Goal: Task Accomplishment & Management: Complete application form

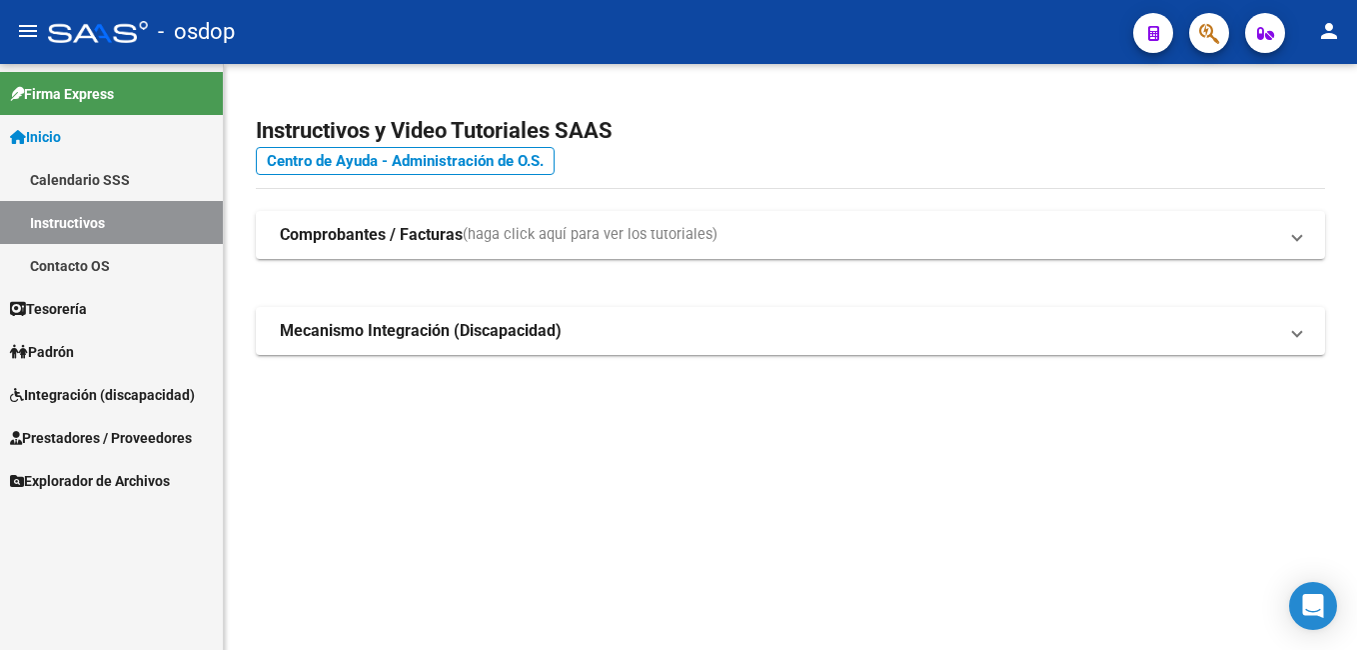
drag, startPoint x: 97, startPoint y: 435, endPoint x: 107, endPoint y: 436, distance: 10.0
click at [97, 436] on span "Prestadores / Proveedores" at bounding box center [101, 438] width 182 height 22
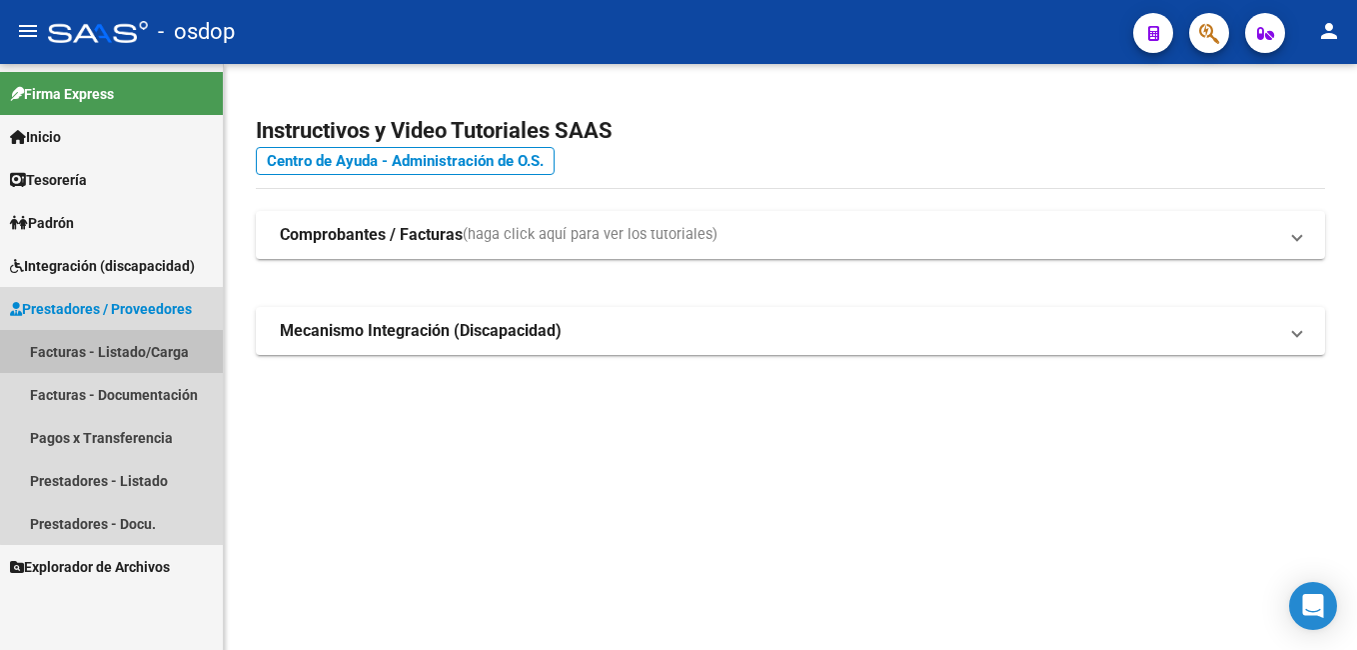
click at [134, 344] on link "Facturas - Listado/Carga" at bounding box center [111, 351] width 223 height 43
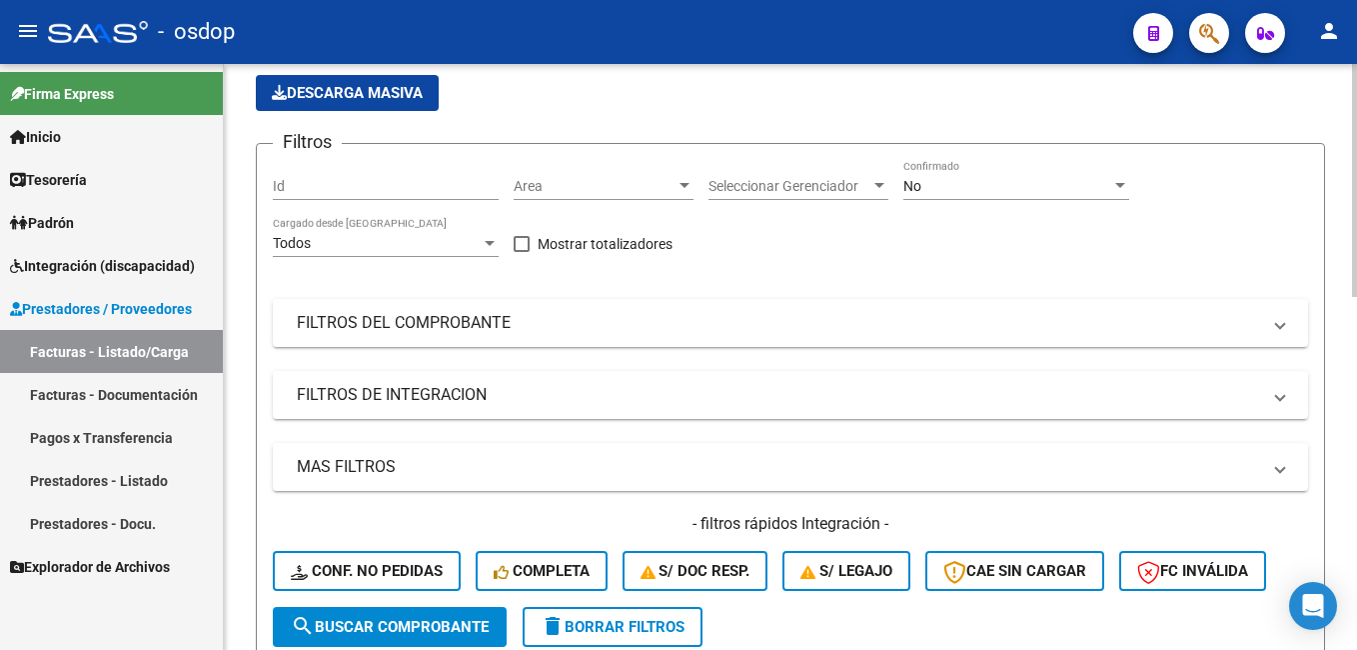
scroll to position [400, 0]
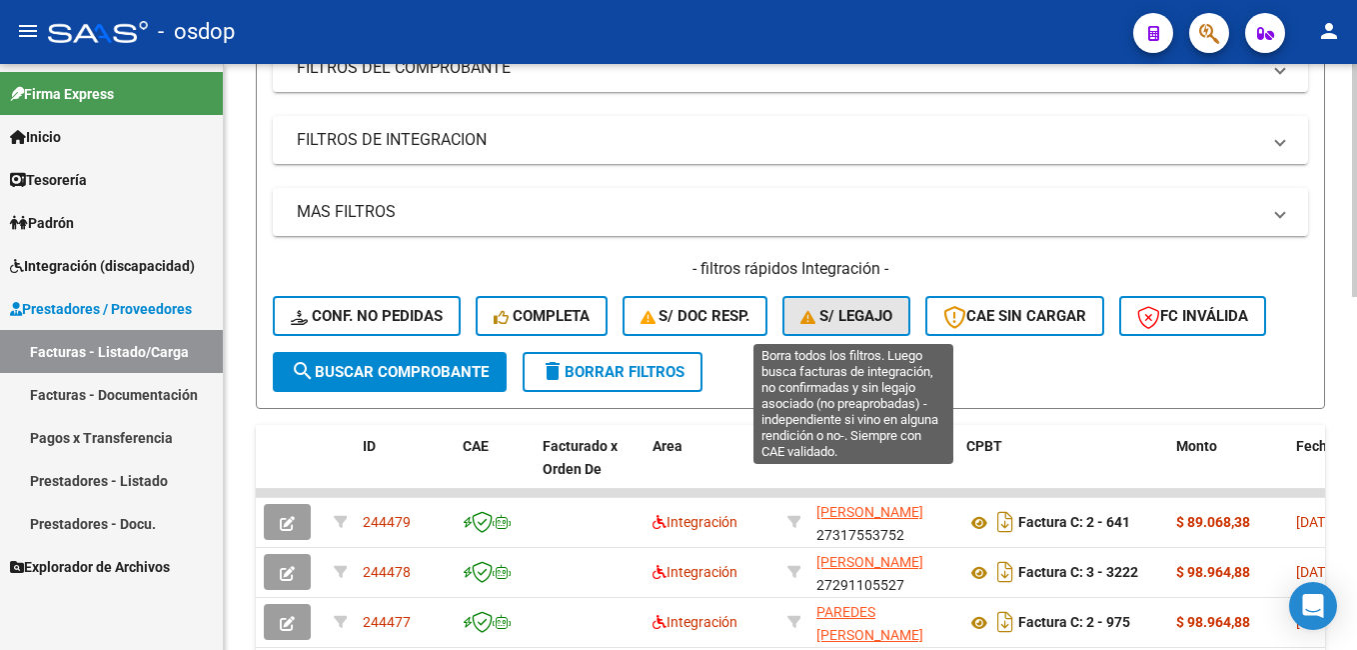
click at [860, 320] on span "S/ legajo" at bounding box center [846, 316] width 92 height 18
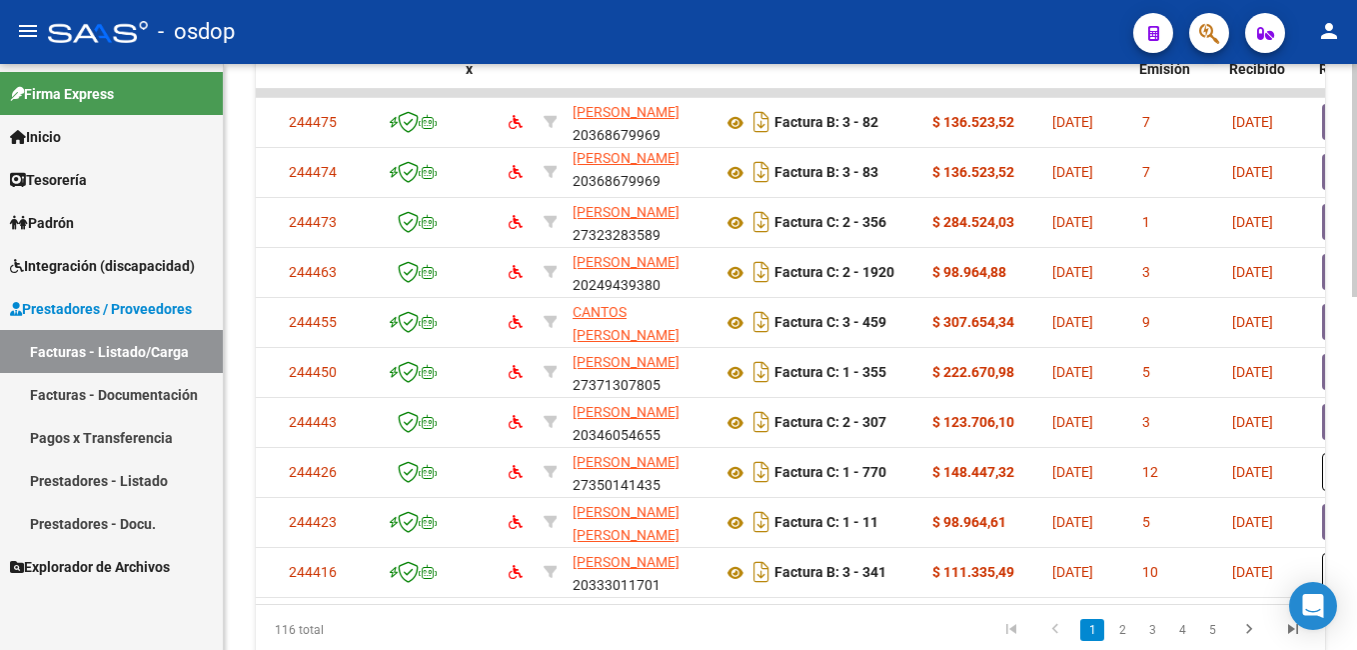
scroll to position [0, 49]
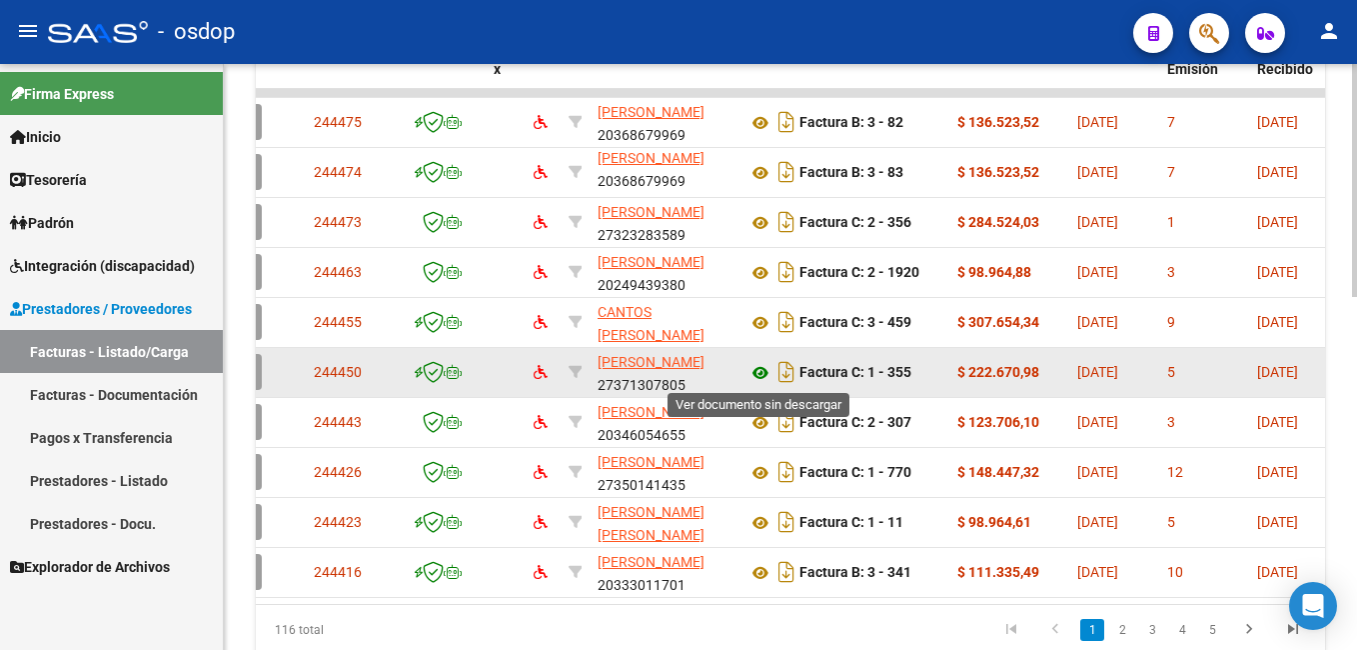
click at [756, 374] on icon at bounding box center [760, 373] width 26 height 24
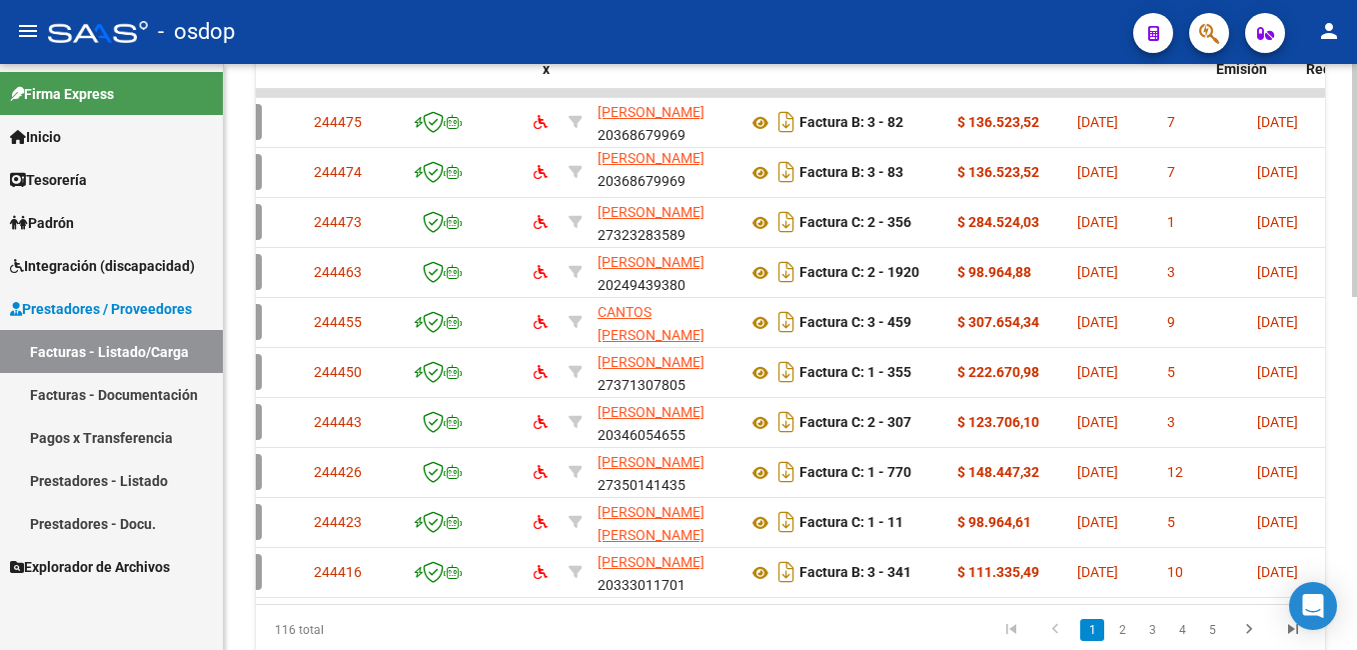
scroll to position [0, 0]
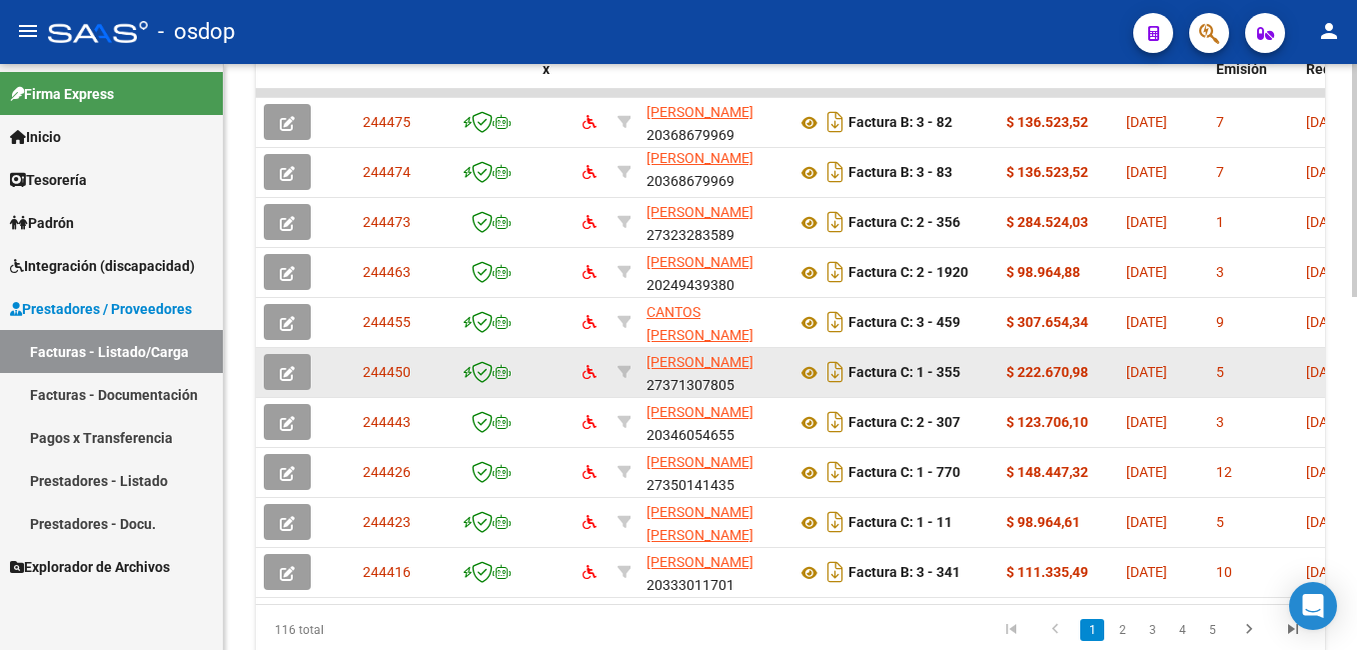
click at [291, 373] on icon "button" at bounding box center [287, 373] width 15 height 15
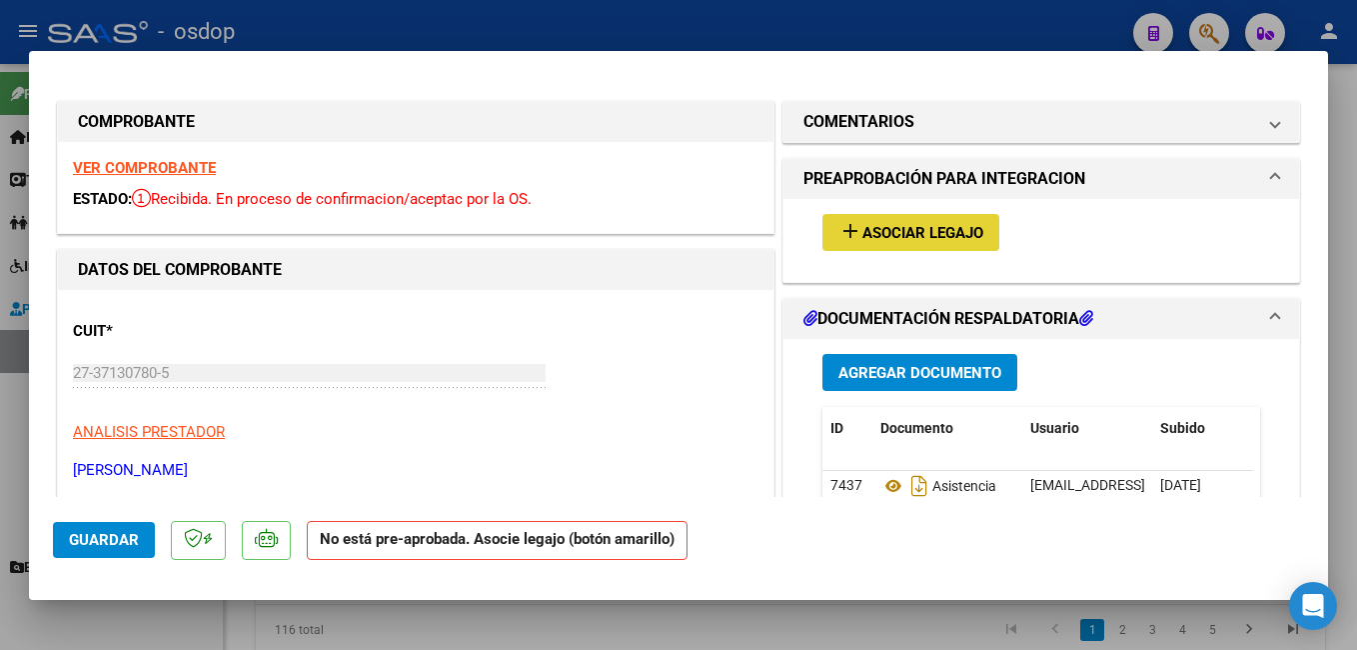
click at [895, 229] on span "Asociar Legajo" at bounding box center [922, 233] width 121 height 18
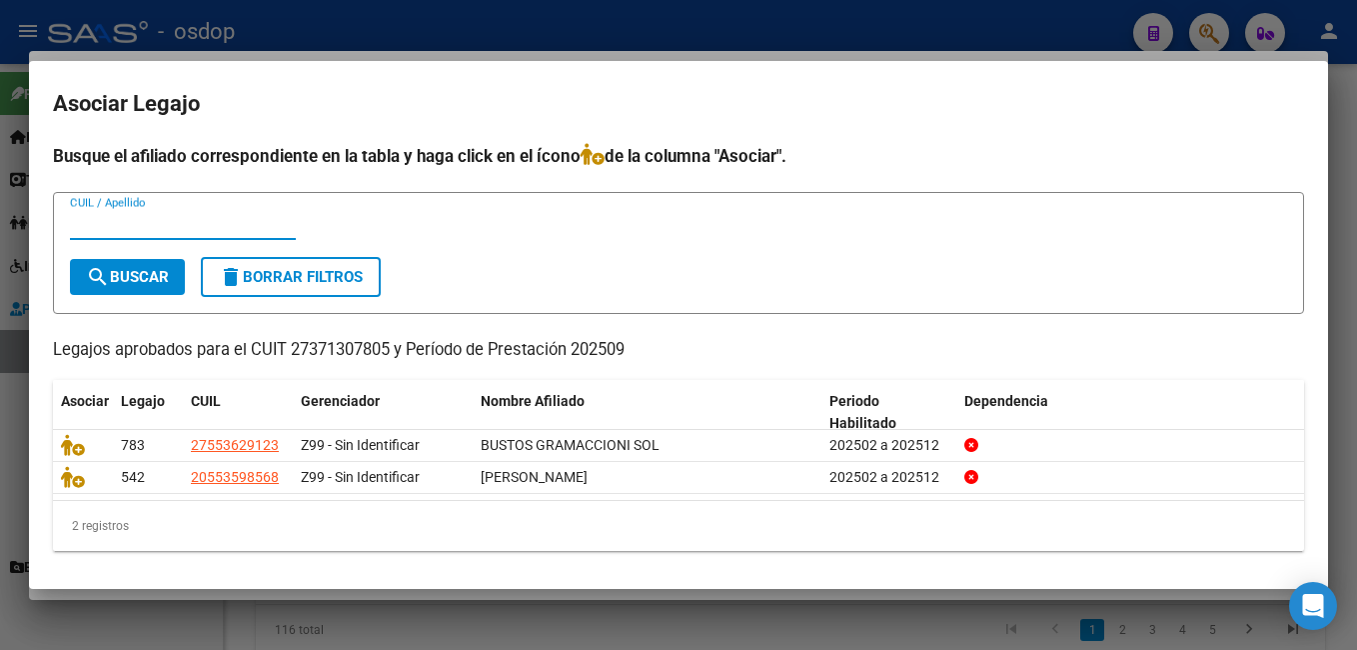
drag, startPoint x: 569, startPoint y: 33, endPoint x: 592, endPoint y: 33, distance: 23.0
click at [575, 33] on div at bounding box center [678, 325] width 1357 height 650
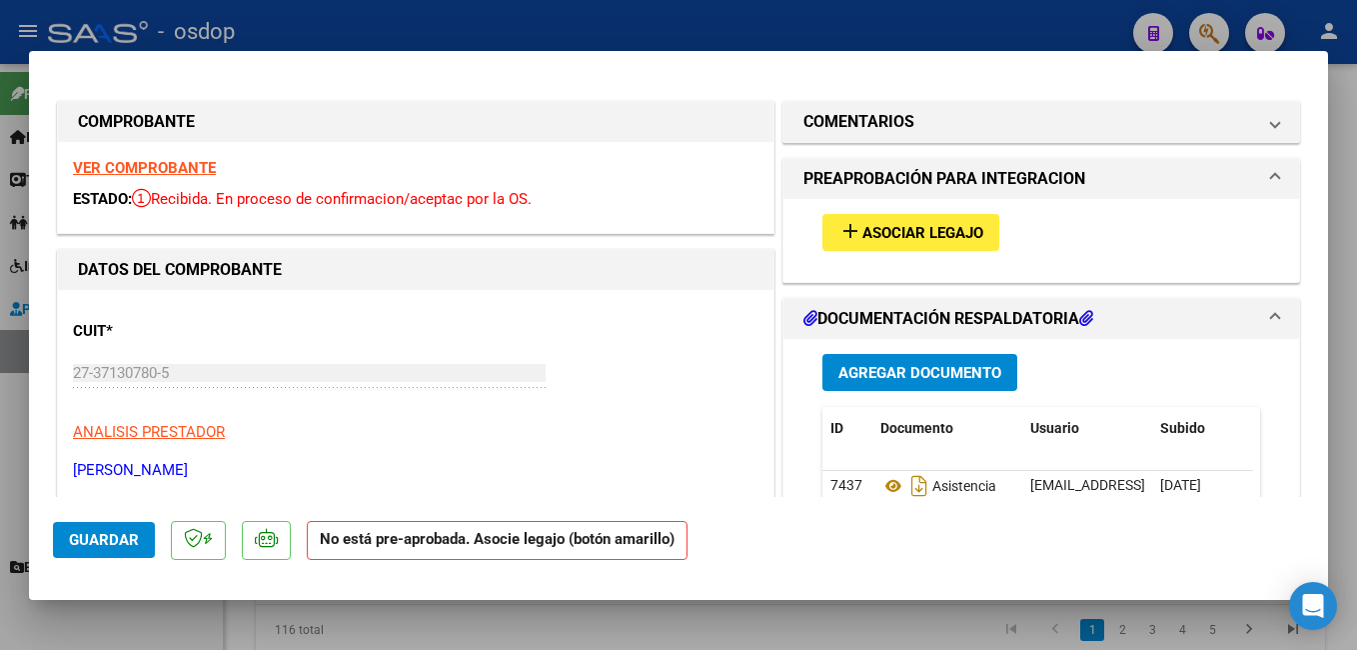
click at [691, 16] on div at bounding box center [678, 325] width 1357 height 650
type input "$ 0,00"
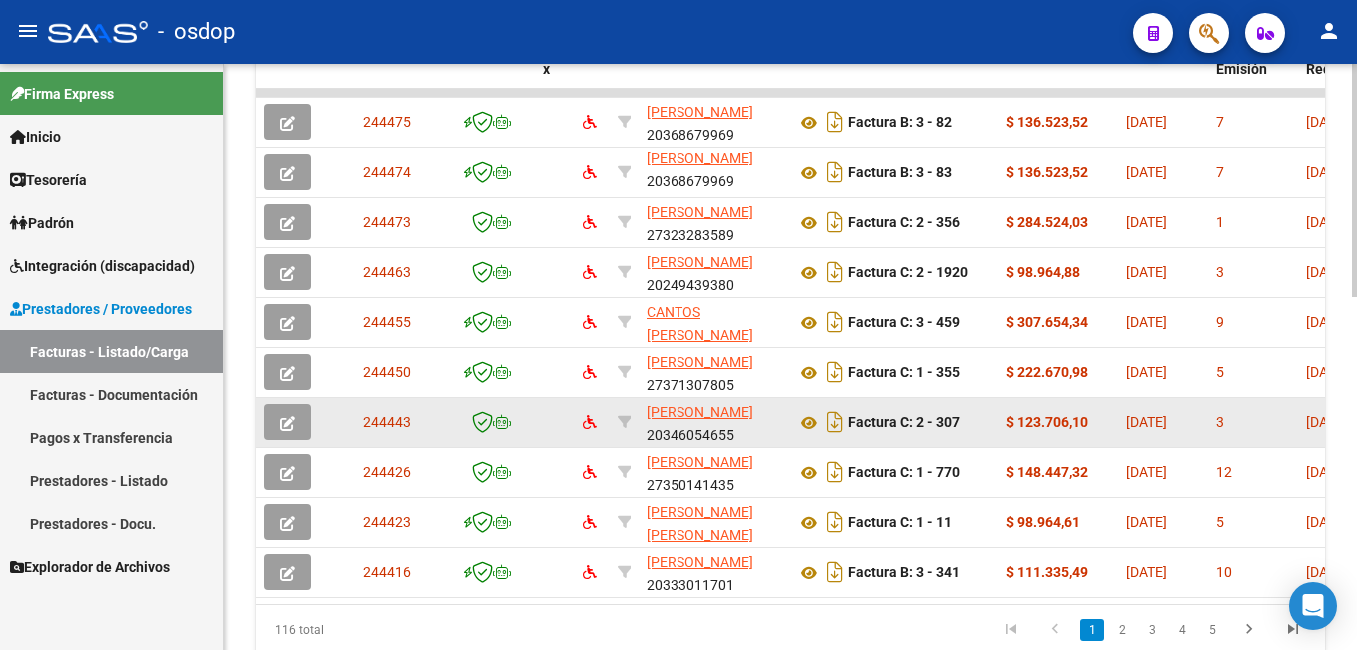
scroll to position [850, 0]
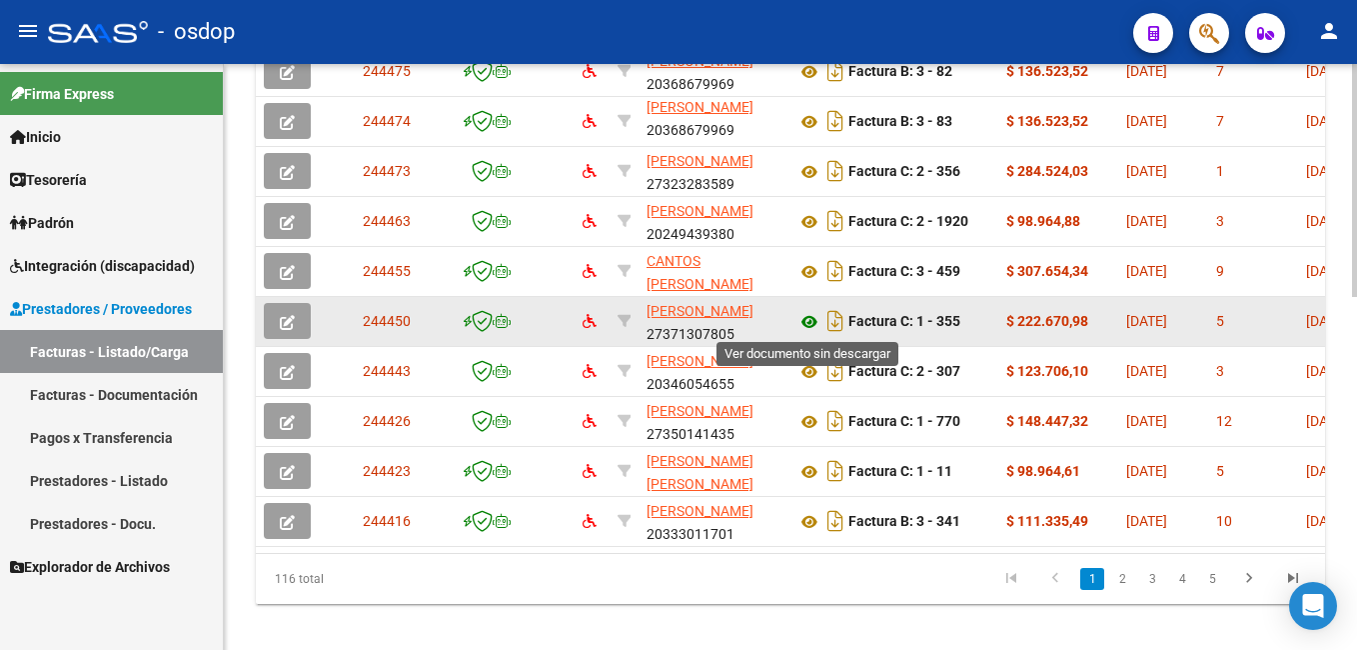
click at [803, 322] on icon at bounding box center [809, 322] width 26 height 24
click at [295, 316] on button "button" at bounding box center [287, 321] width 47 height 36
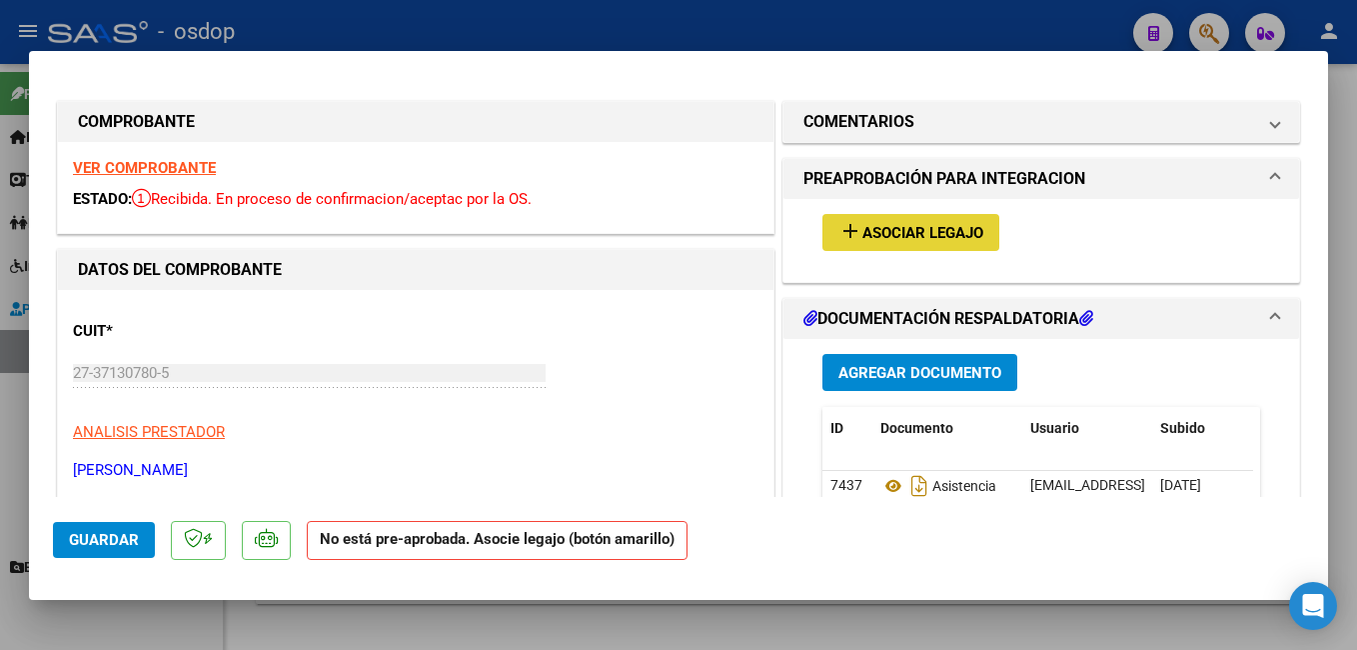
click at [870, 234] on span "Asociar Legajo" at bounding box center [922, 233] width 121 height 18
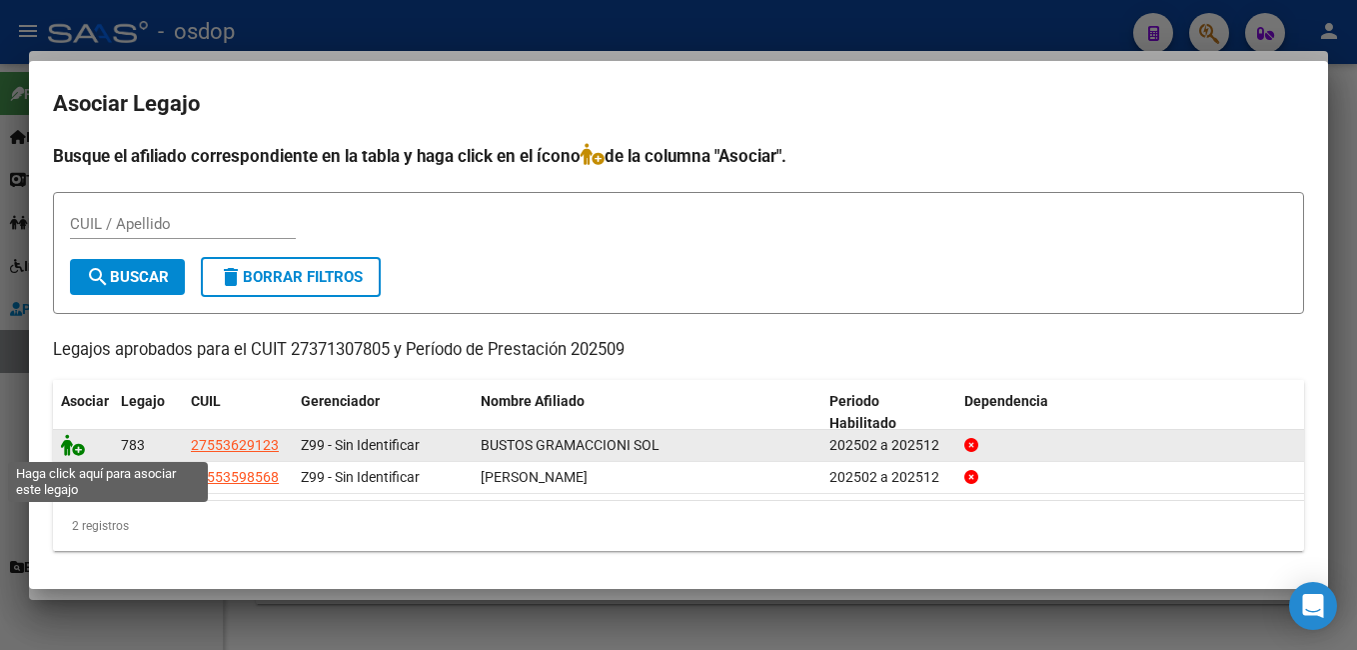
click at [68, 441] on icon at bounding box center [73, 445] width 24 height 22
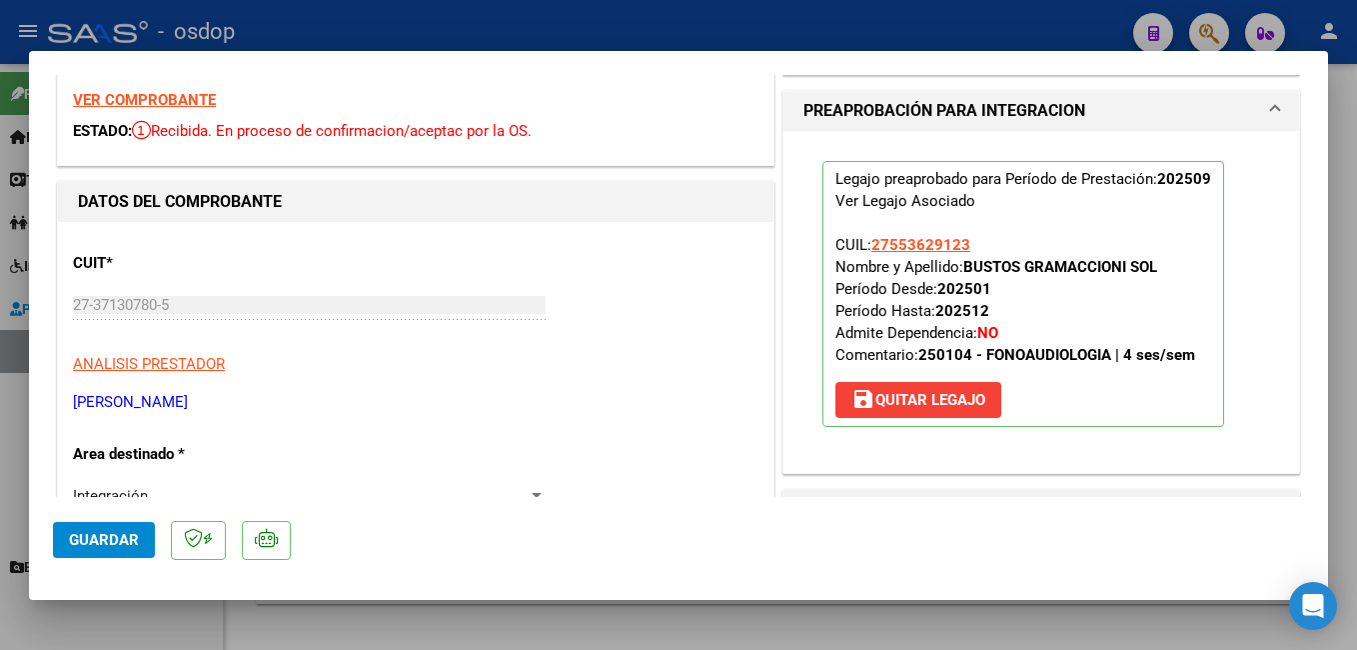
scroll to position [200, 0]
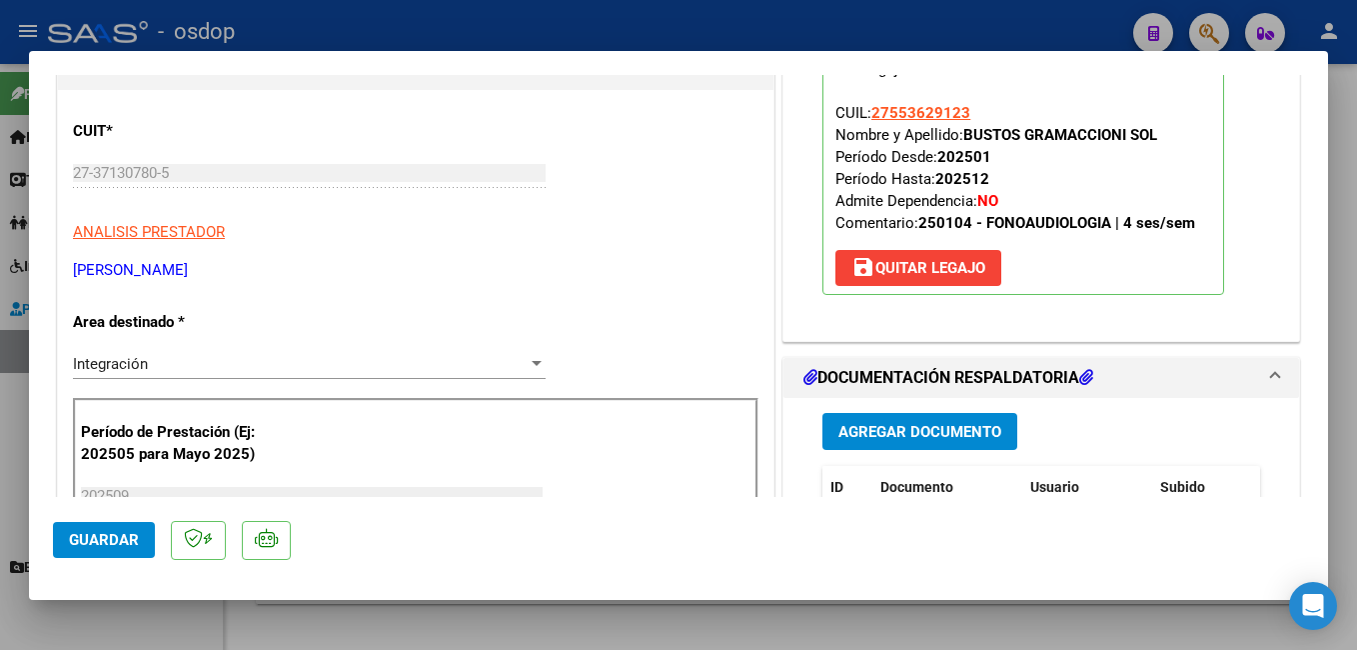
click at [114, 535] on span "Guardar" at bounding box center [104, 540] width 70 height 18
click at [655, 16] on div at bounding box center [678, 325] width 1357 height 650
type input "$ 0,00"
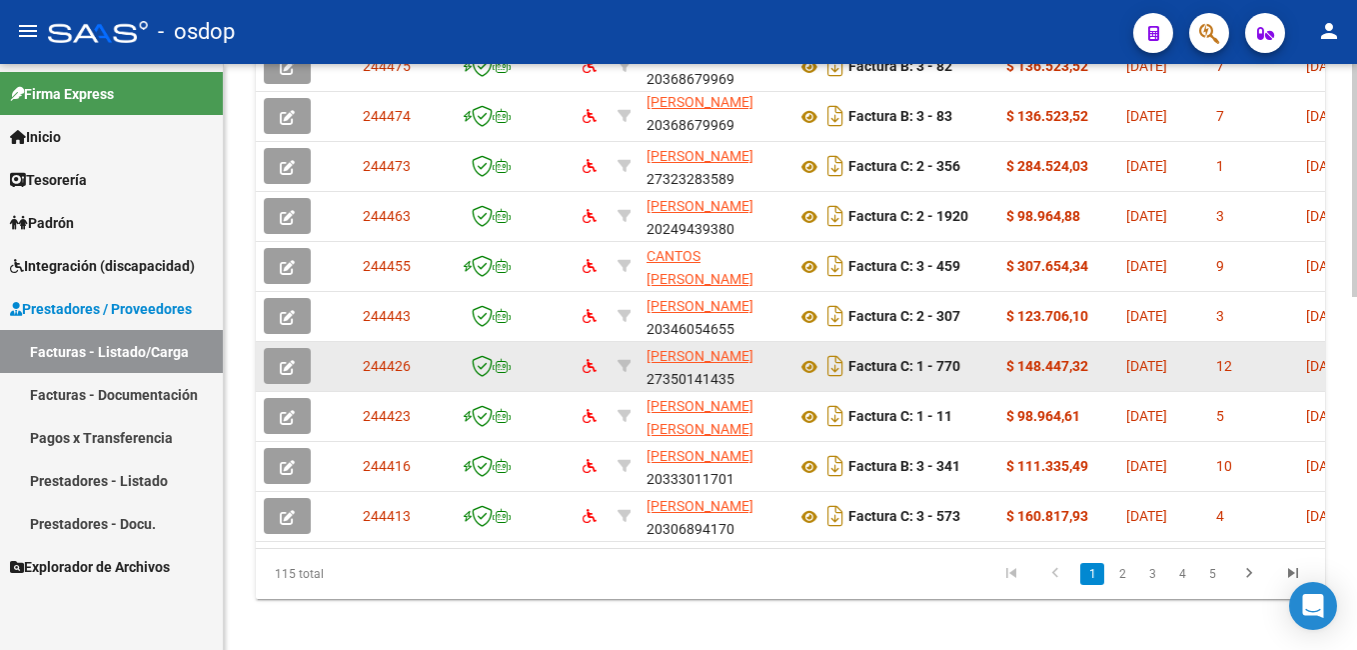
scroll to position [850, 0]
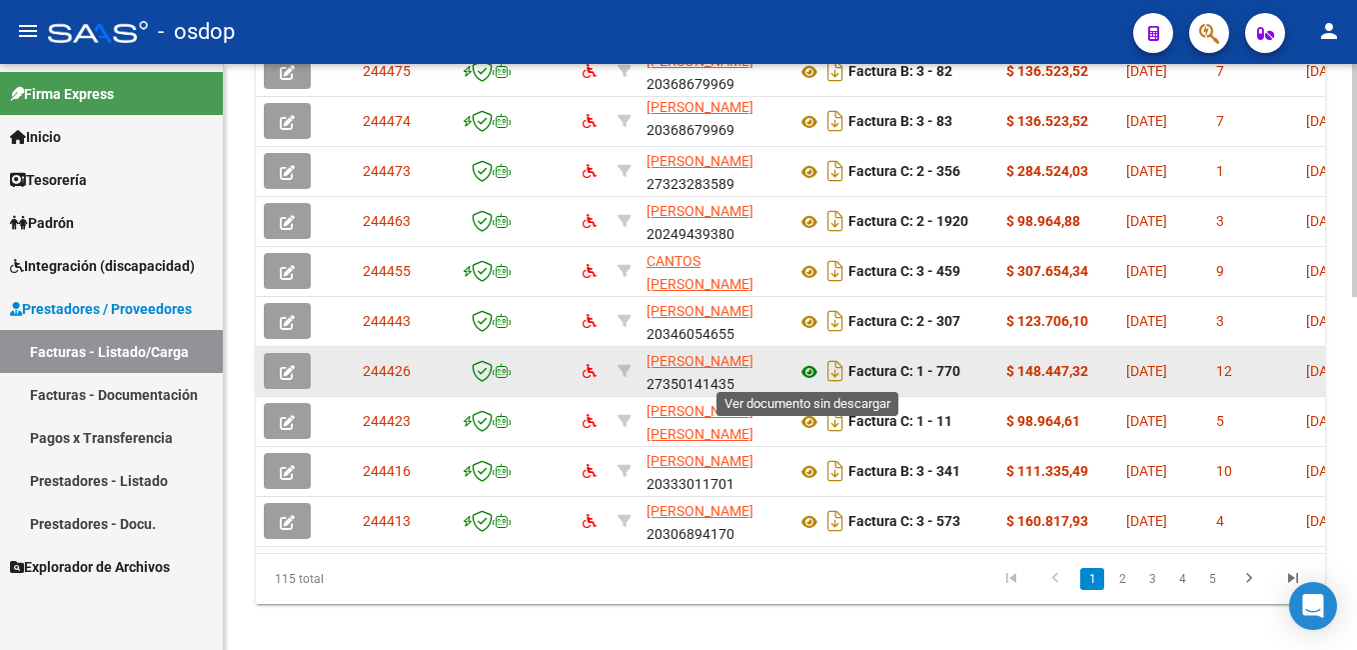
click at [811, 371] on icon at bounding box center [809, 372] width 26 height 24
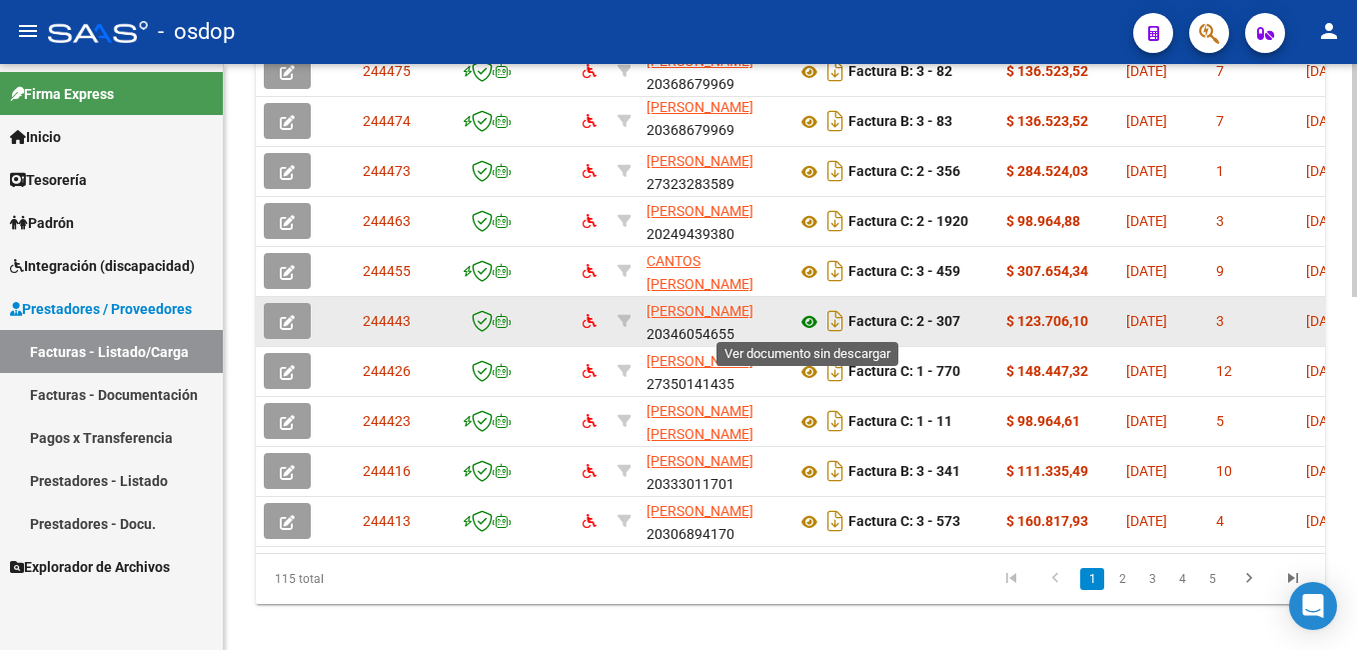
click at [818, 326] on icon at bounding box center [809, 322] width 26 height 24
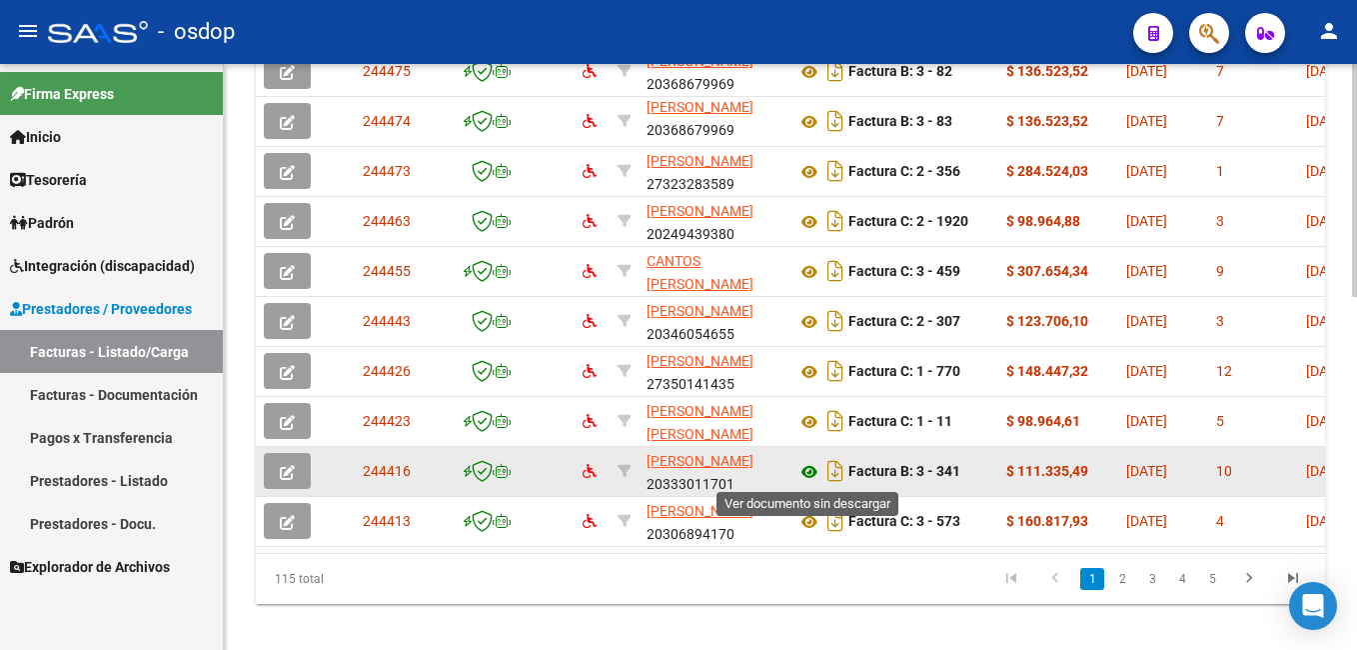
click at [810, 468] on icon at bounding box center [809, 472] width 26 height 24
click at [295, 463] on button "button" at bounding box center [287, 471] width 47 height 36
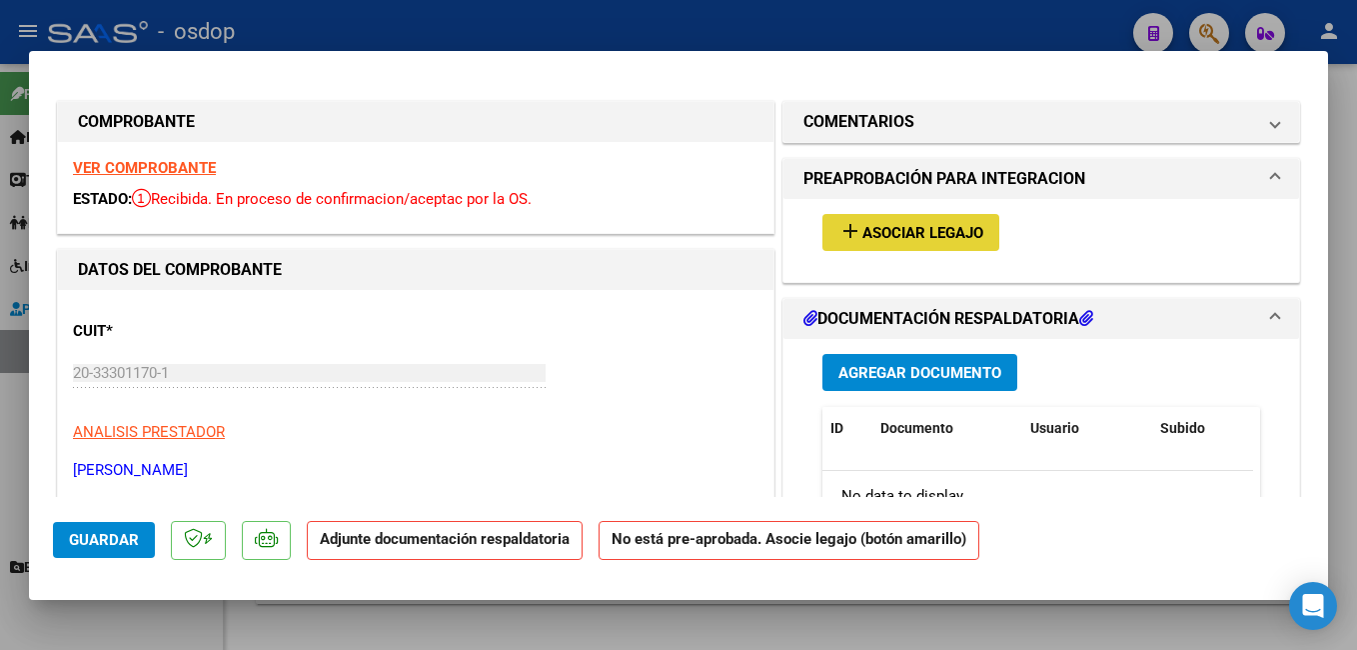
click at [862, 228] on span "Asociar Legajo" at bounding box center [922, 233] width 121 height 18
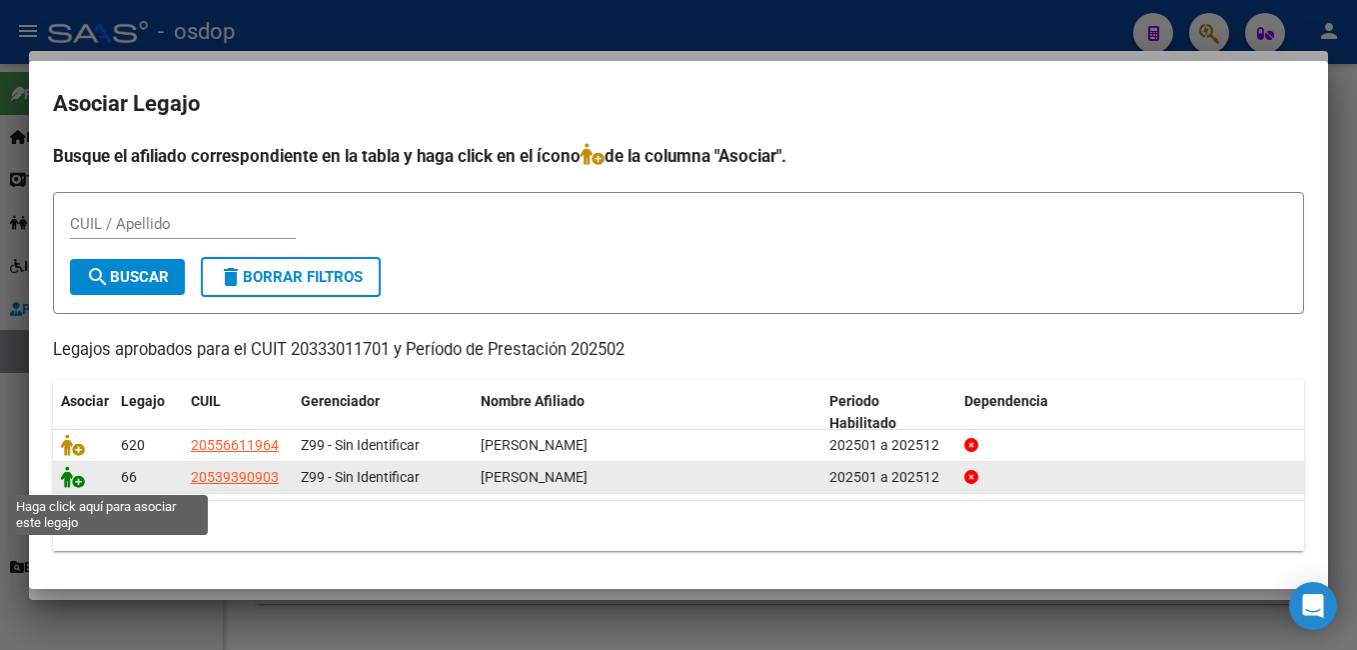
click at [75, 486] on icon at bounding box center [73, 477] width 24 height 22
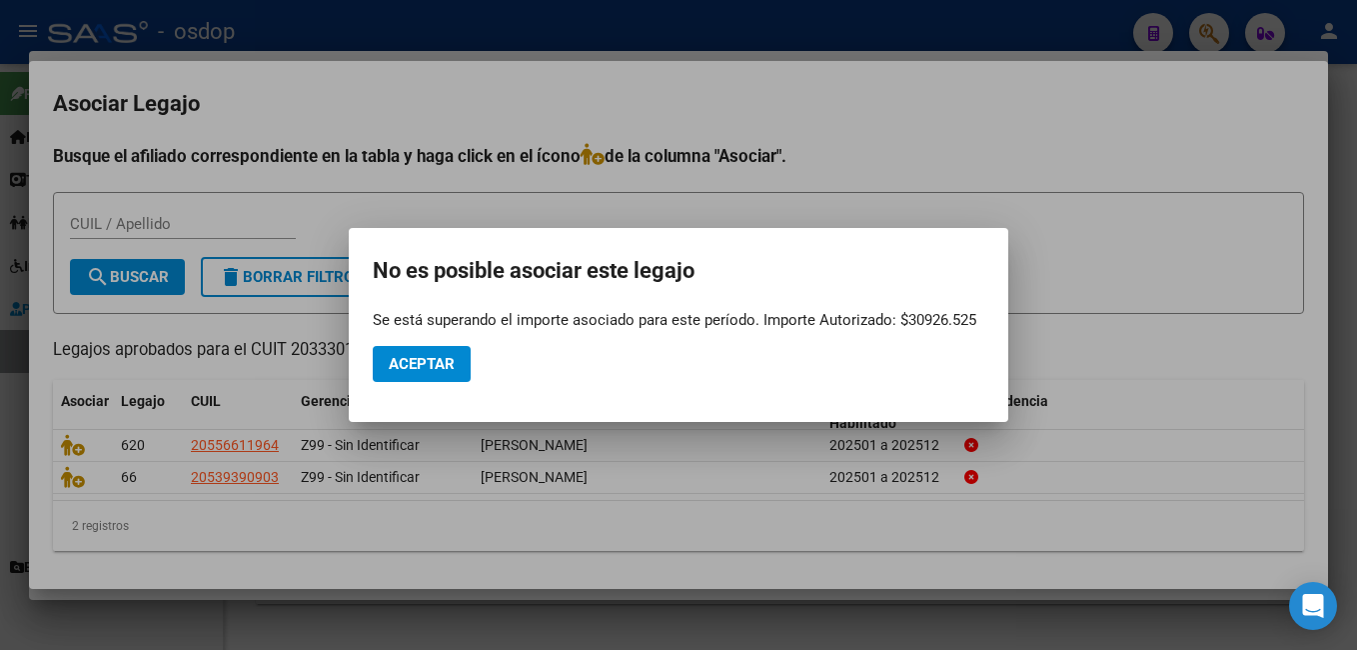
click at [960, 120] on div at bounding box center [678, 325] width 1357 height 650
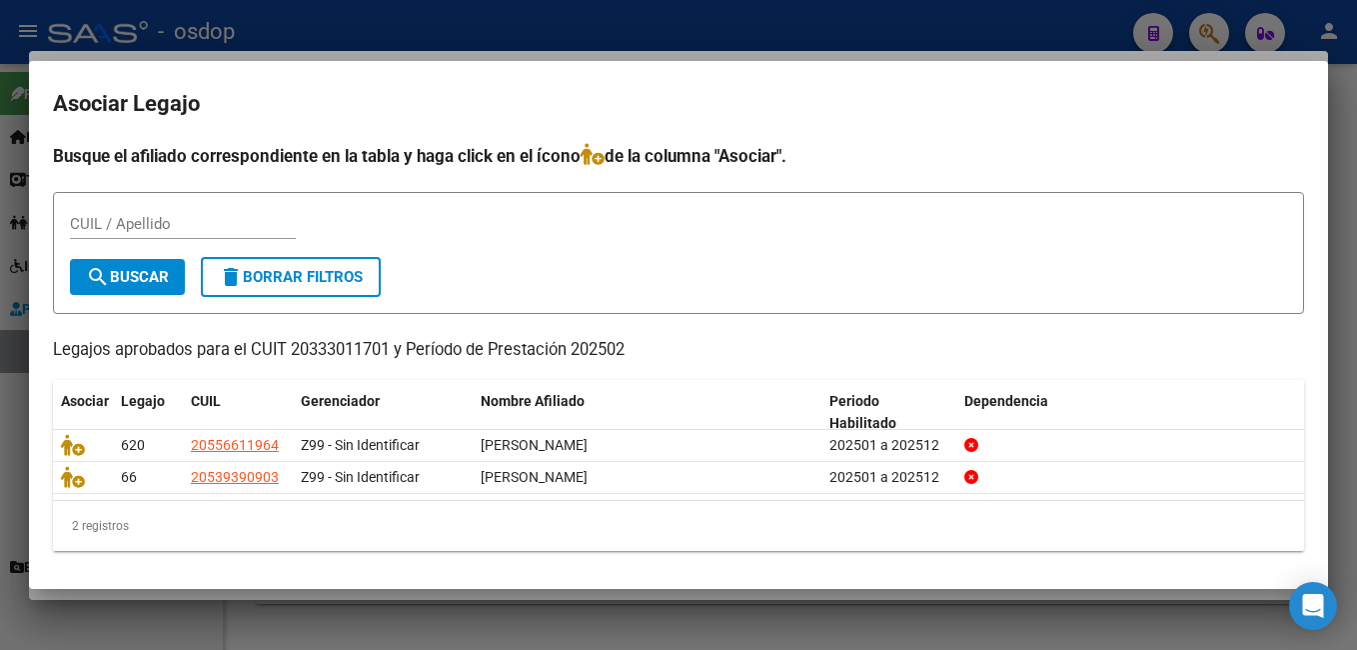
click at [615, 19] on div at bounding box center [678, 325] width 1357 height 650
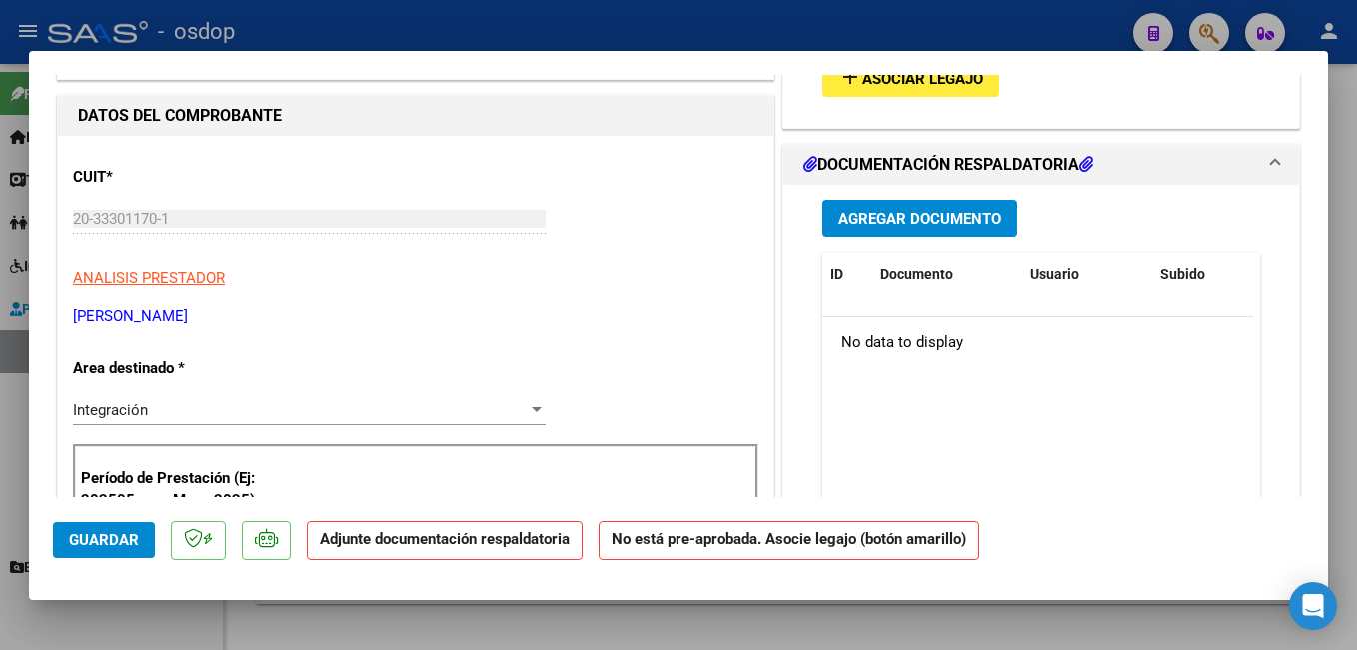
scroll to position [100, 0]
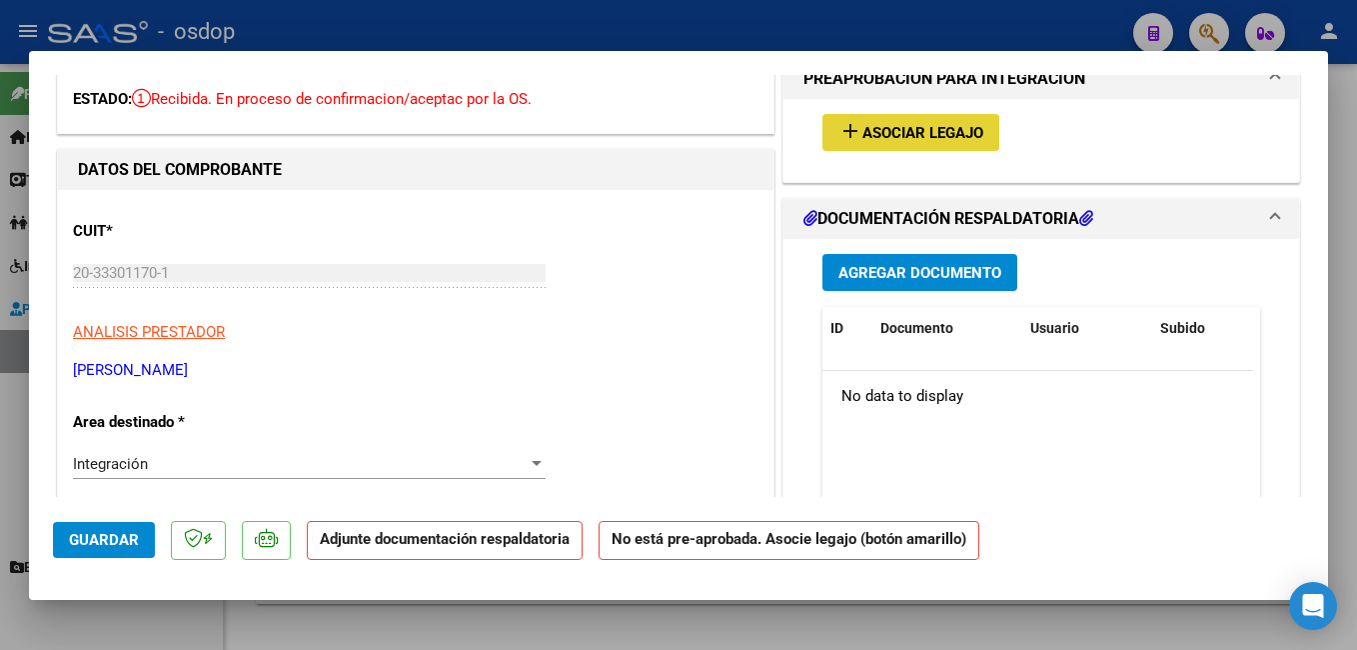
click at [864, 128] on span "Asociar Legajo" at bounding box center [922, 133] width 121 height 18
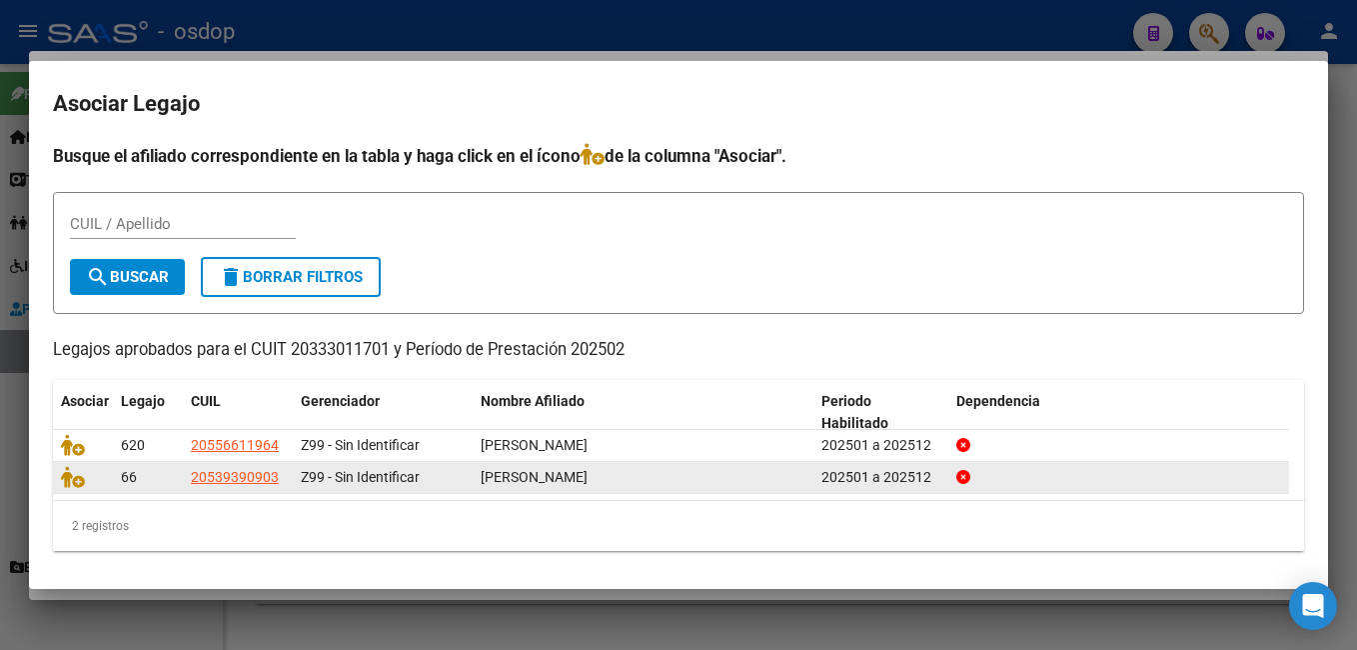
drag, startPoint x: 188, startPoint y: 478, endPoint x: 279, endPoint y: 478, distance: 90.9
click at [279, 478] on datatable-body-cell "20539390903" at bounding box center [238, 477] width 110 height 31
copy span "20539390903"
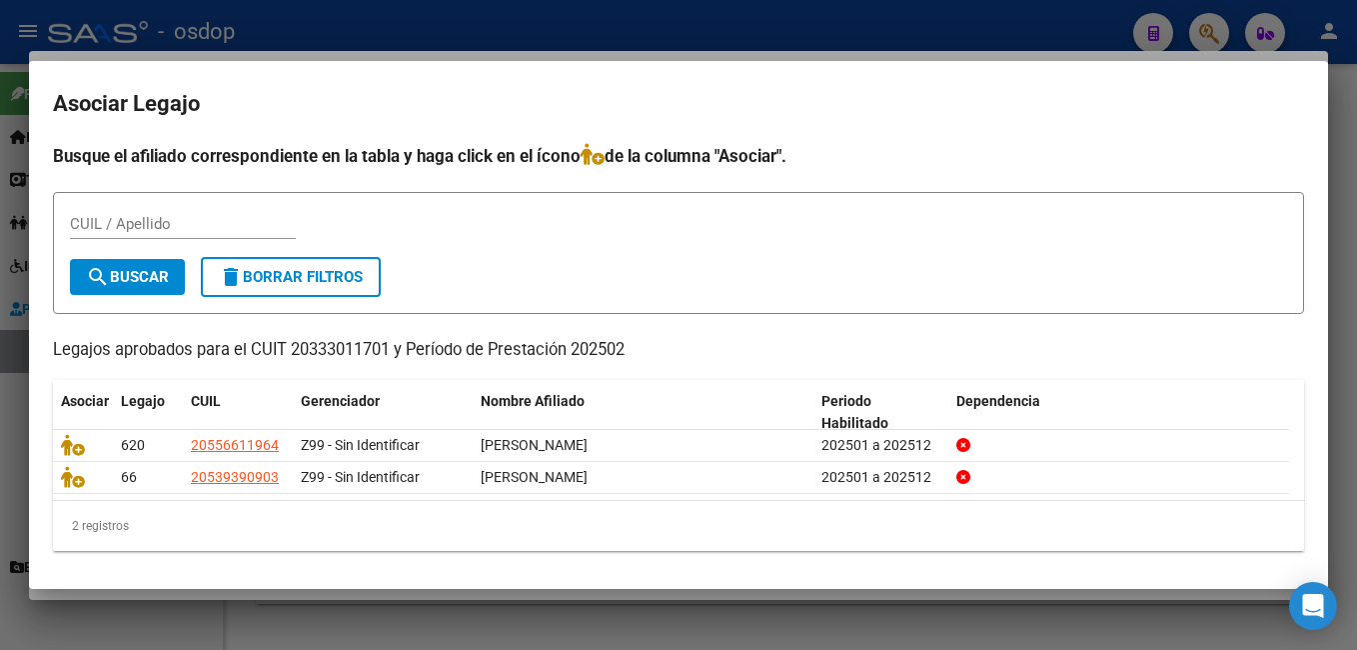
click at [354, 24] on div at bounding box center [678, 325] width 1357 height 650
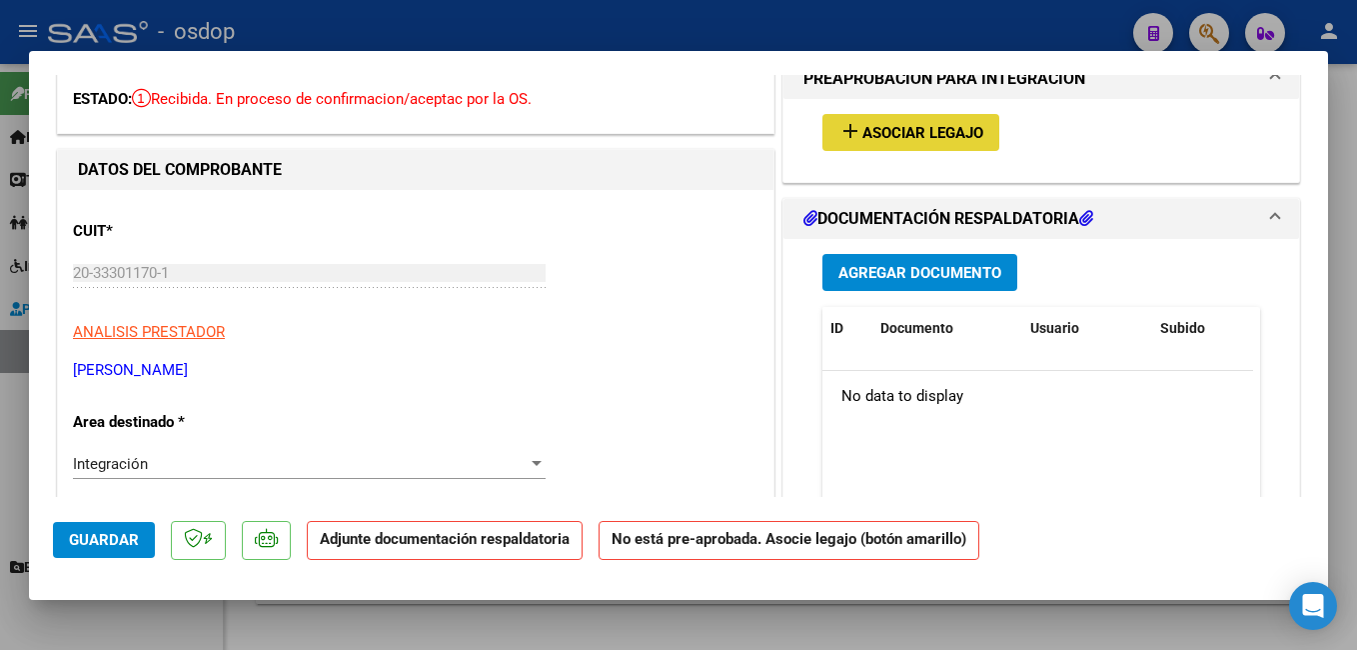
click at [897, 125] on span "Asociar Legajo" at bounding box center [922, 133] width 121 height 18
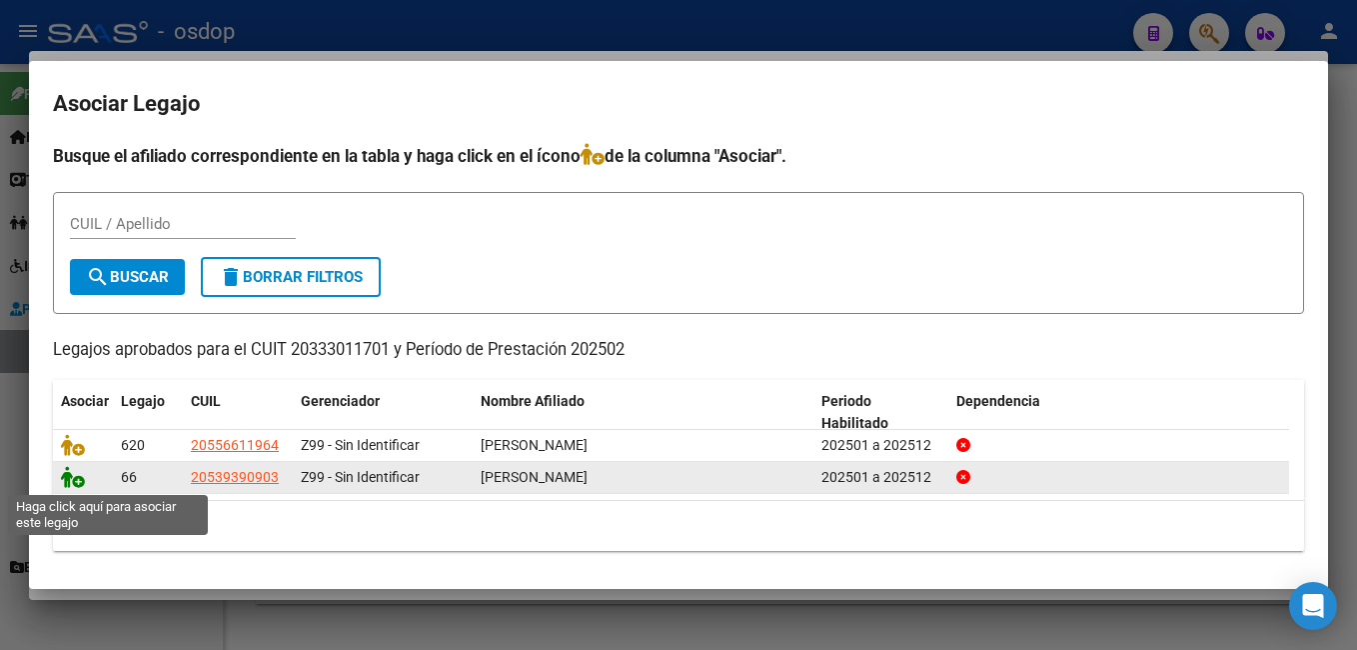
click at [77, 479] on icon at bounding box center [73, 477] width 24 height 22
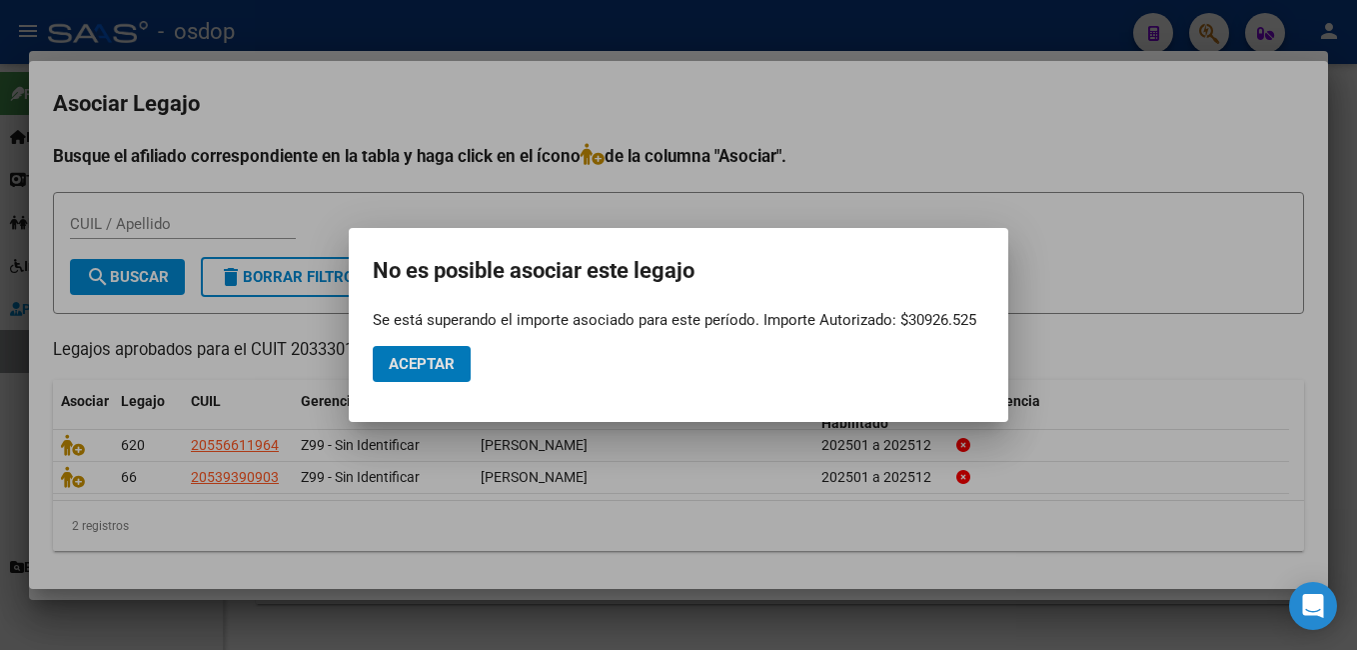
click at [449, 363] on span "Aceptar" at bounding box center [422, 364] width 66 height 18
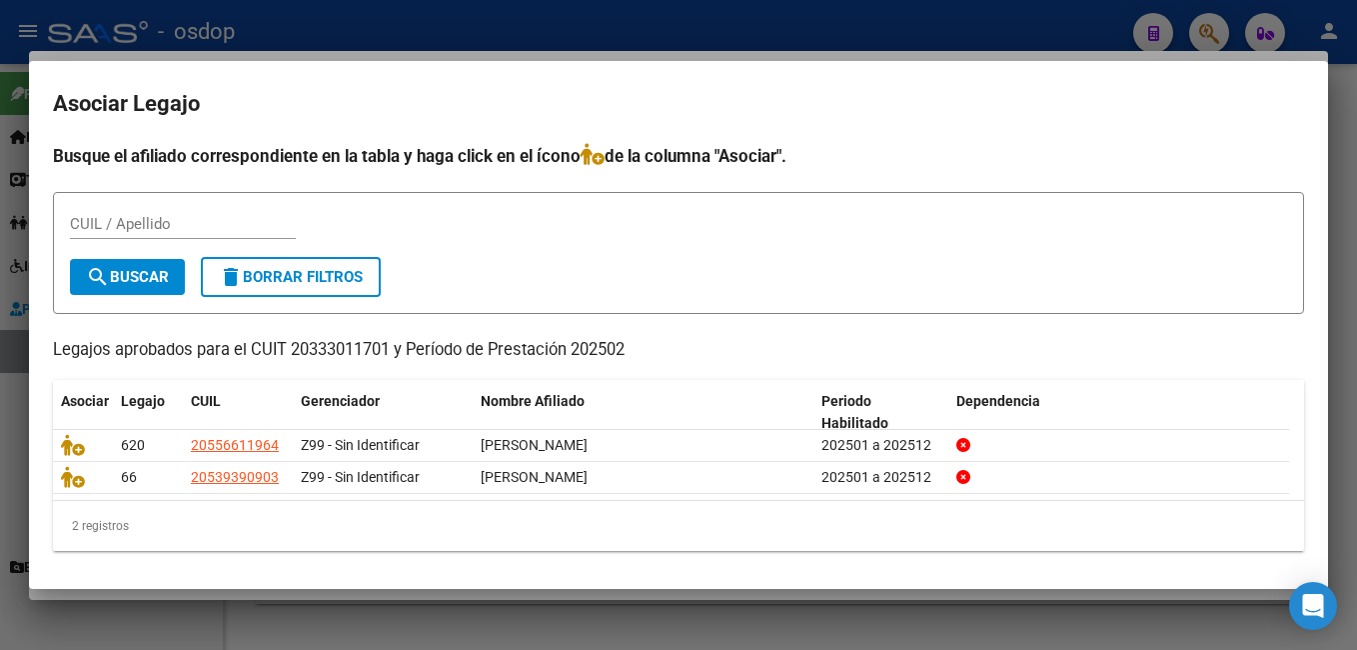
drag, startPoint x: 253, startPoint y: 350, endPoint x: 496, endPoint y: 350, distance: 242.8
click at [496, 350] on p "Legajos aprobados para el CUIT 20333011701 y Período de Prestación 202502" at bounding box center [678, 350] width 1251 height 25
click at [949, 130] on mat-dialog-container "Asociar Legajo Busque el afiliado correspondiente en la tabla y haga click en e…" at bounding box center [678, 325] width 1299 height 529
click at [923, 43] on div at bounding box center [678, 325] width 1357 height 650
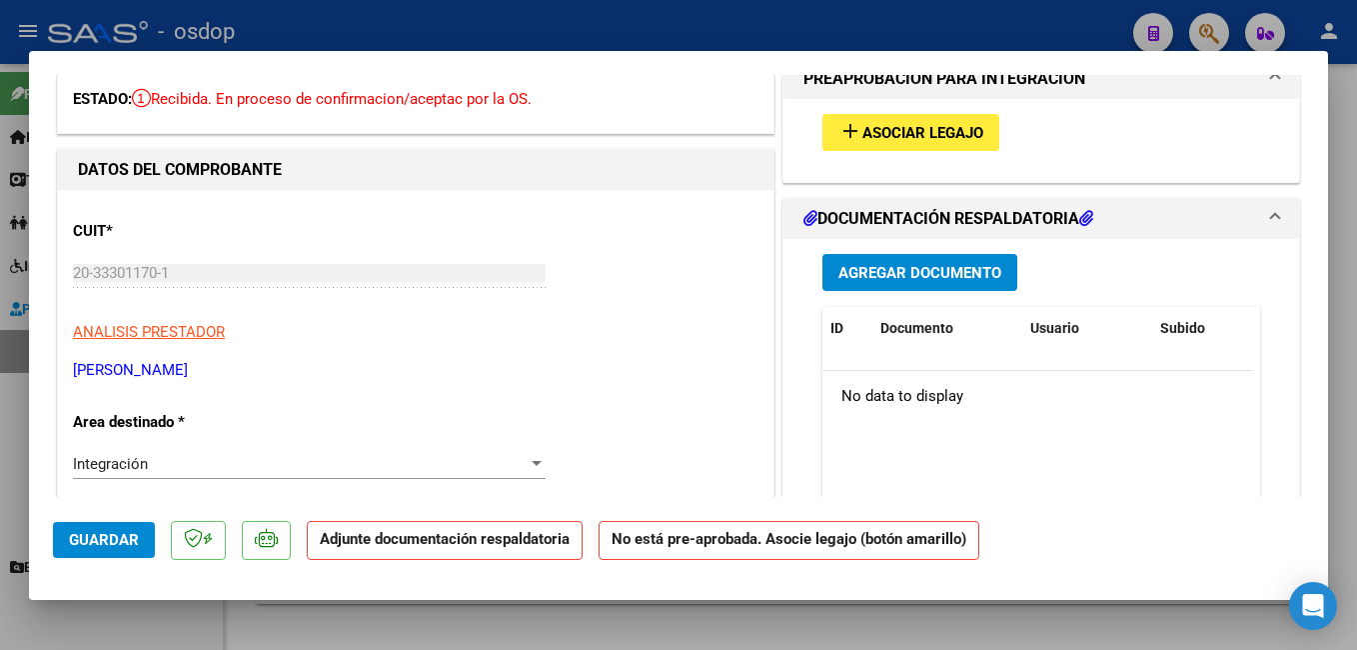
click at [687, 18] on div at bounding box center [678, 325] width 1357 height 650
type input "$ 0,00"
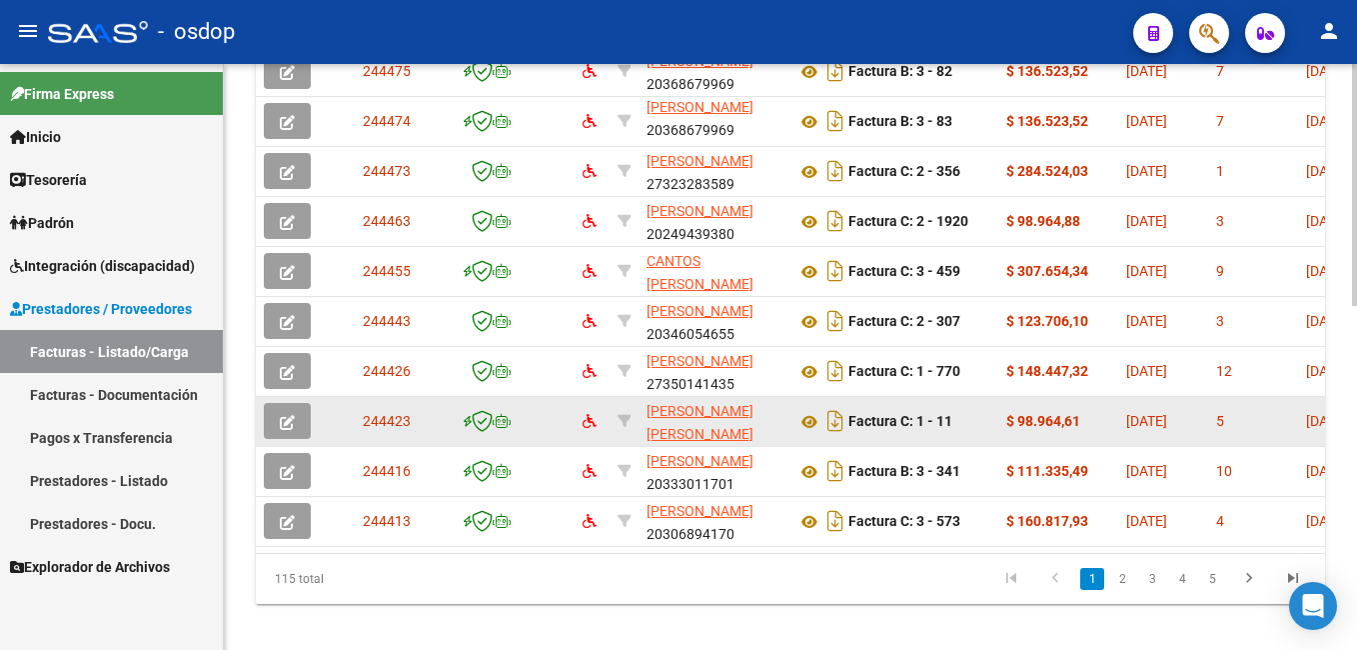
scroll to position [850, 0]
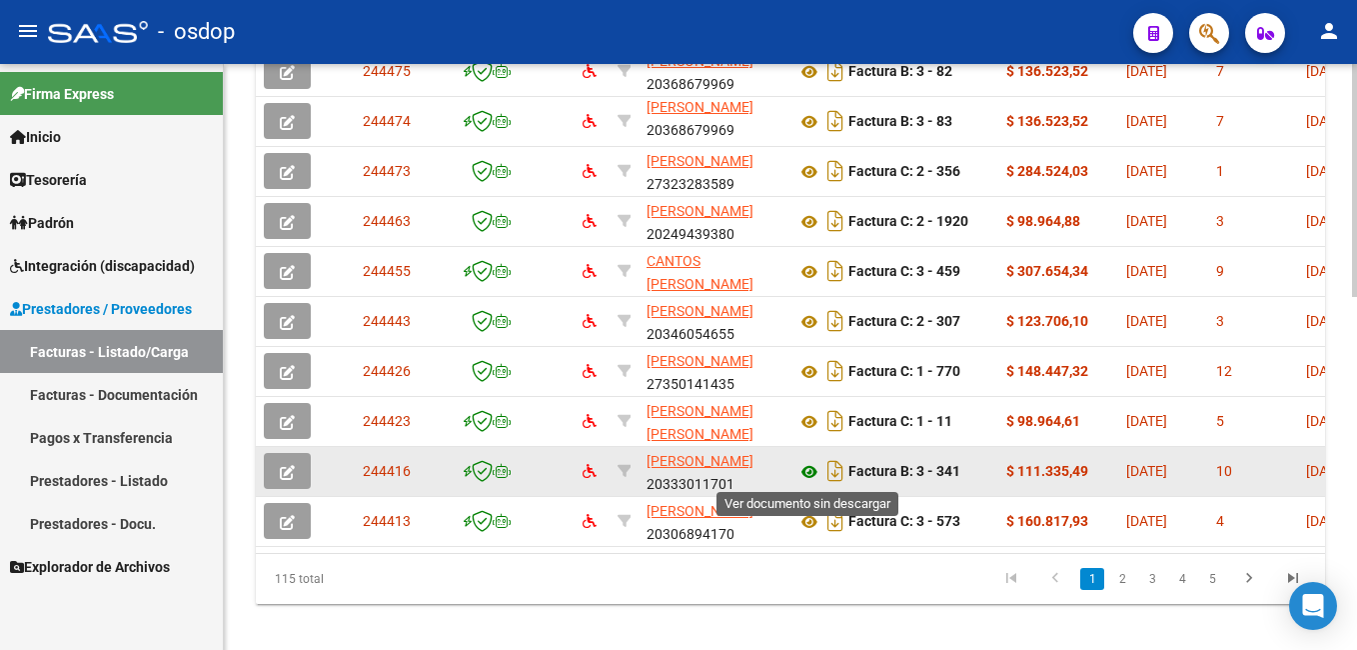
click at [806, 471] on icon at bounding box center [809, 472] width 26 height 24
click at [284, 467] on icon "button" at bounding box center [287, 472] width 15 height 15
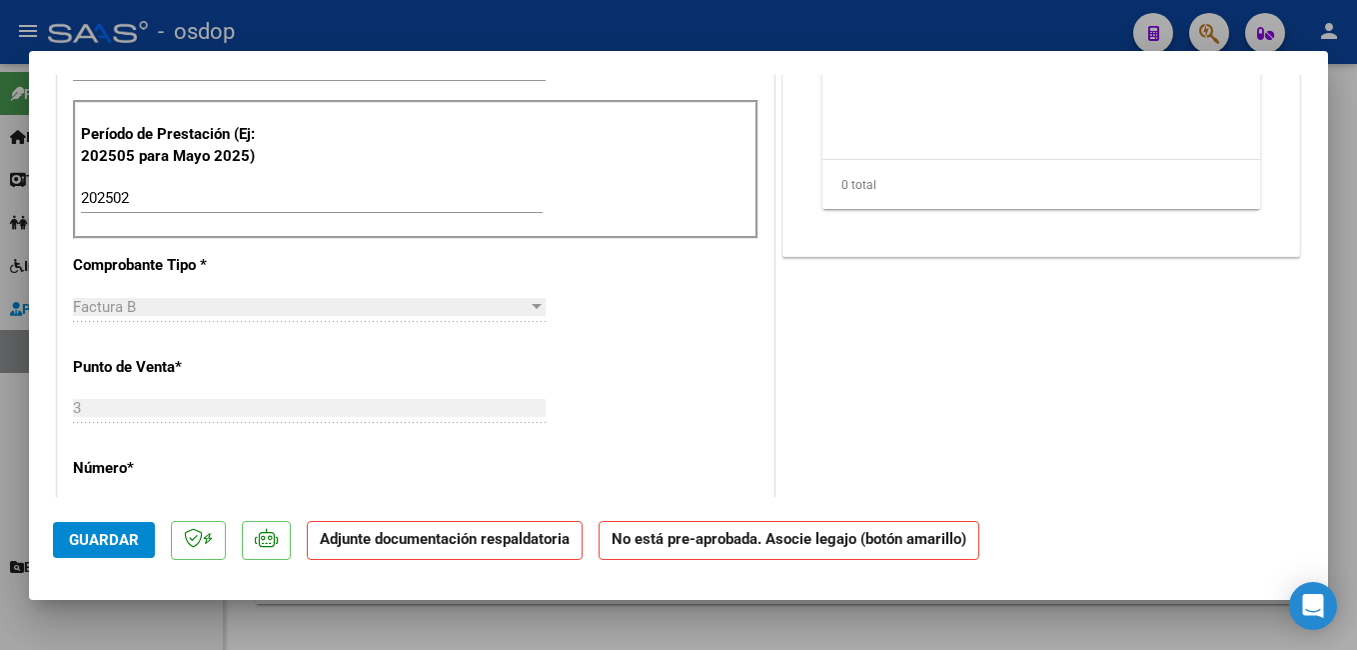
scroll to position [500, 0]
click at [140, 196] on input "202502" at bounding box center [312, 196] width 462 height 18
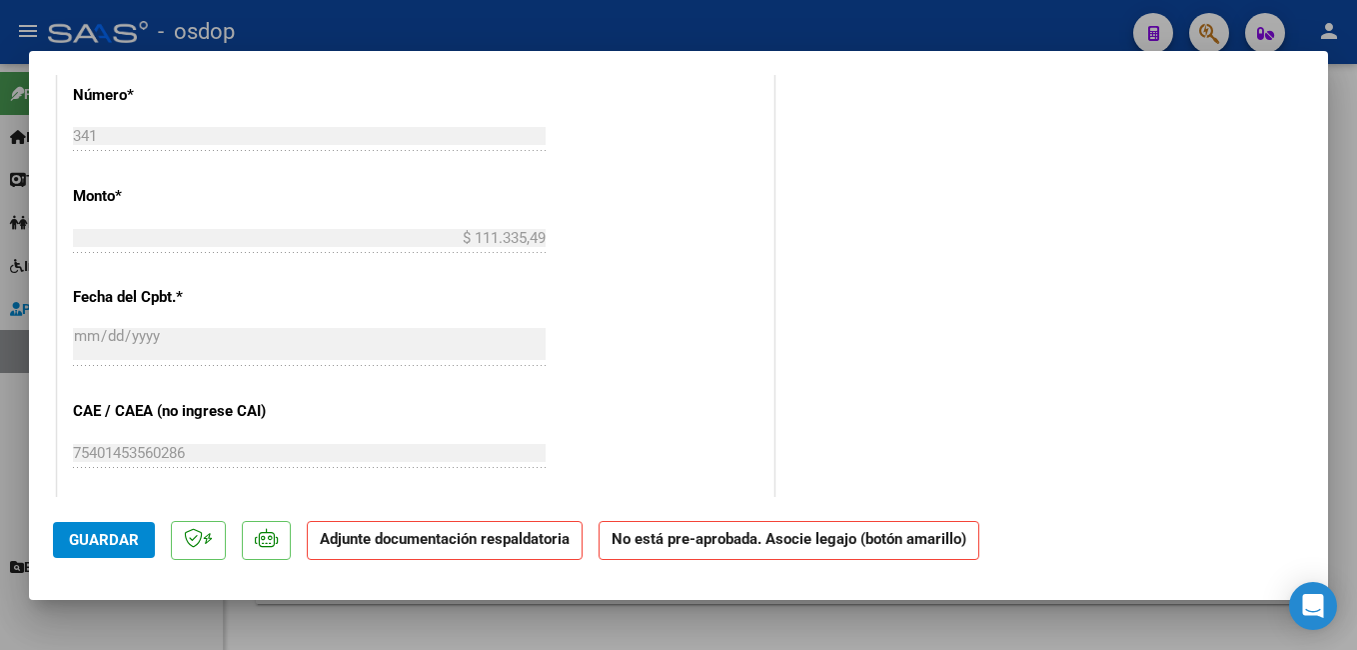
scroll to position [1099, 0]
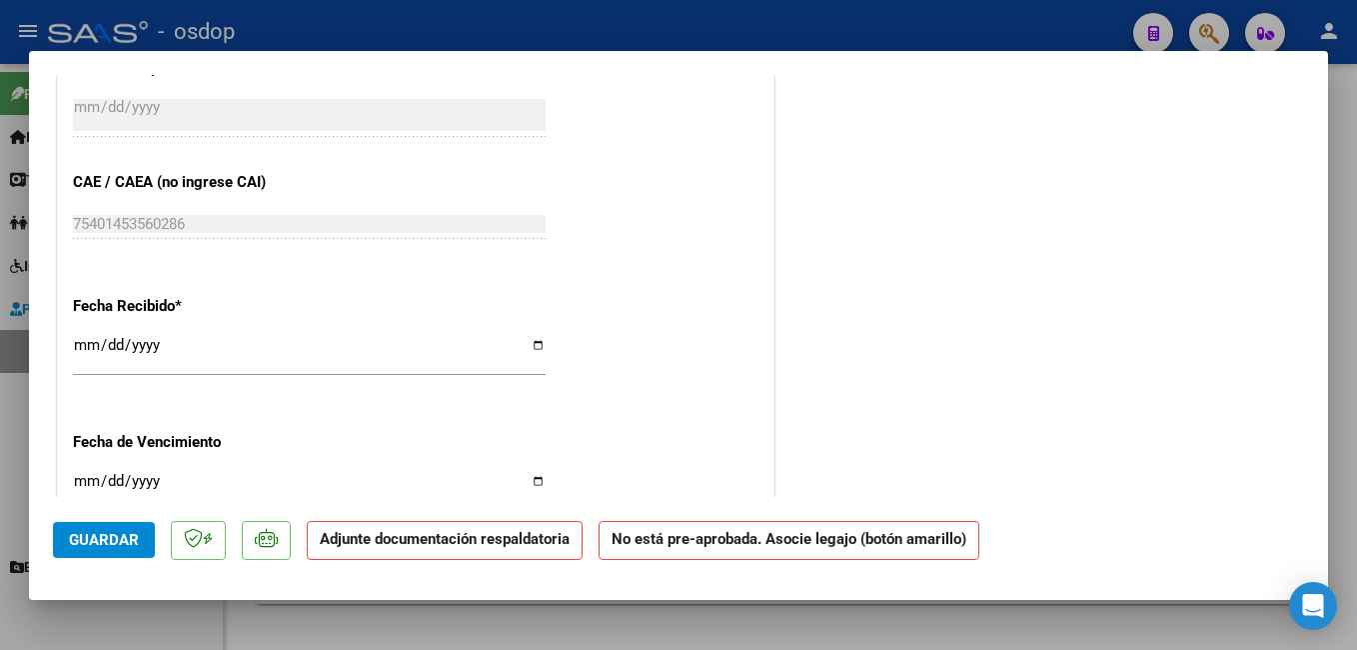
type input "202509"
click at [104, 537] on span "Guardar" at bounding box center [104, 540] width 70 height 18
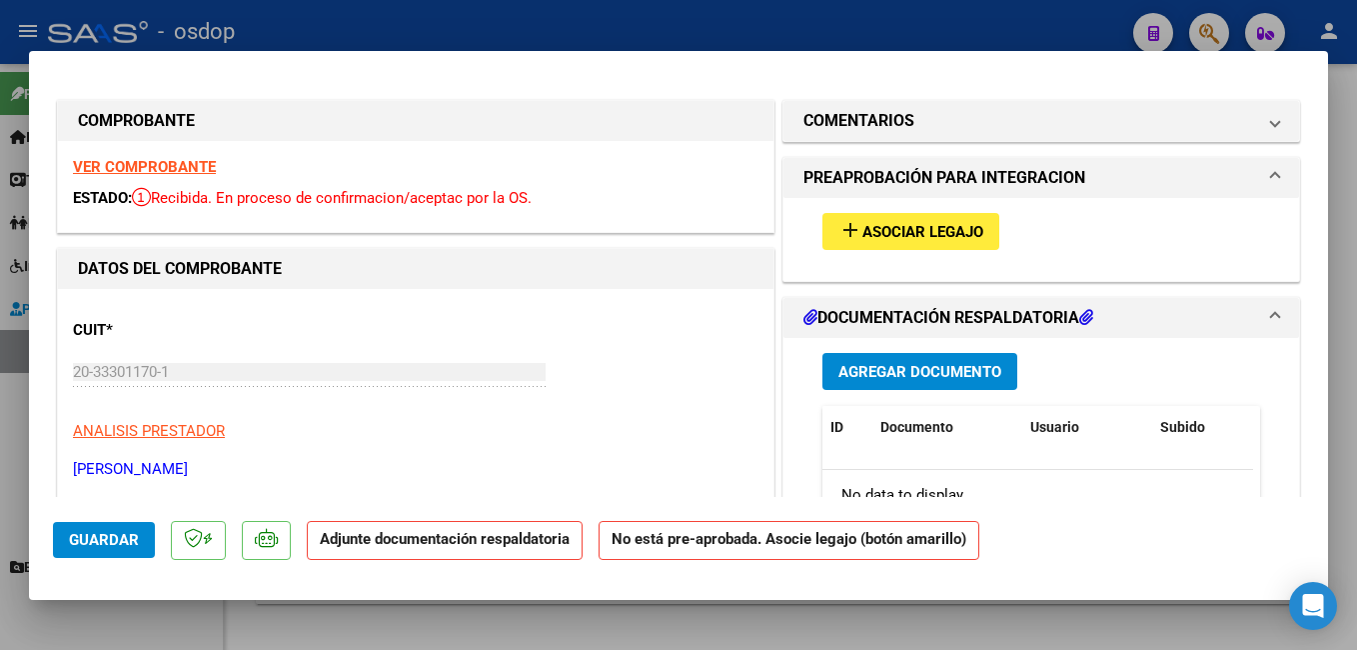
scroll to position [0, 0]
click at [869, 232] on span "Asociar Legajo" at bounding box center [922, 233] width 121 height 18
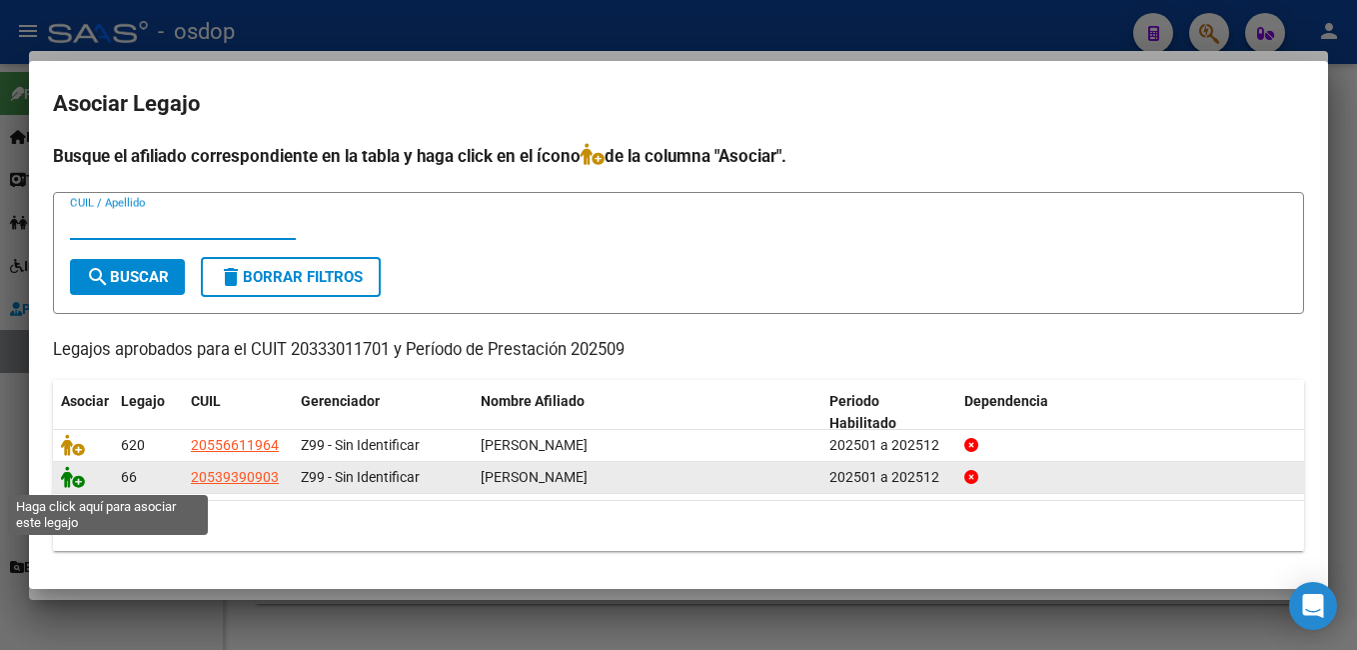
click at [66, 479] on icon at bounding box center [73, 477] width 24 height 22
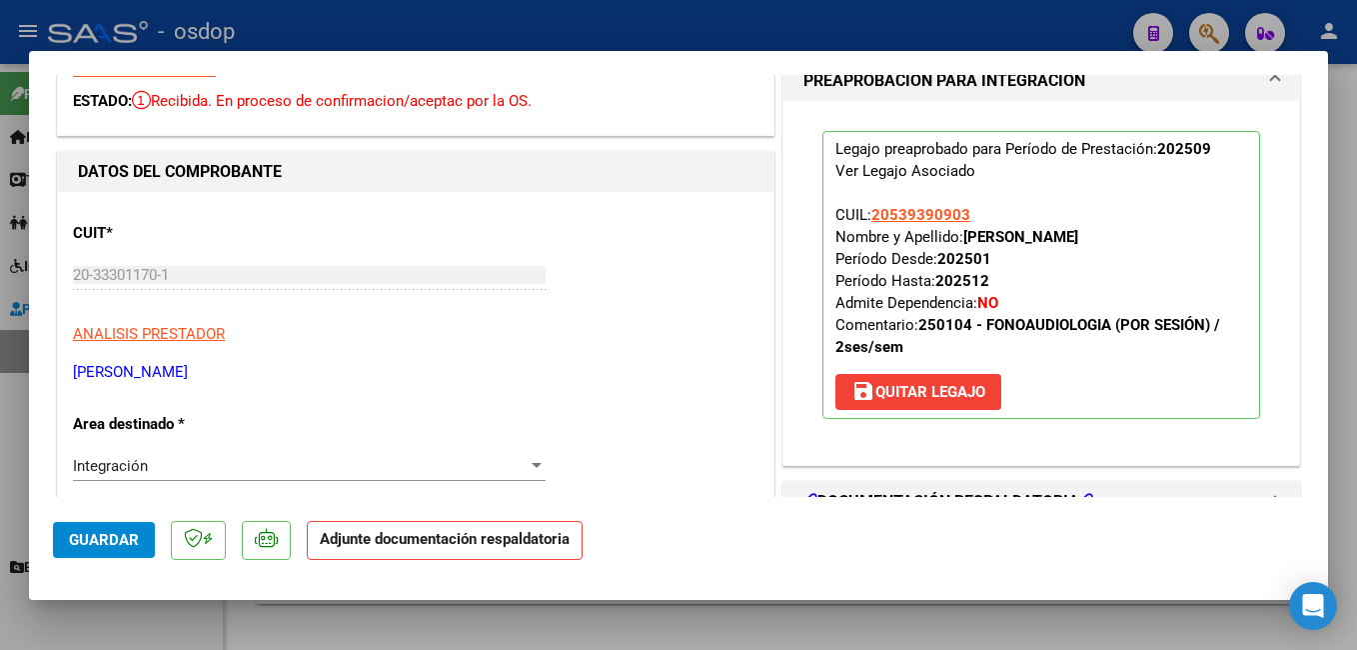
scroll to position [300, 0]
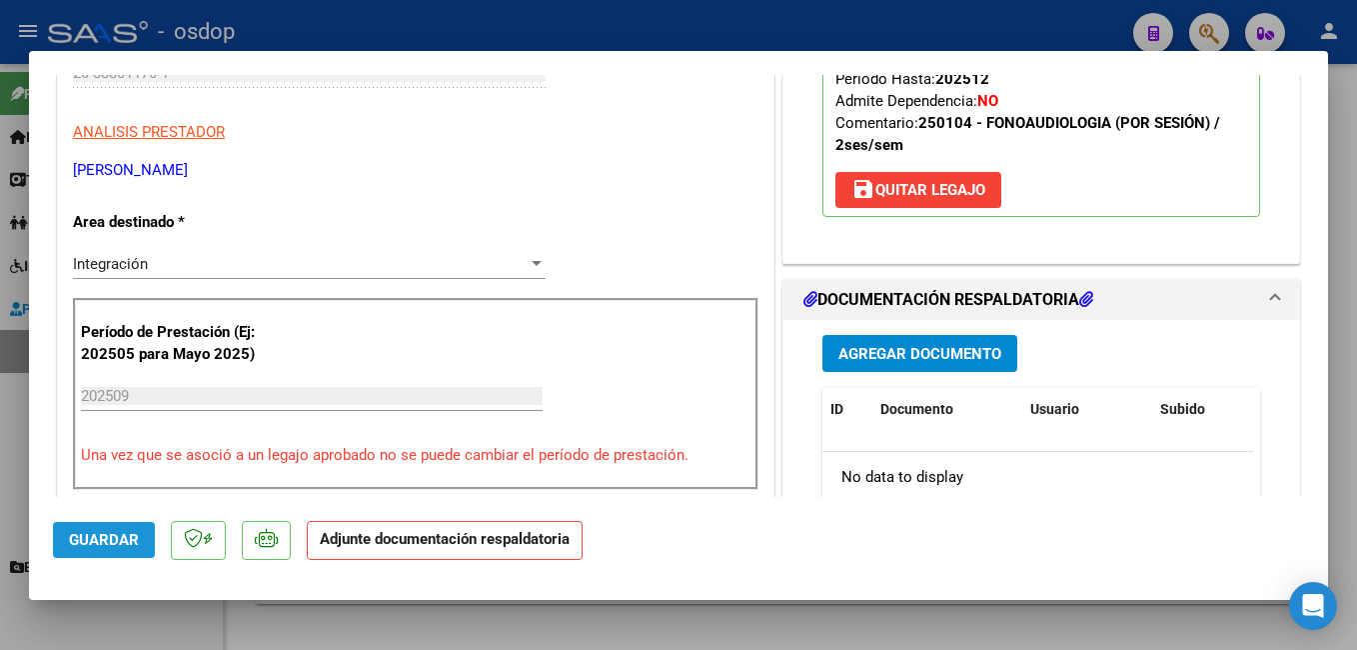
click at [100, 540] on span "Guardar" at bounding box center [104, 540] width 70 height 18
click at [94, 538] on span "Guardar" at bounding box center [104, 540] width 70 height 18
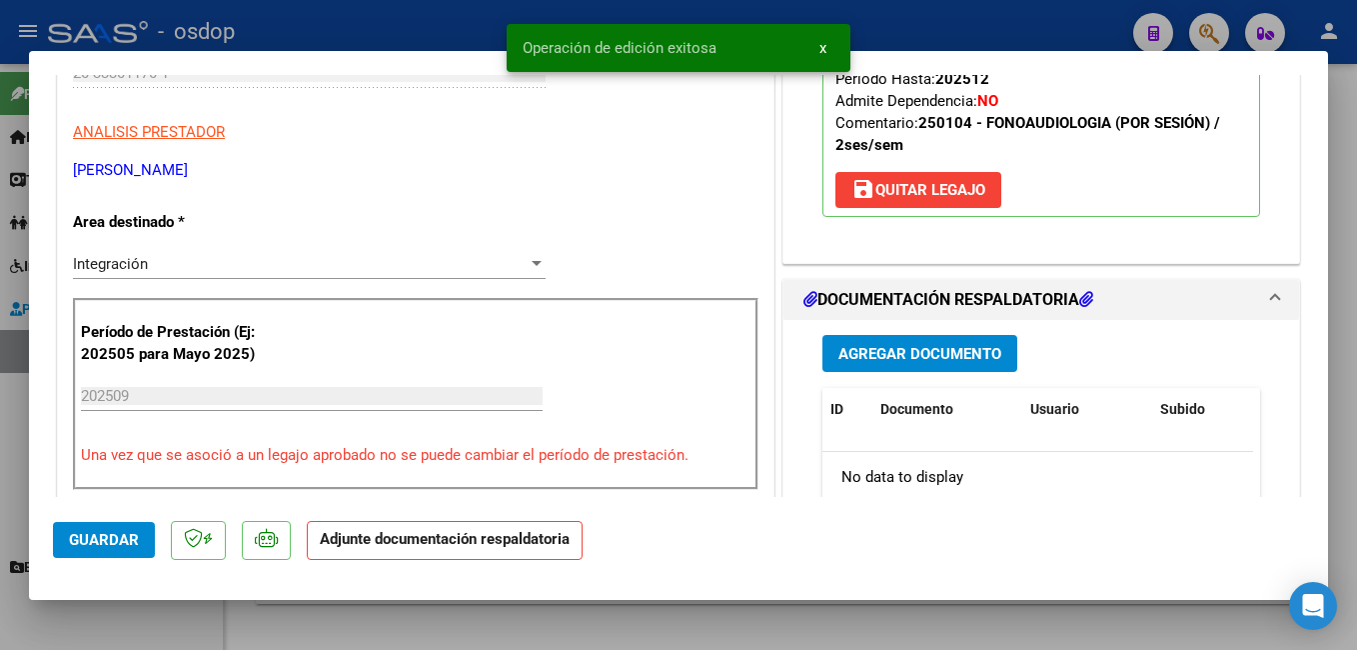
click at [454, 7] on div at bounding box center [678, 325] width 1357 height 650
type input "$ 0,00"
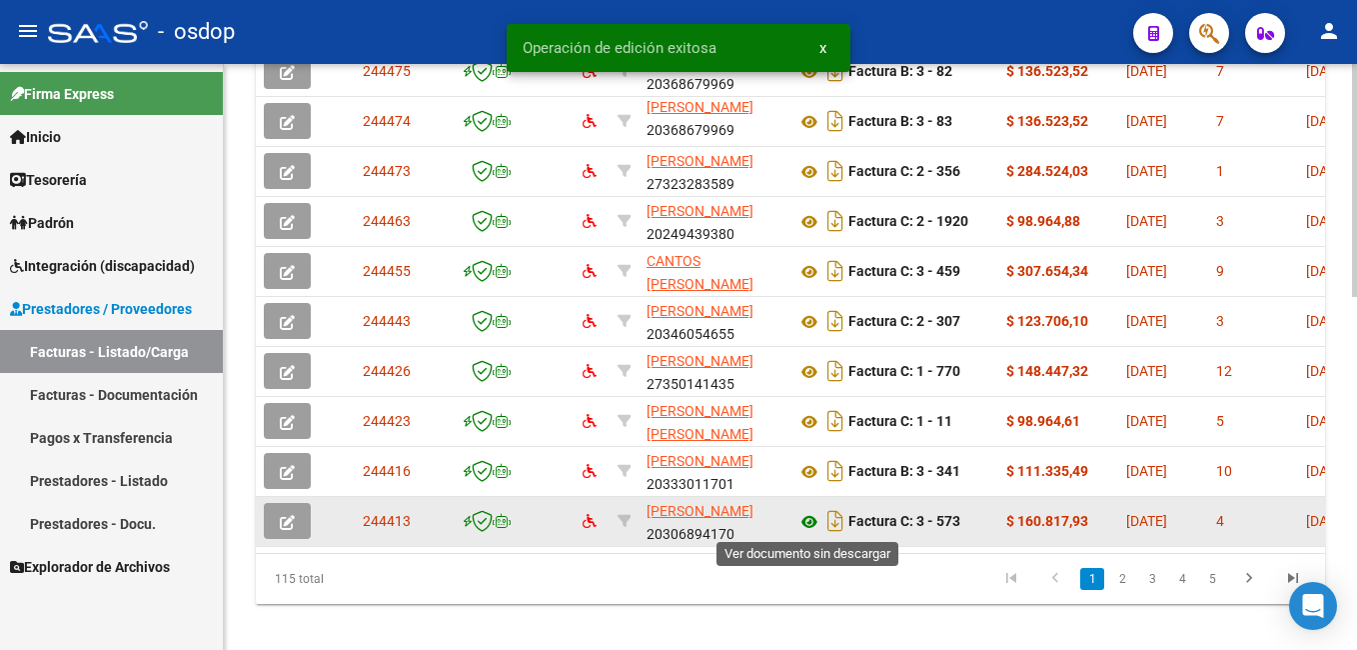
scroll to position [850, 0]
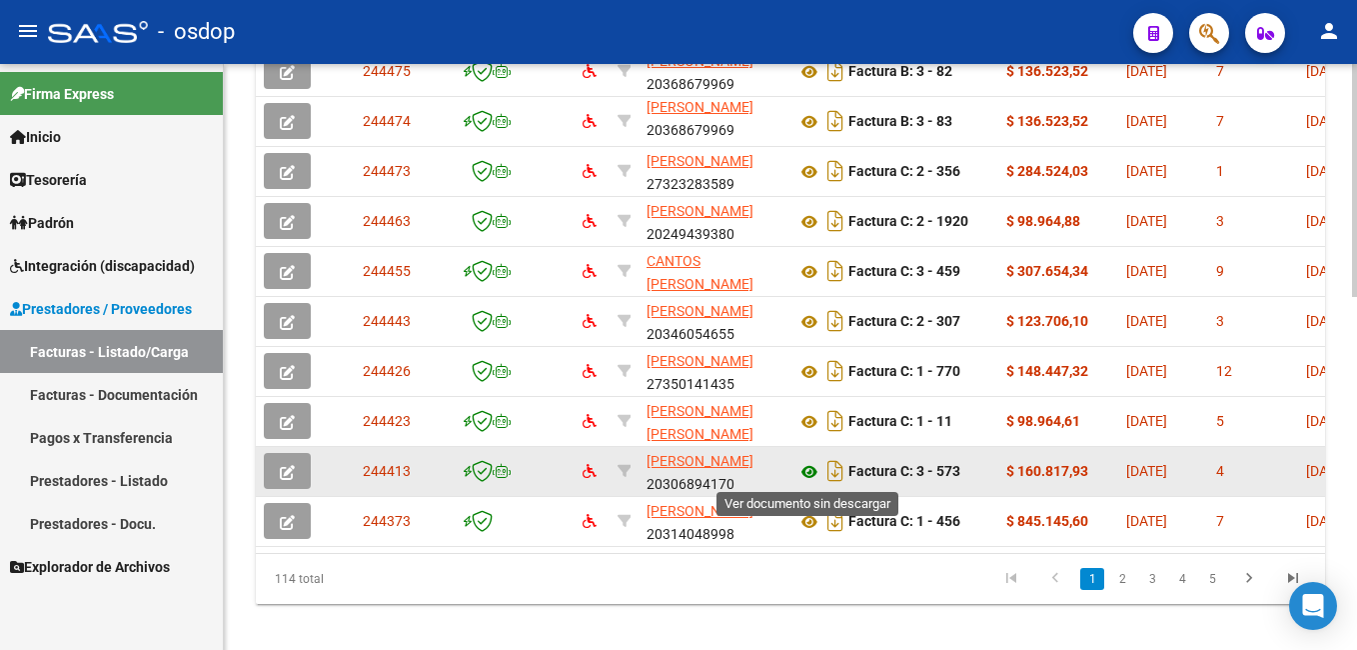
click at [807, 472] on icon at bounding box center [809, 472] width 26 height 24
click at [295, 463] on button "button" at bounding box center [287, 471] width 47 height 36
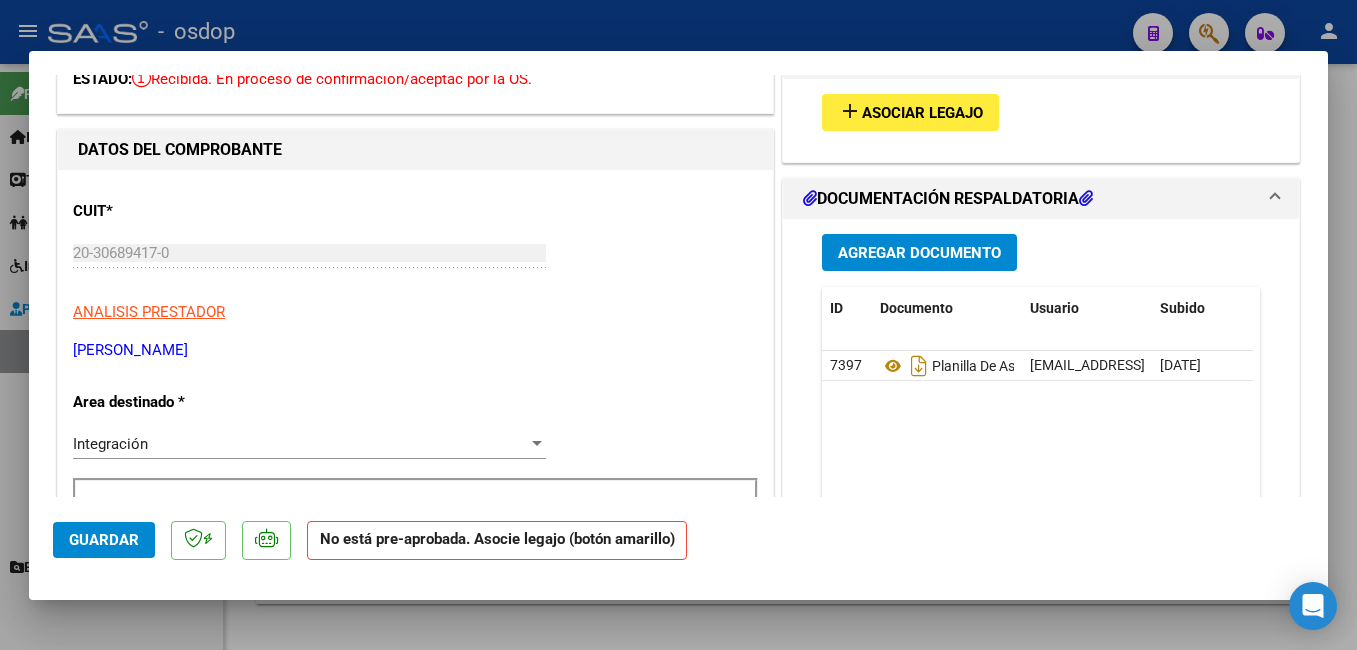
scroll to position [0, 0]
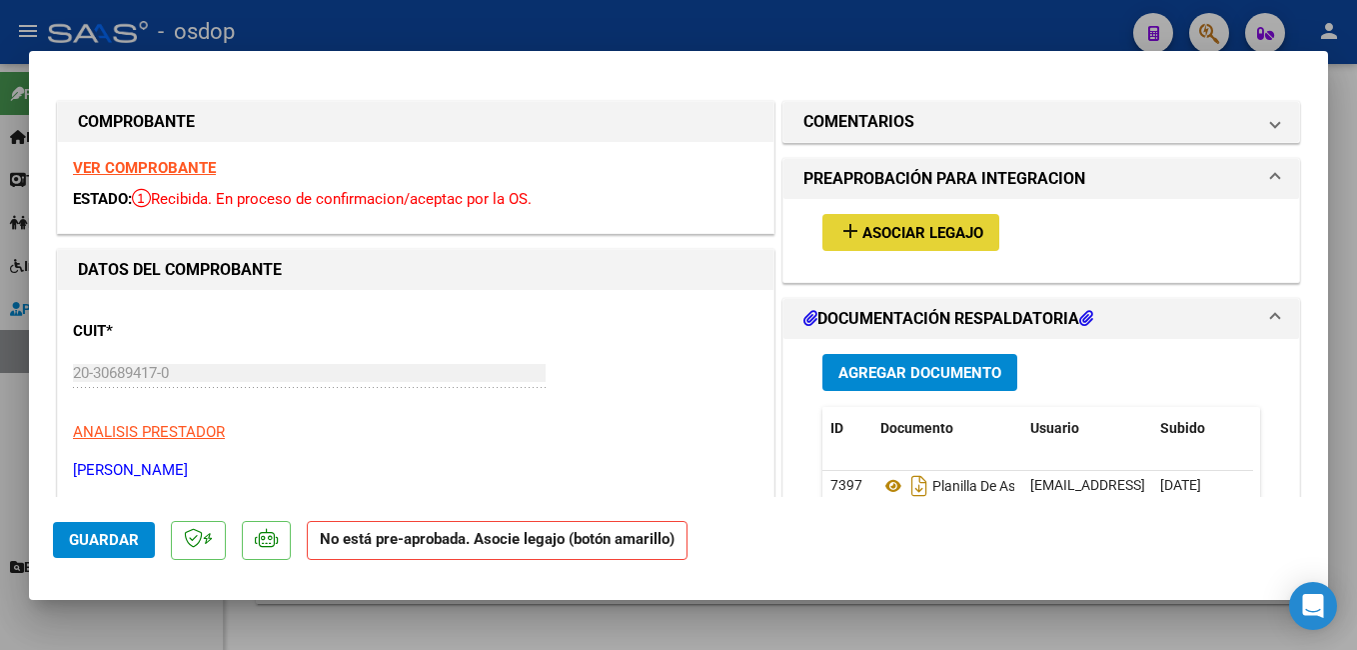
click at [866, 229] on span "Asociar Legajo" at bounding box center [922, 233] width 121 height 18
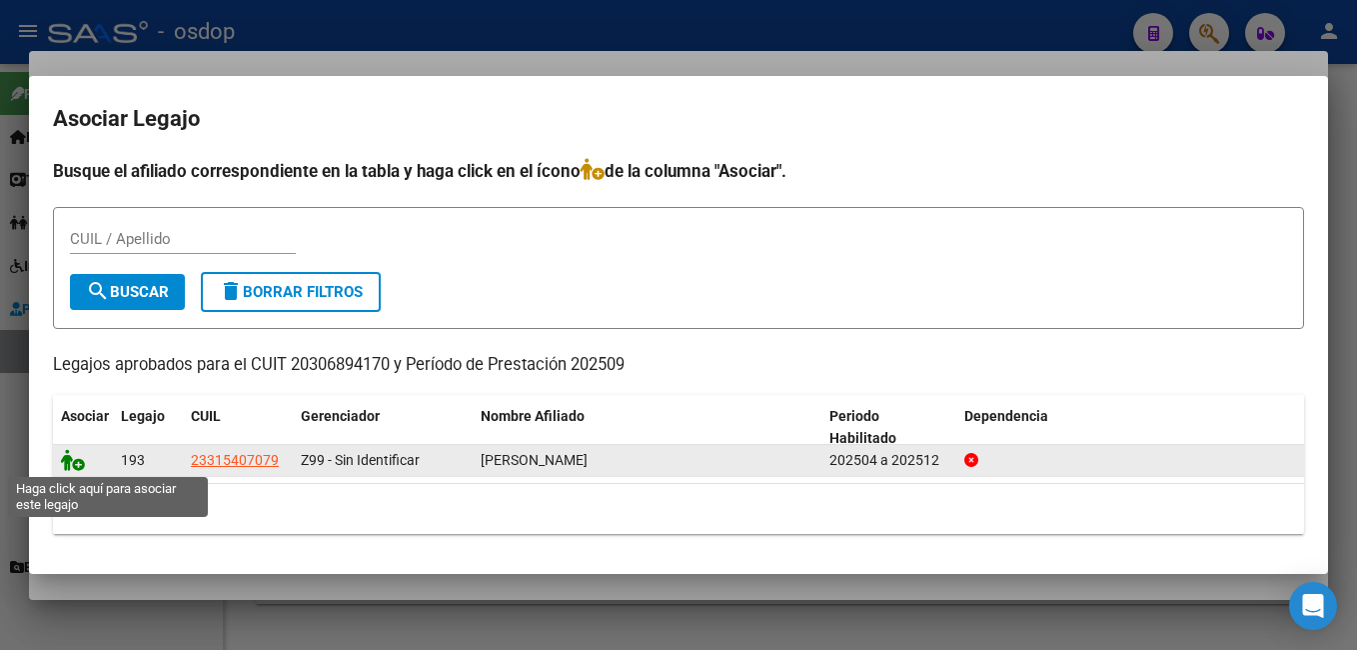
click at [66, 455] on icon at bounding box center [73, 460] width 24 height 22
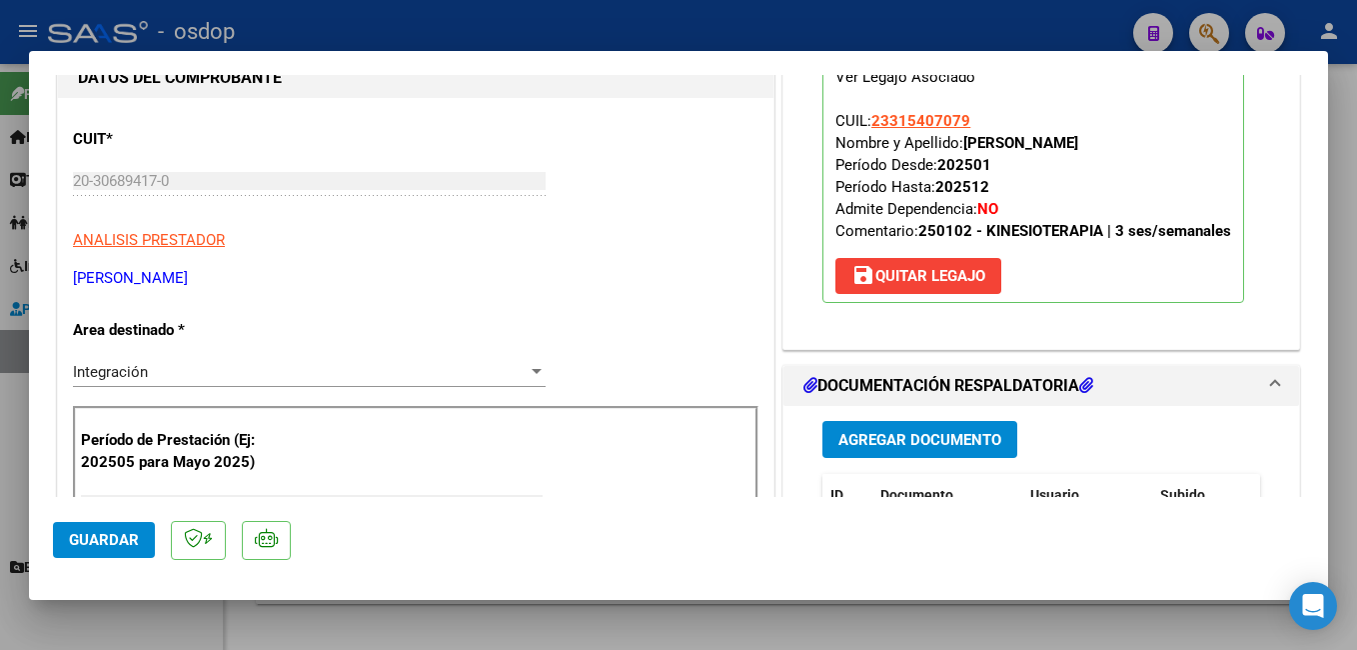
scroll to position [200, 0]
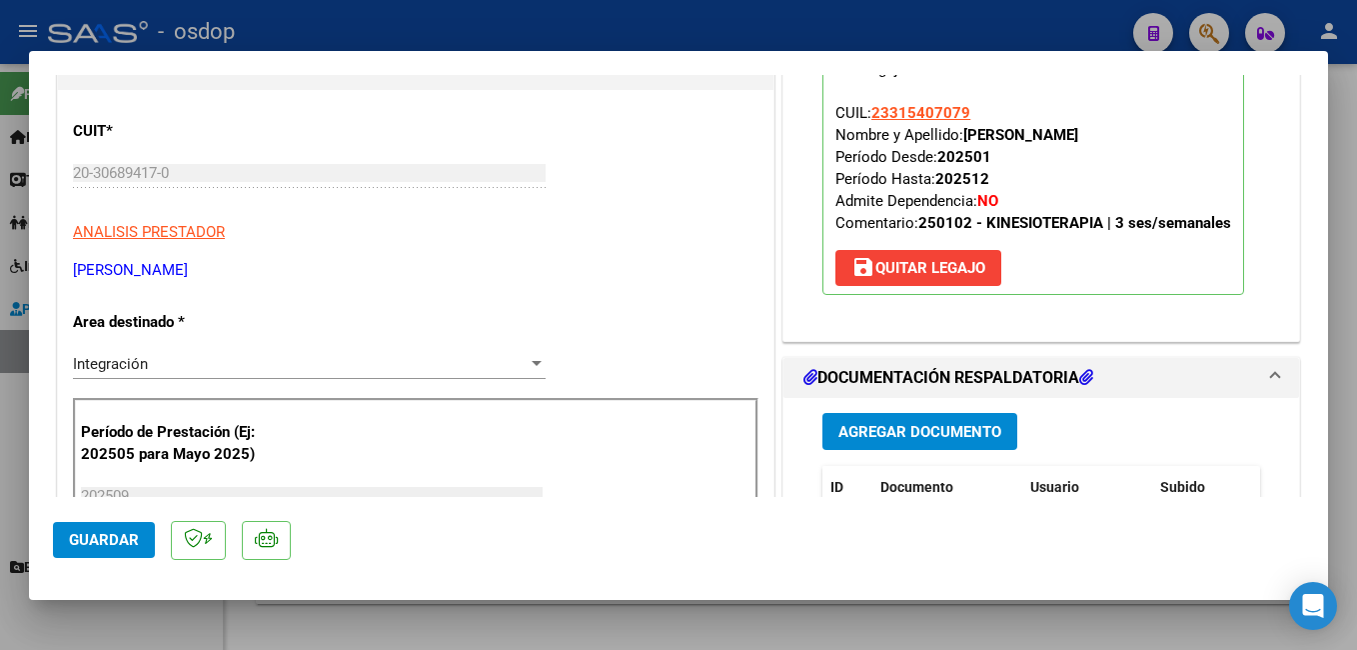
click at [109, 532] on span "Guardar" at bounding box center [104, 540] width 70 height 18
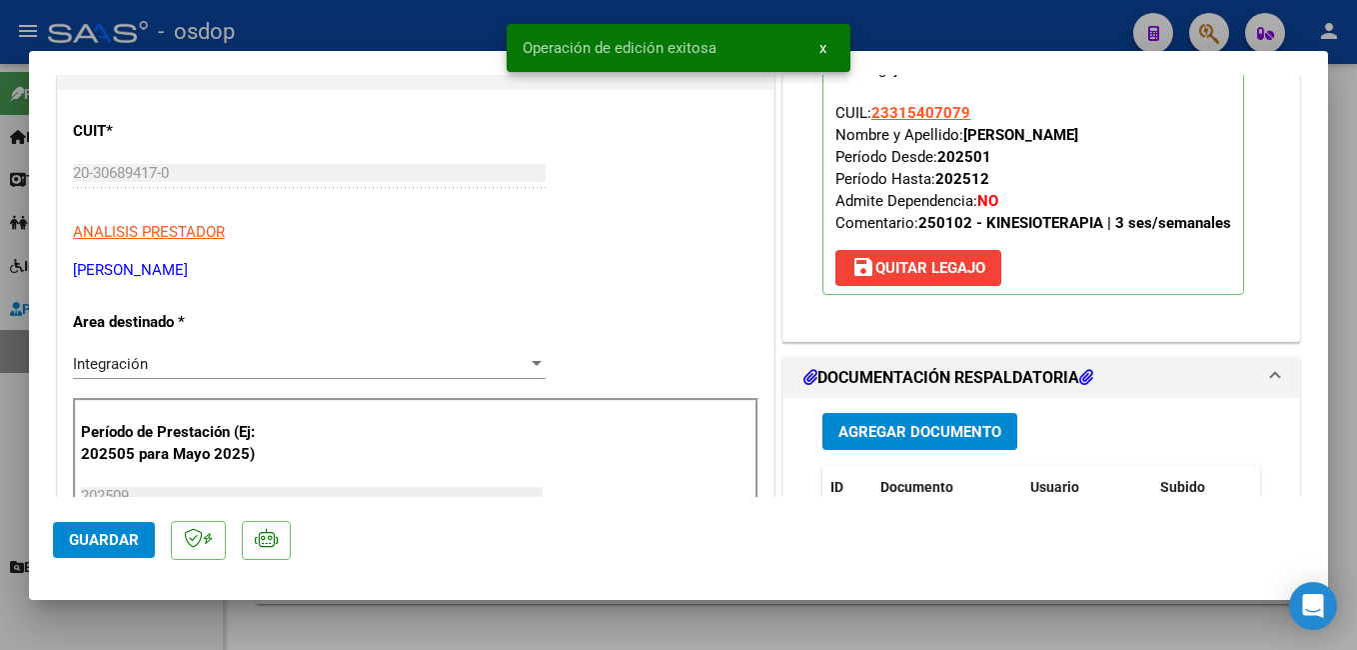
click at [960, 23] on div at bounding box center [678, 325] width 1357 height 650
type input "$ 0,00"
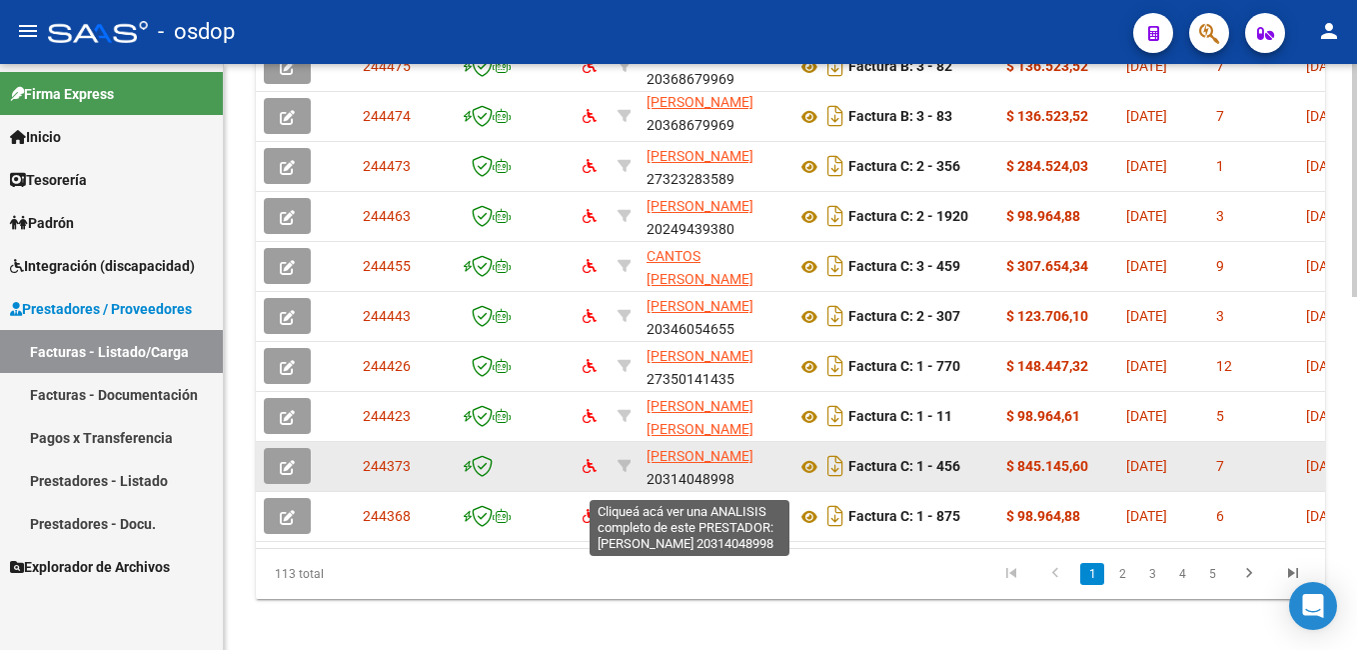
scroll to position [850, 0]
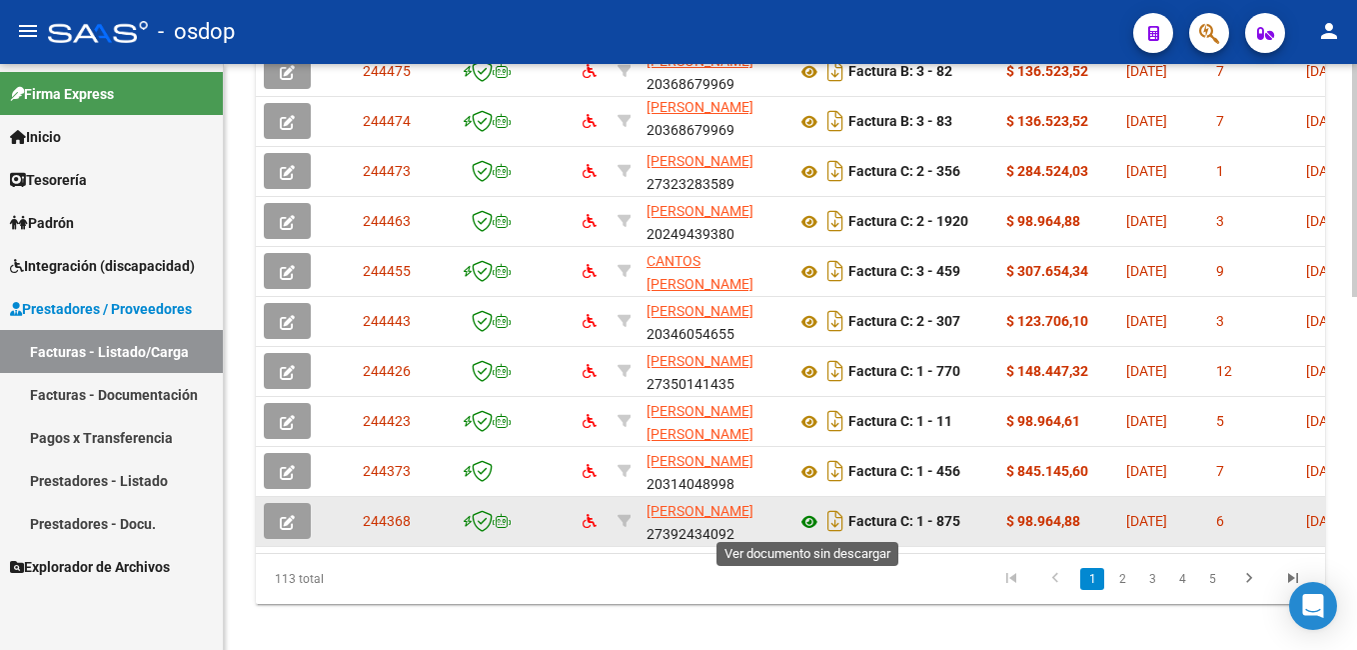
click at [806, 521] on icon at bounding box center [809, 522] width 26 height 24
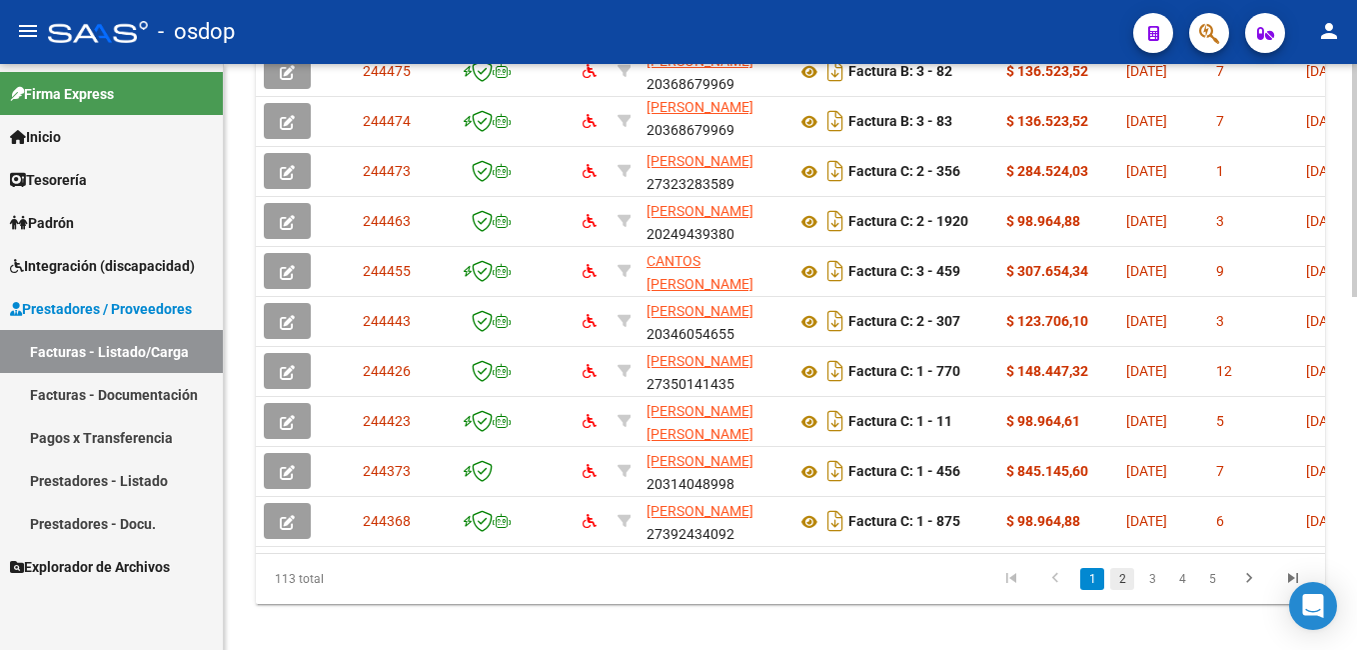
click at [1119, 590] on link "2" at bounding box center [1122, 579] width 24 height 22
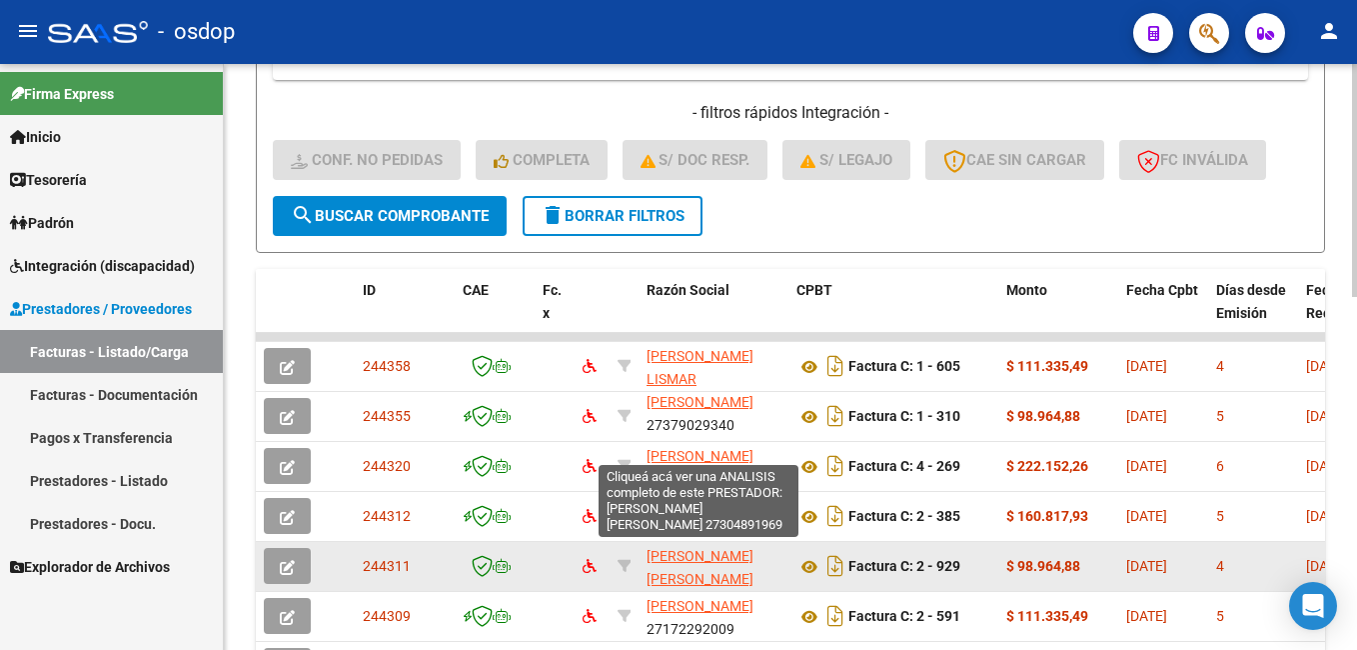
scroll to position [26, 0]
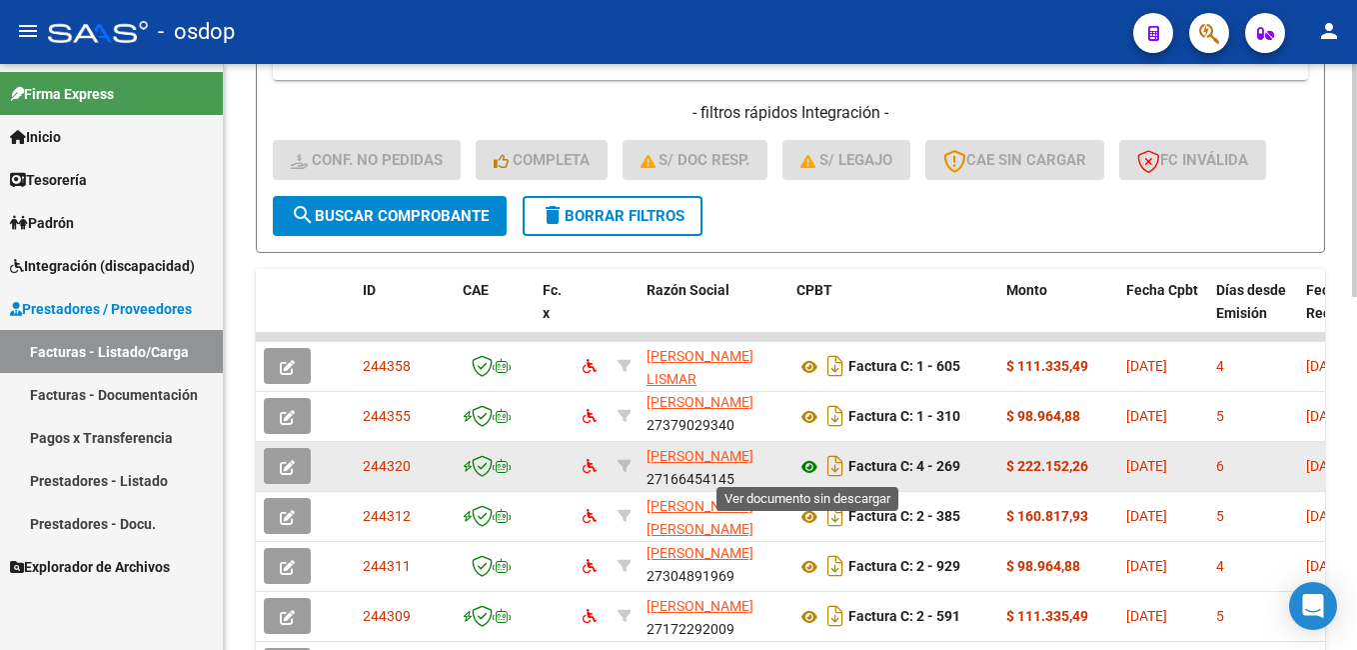
click at [807, 461] on icon at bounding box center [809, 467] width 26 height 24
click at [291, 460] on span "button" at bounding box center [287, 466] width 15 height 18
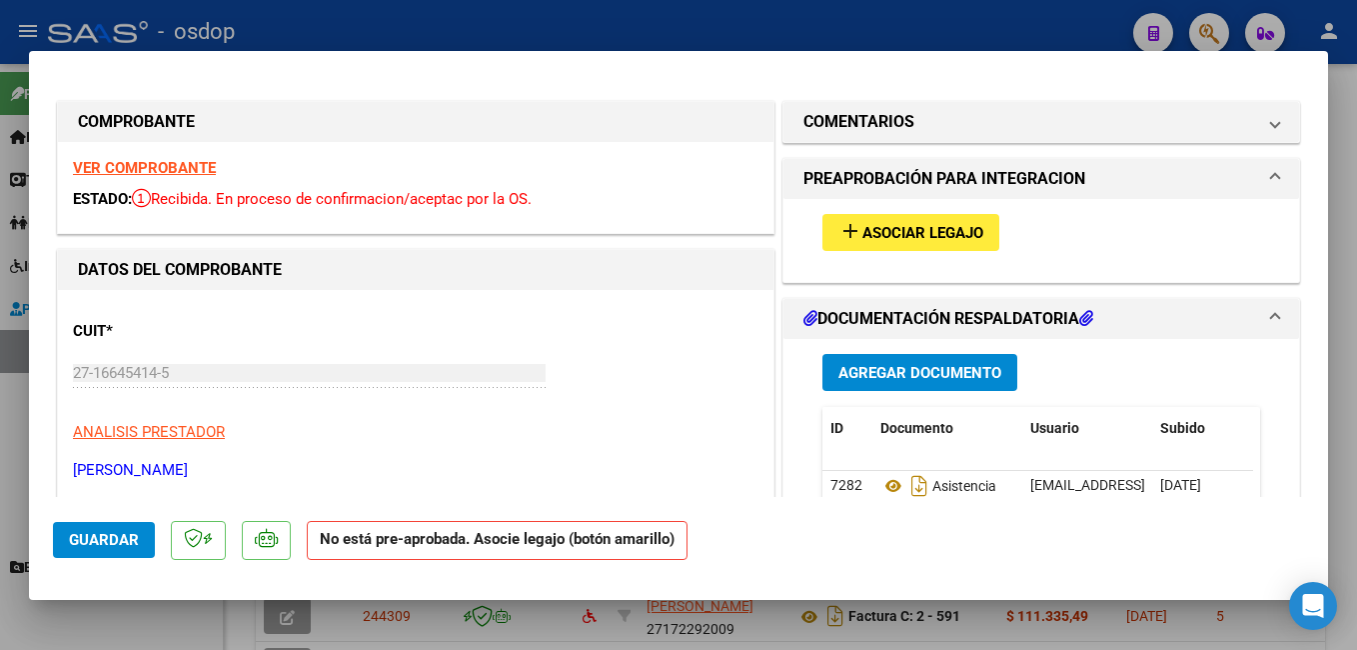
click at [897, 229] on span "Asociar Legajo" at bounding box center [922, 233] width 121 height 18
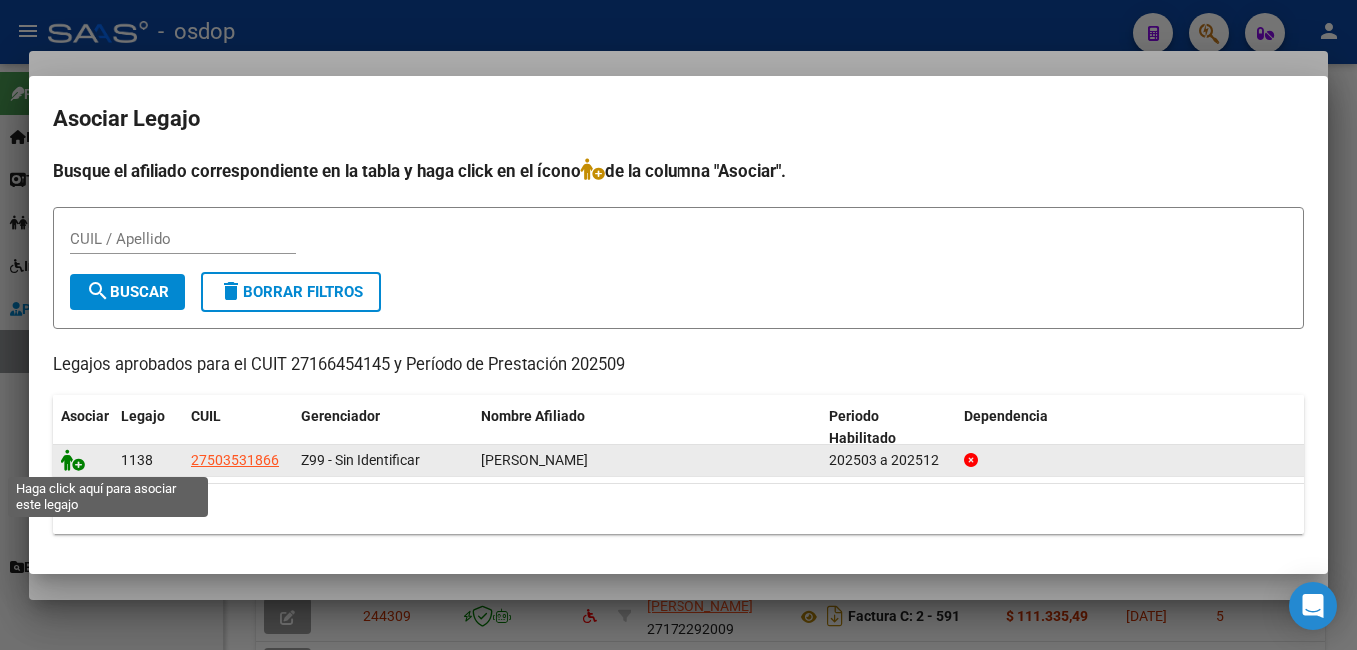
click at [68, 460] on icon at bounding box center [73, 460] width 24 height 22
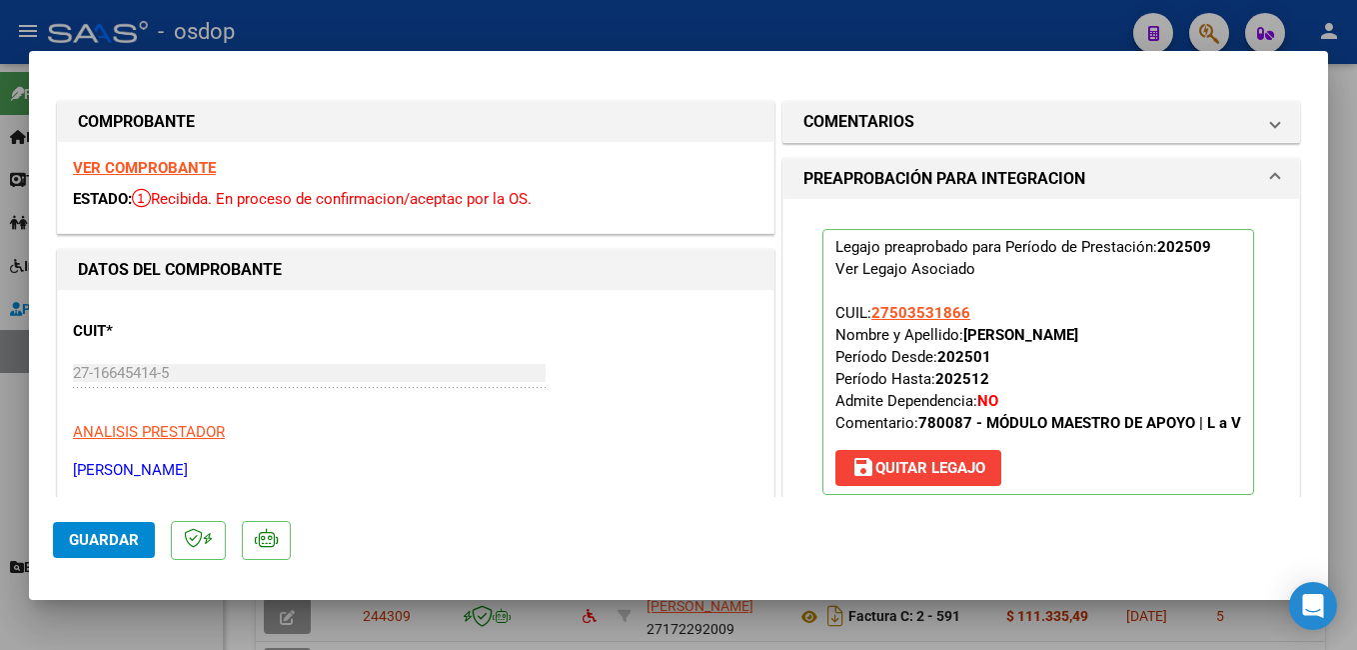
click at [111, 541] on span "Guardar" at bounding box center [104, 540] width 70 height 18
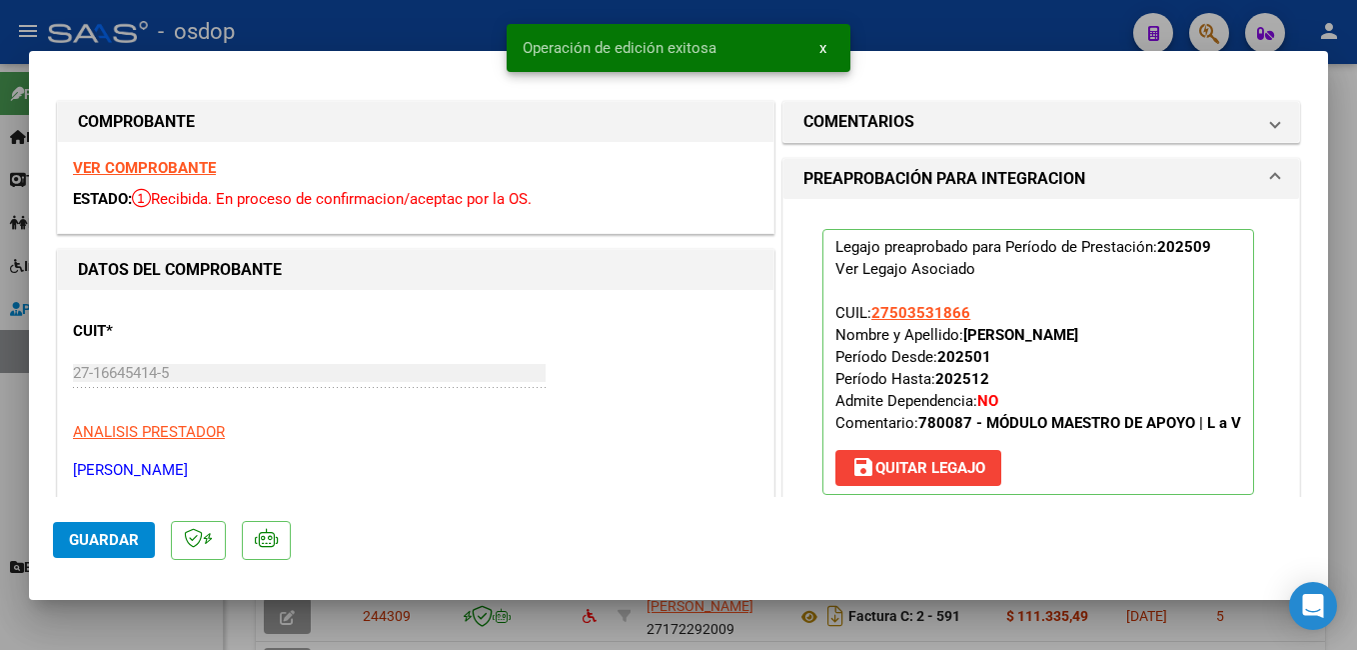
drag, startPoint x: 876, startPoint y: 34, endPoint x: 905, endPoint y: 35, distance: 29.0
click at [885, 32] on div at bounding box center [678, 325] width 1357 height 650
type input "$ 0,00"
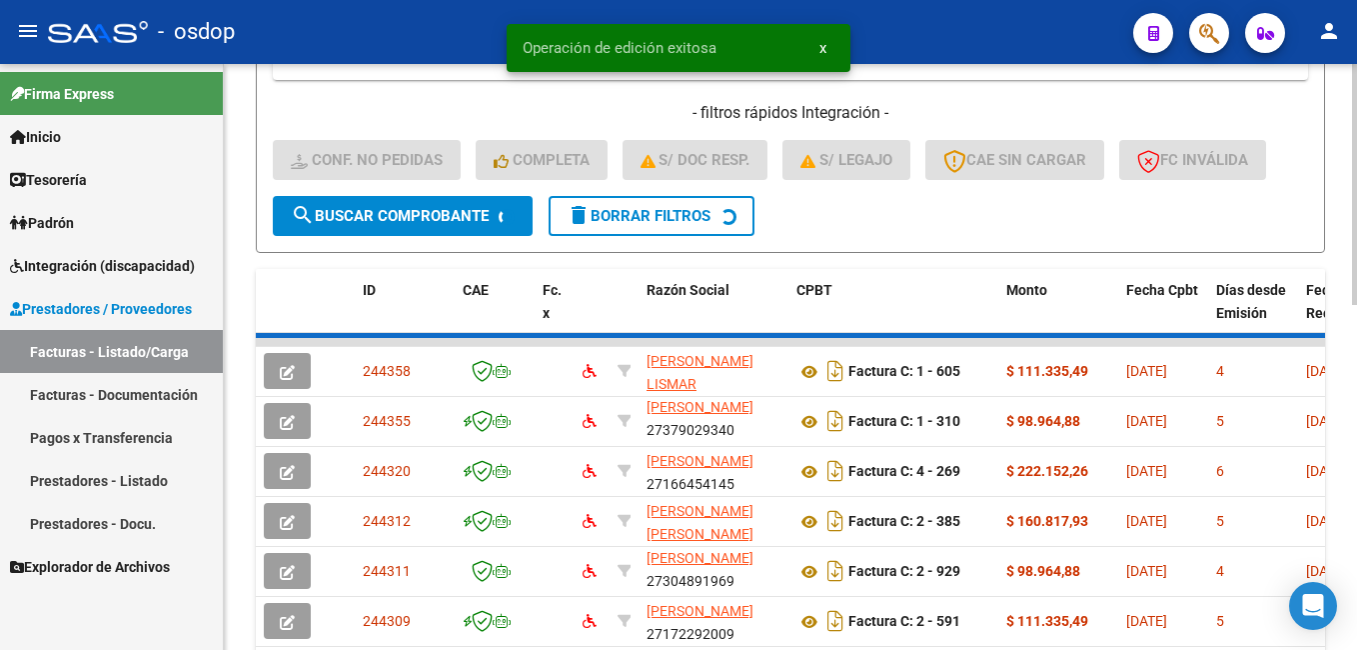
scroll to position [556, 0]
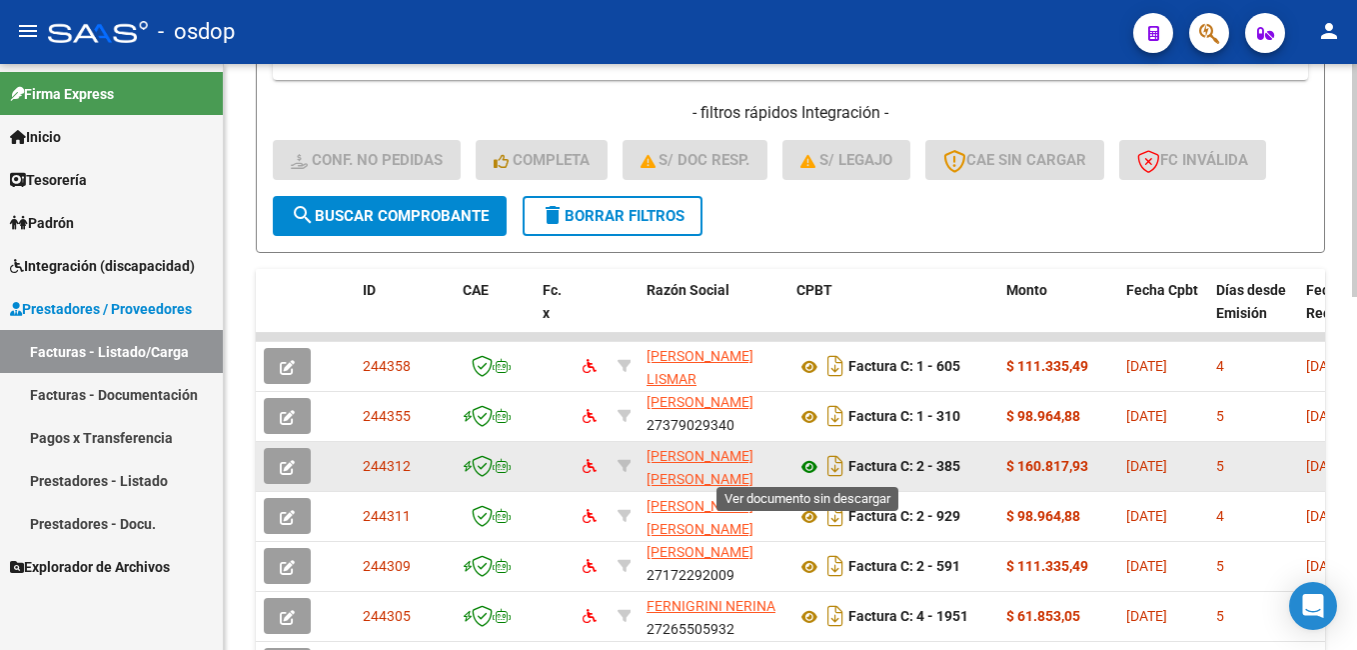
click at [807, 461] on icon at bounding box center [809, 467] width 26 height 24
click at [288, 459] on span "button" at bounding box center [287, 466] width 15 height 18
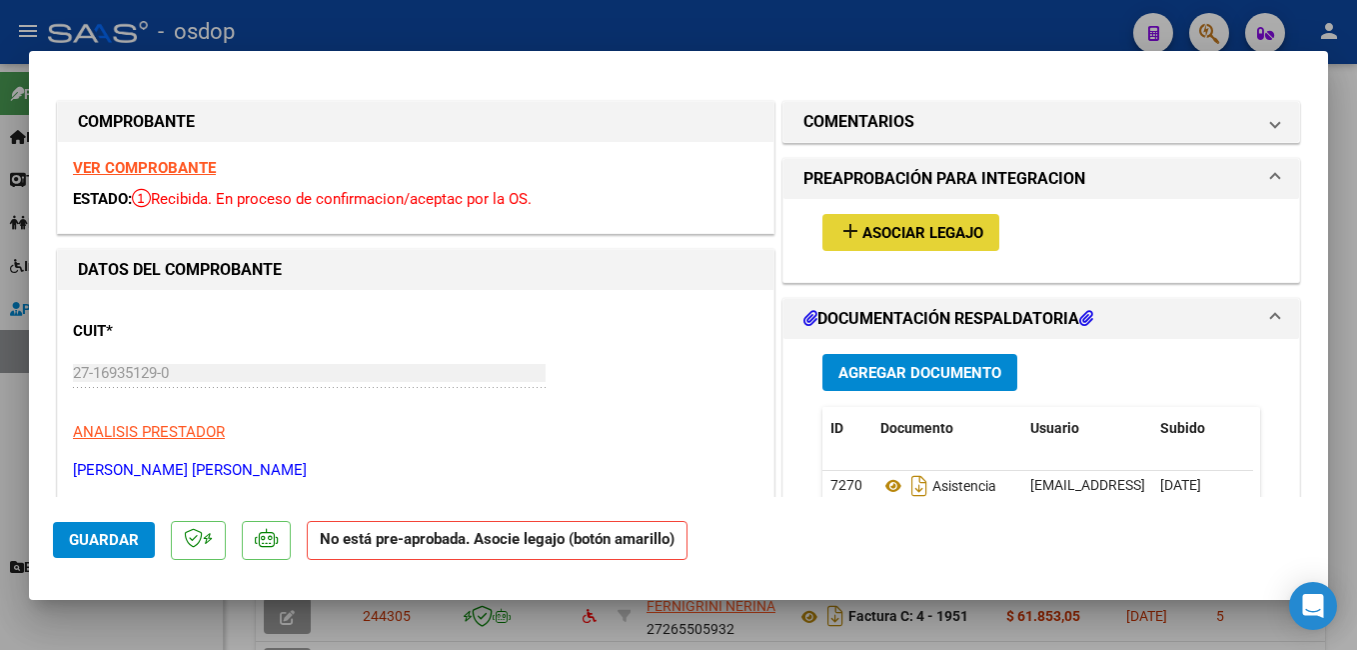
click at [862, 228] on span "Asociar Legajo" at bounding box center [922, 233] width 121 height 18
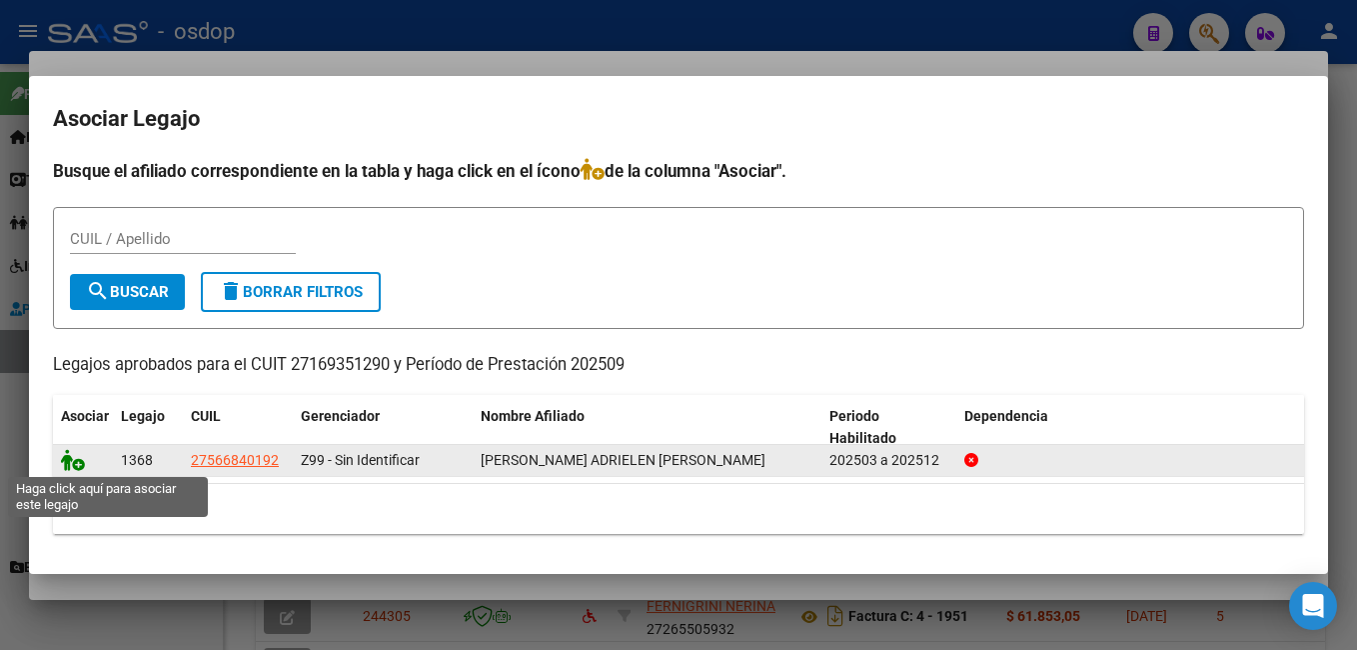
click at [77, 459] on icon at bounding box center [73, 460] width 24 height 22
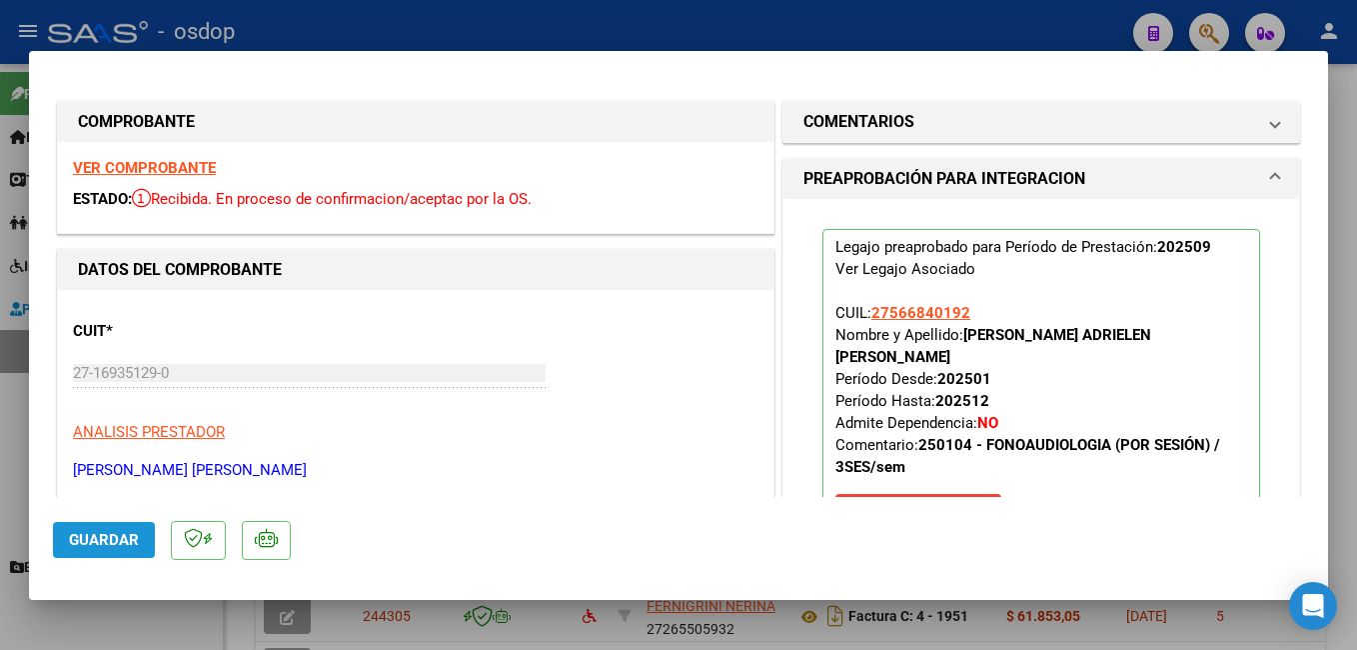
click at [113, 534] on span "Guardar" at bounding box center [104, 540] width 70 height 18
click at [884, 38] on div at bounding box center [678, 325] width 1357 height 650
type input "$ 0,00"
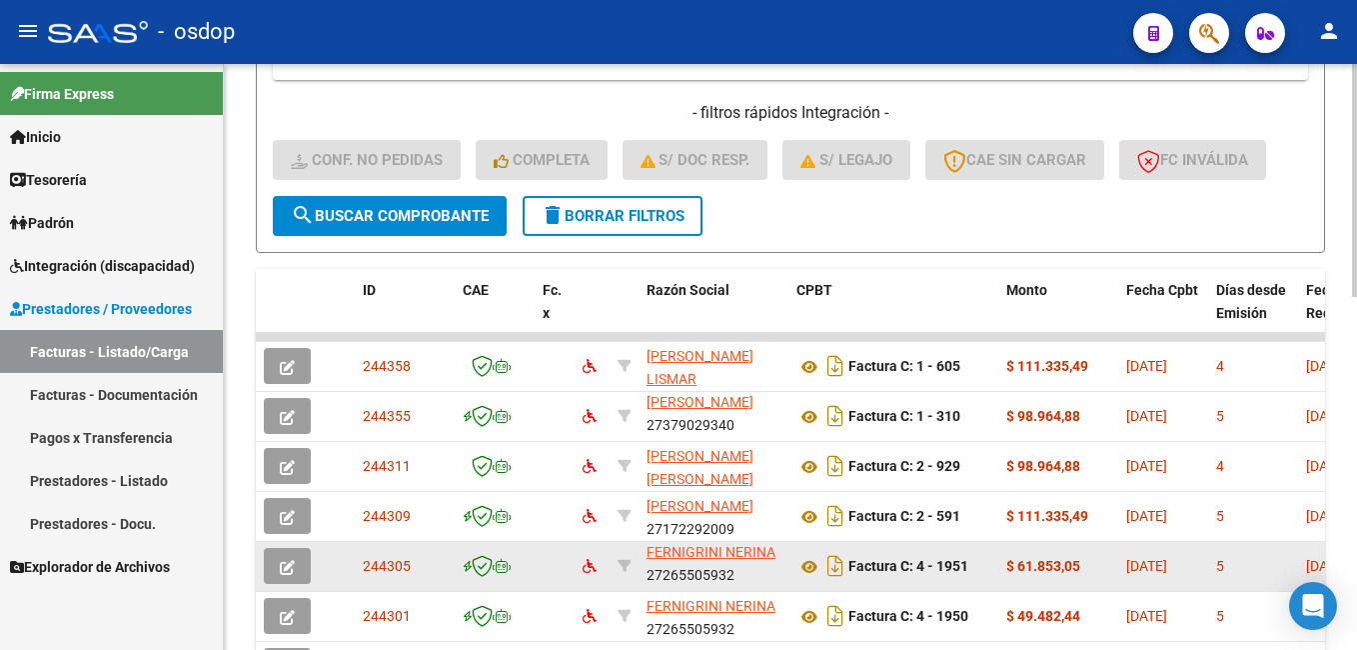
scroll to position [656, 0]
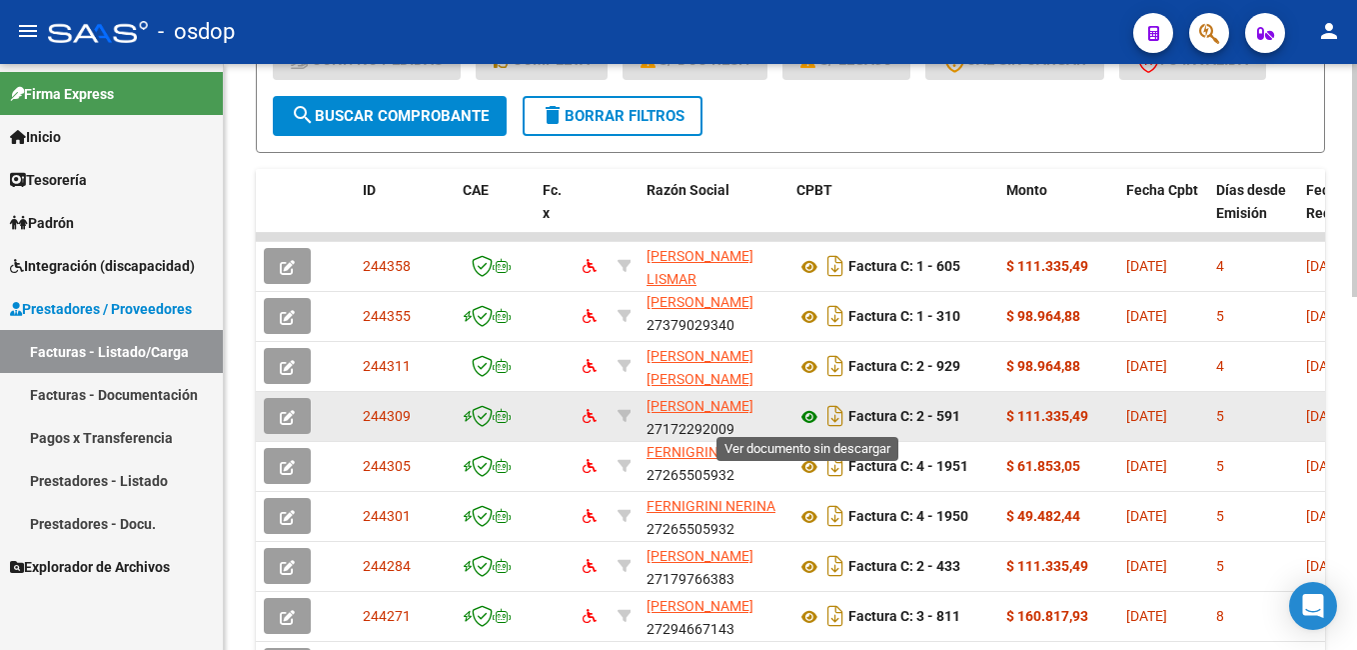
click at [811, 418] on icon at bounding box center [809, 417] width 26 height 24
click at [293, 413] on icon "button" at bounding box center [287, 417] width 15 height 15
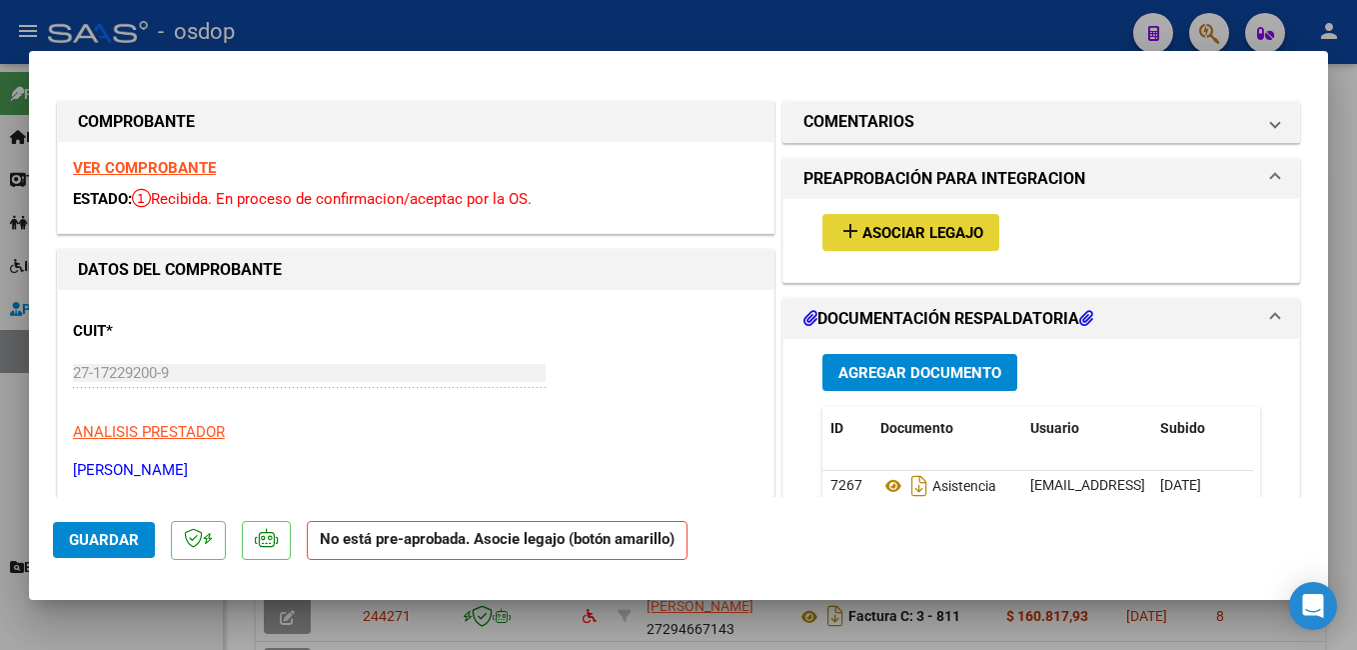
click at [879, 228] on span "Asociar Legajo" at bounding box center [922, 233] width 121 height 18
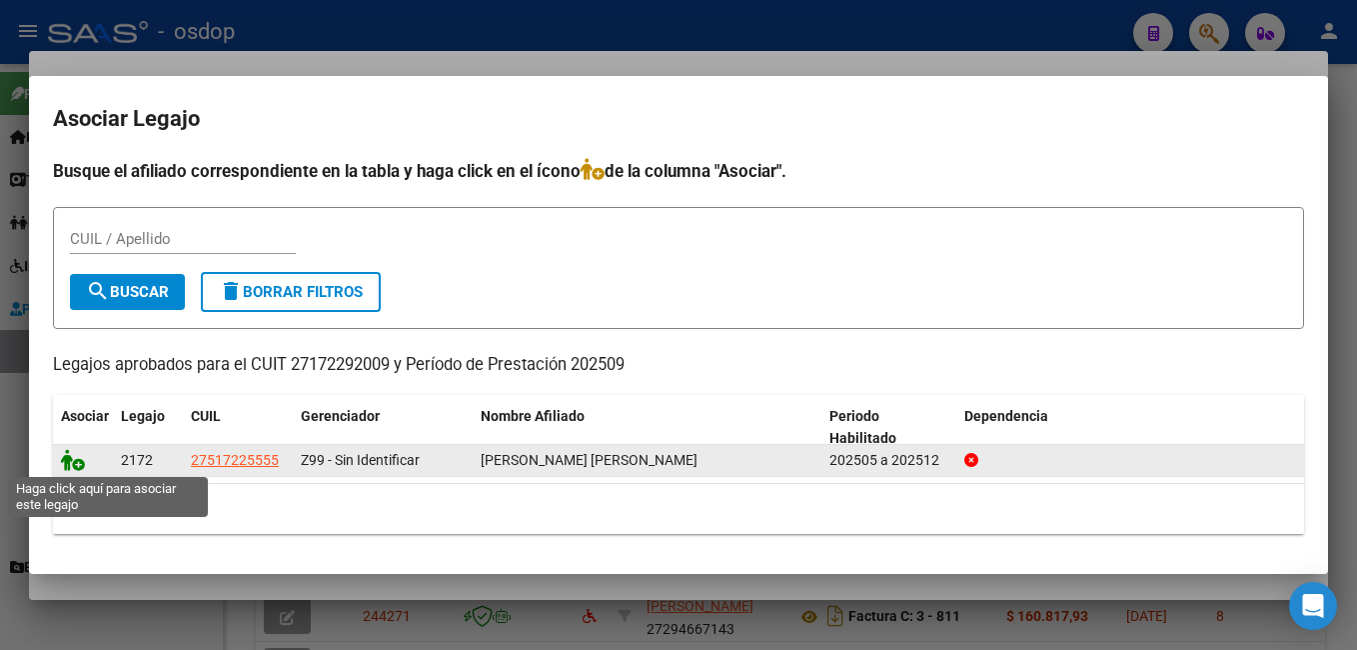
click at [80, 462] on icon at bounding box center [73, 460] width 24 height 22
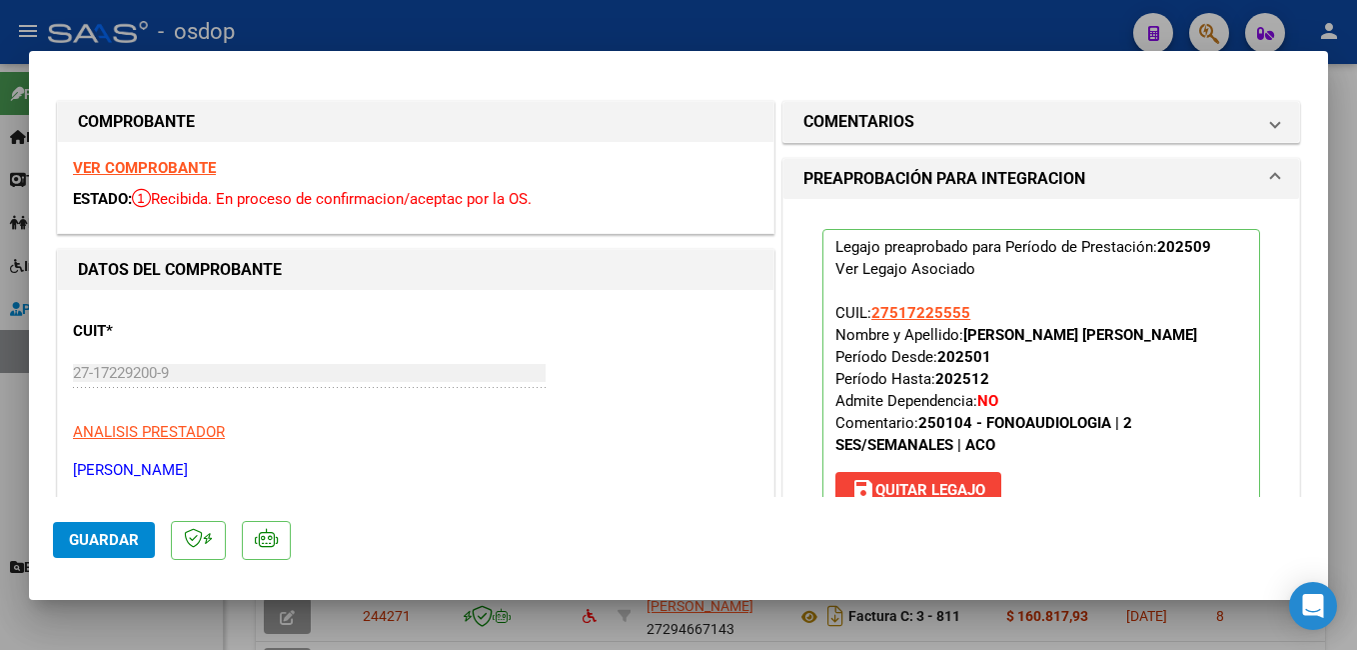
click at [96, 543] on span "Guardar" at bounding box center [104, 540] width 70 height 18
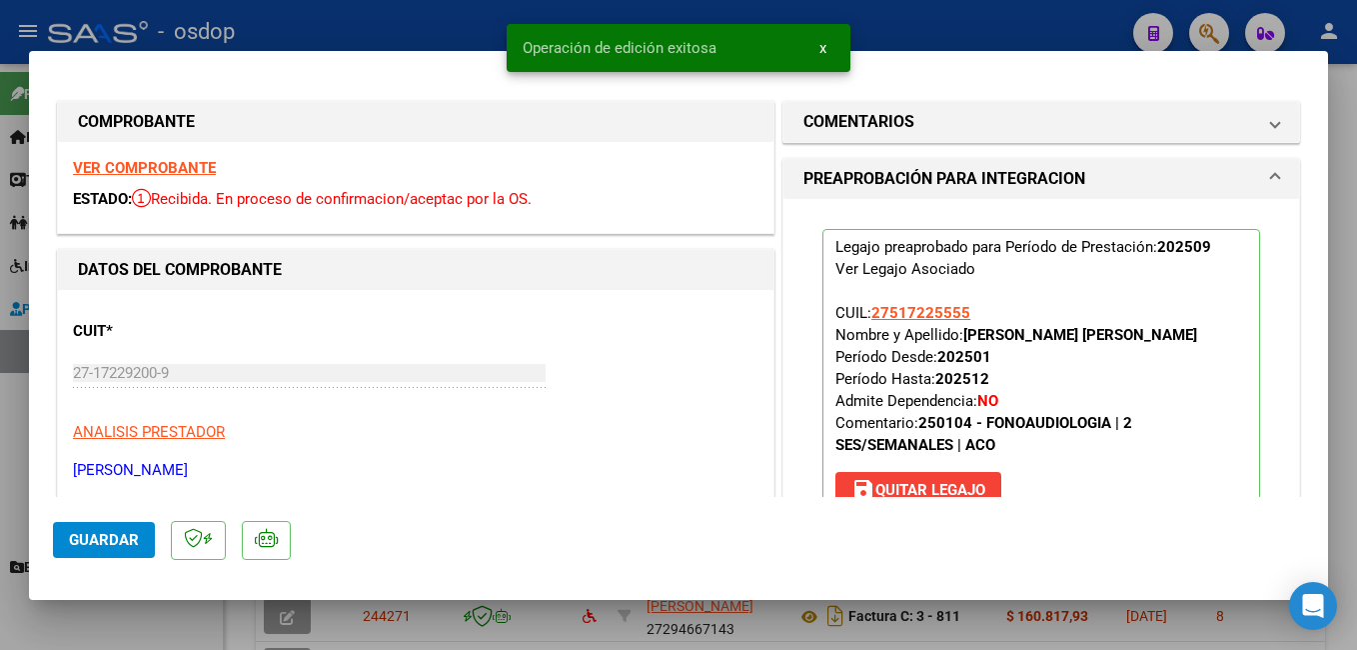
click at [913, 26] on div at bounding box center [678, 325] width 1357 height 650
type input "$ 0,00"
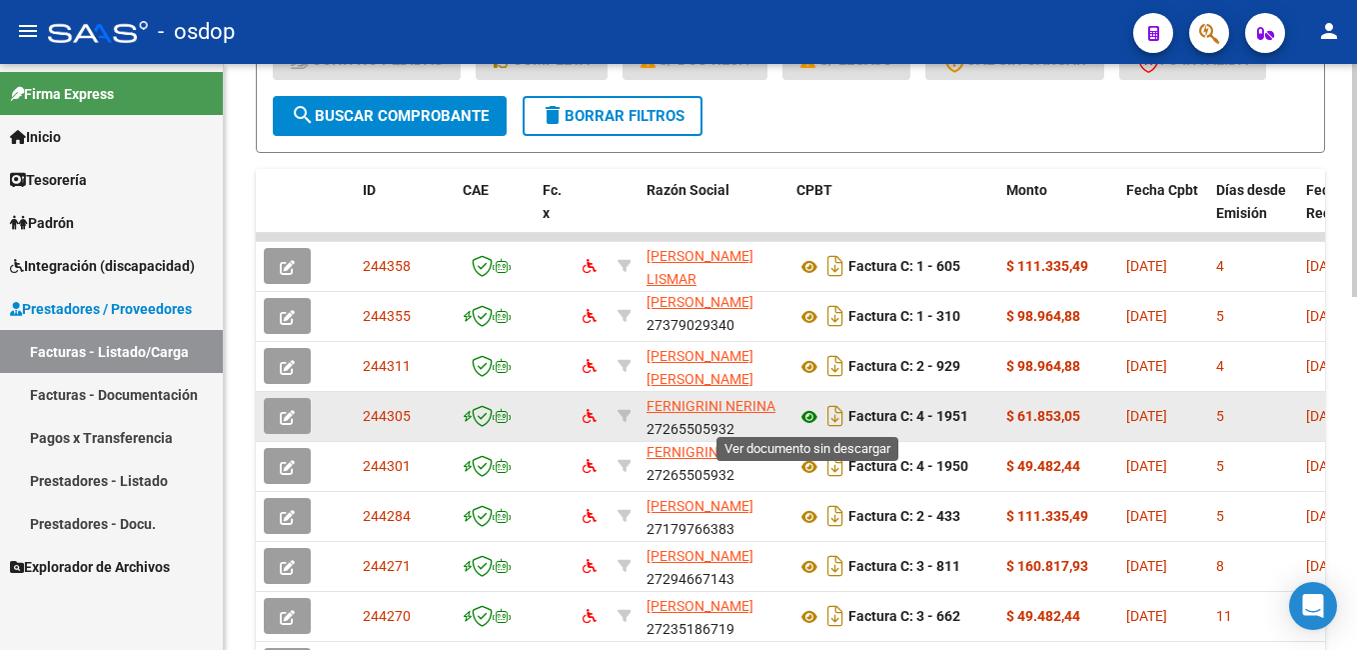
click at [807, 416] on icon at bounding box center [809, 417] width 26 height 24
click at [806, 414] on icon at bounding box center [809, 417] width 26 height 24
click at [293, 413] on icon "button" at bounding box center [287, 417] width 15 height 15
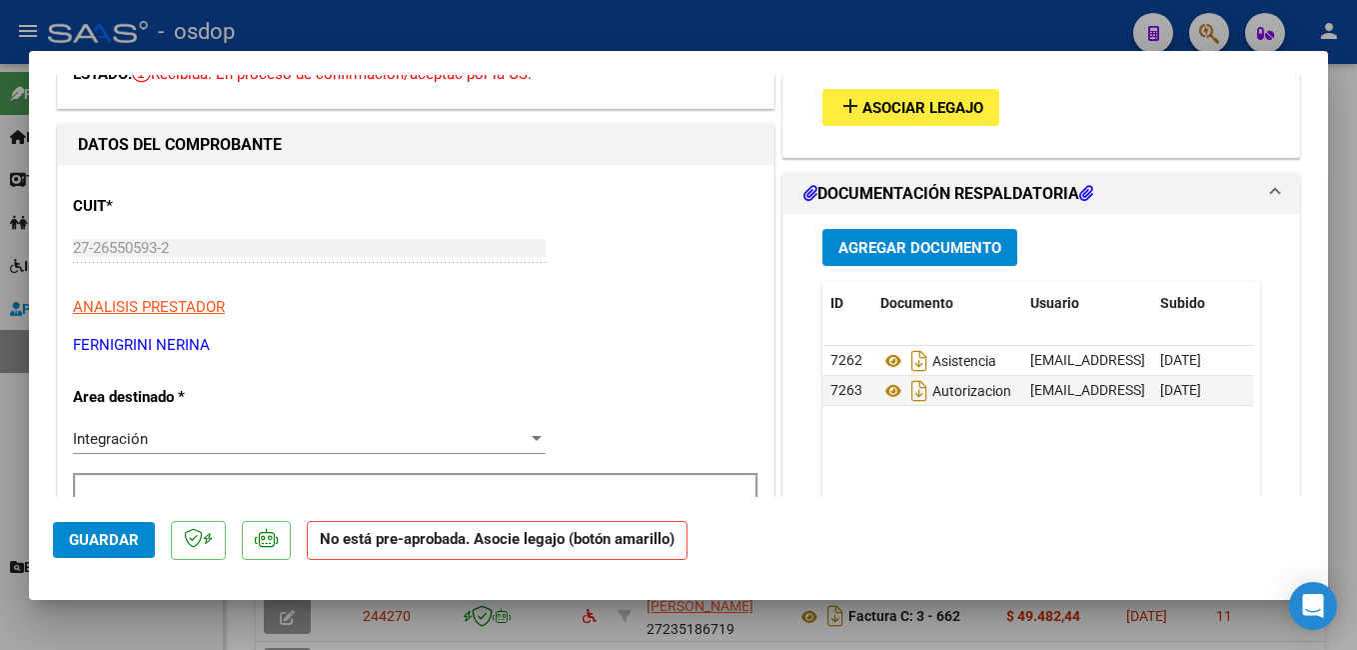
scroll to position [0, 0]
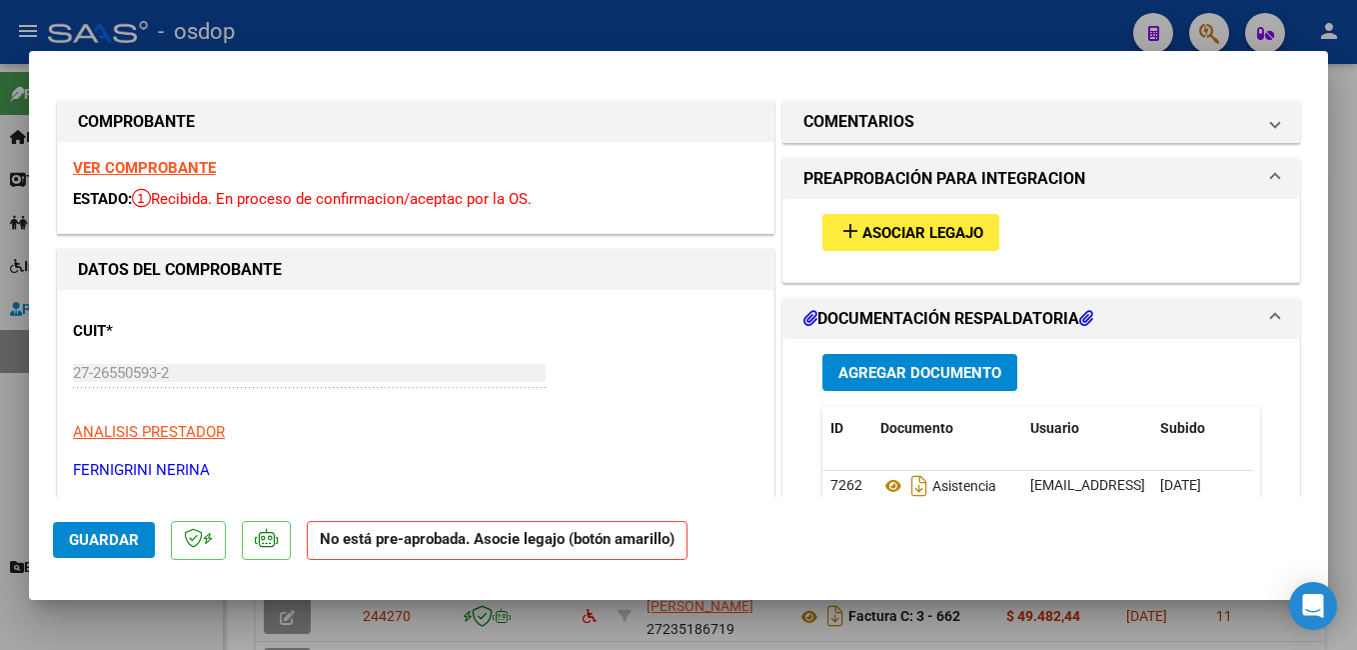
click at [873, 232] on span "Asociar Legajo" at bounding box center [922, 233] width 121 height 18
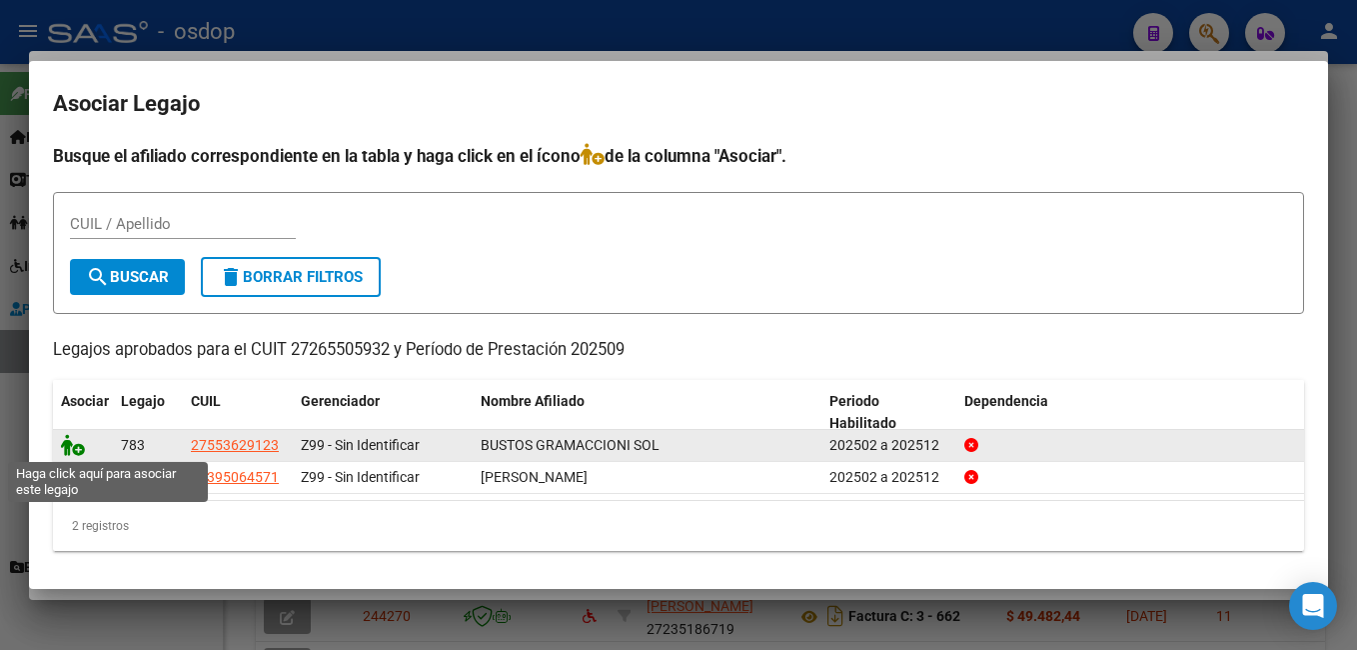
click at [78, 446] on icon at bounding box center [73, 445] width 24 height 22
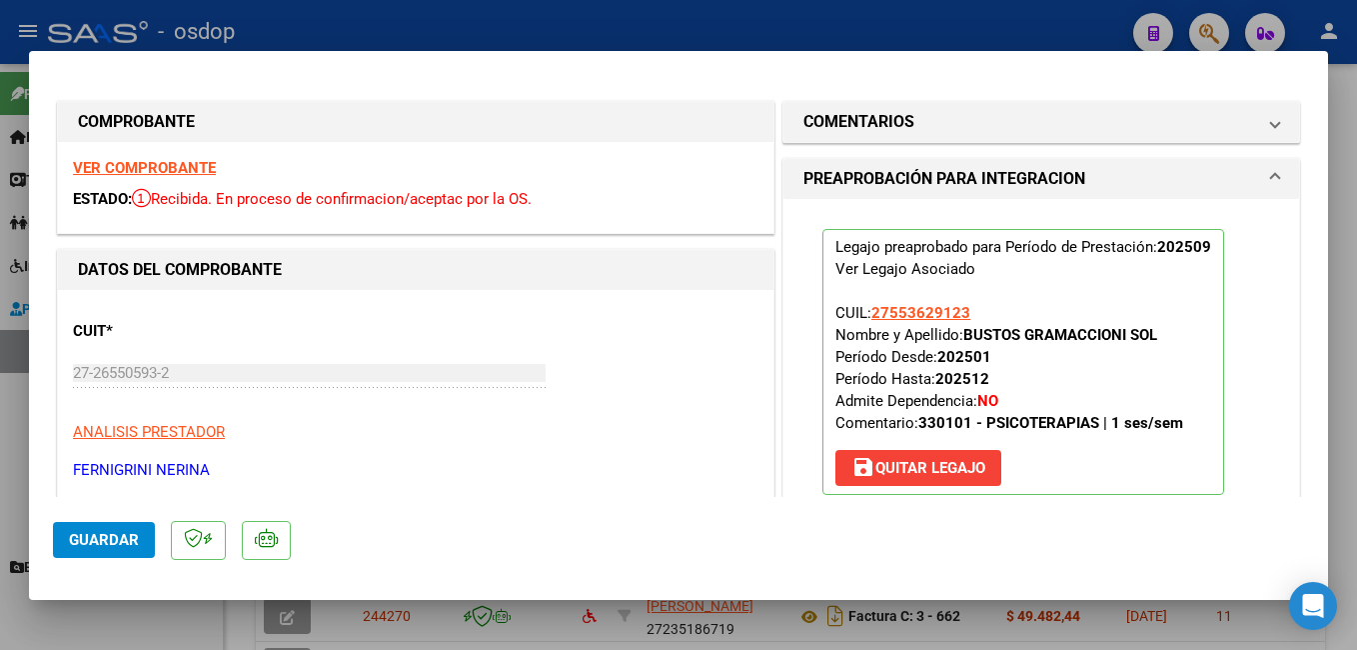
click at [107, 543] on span "Guardar" at bounding box center [104, 540] width 70 height 18
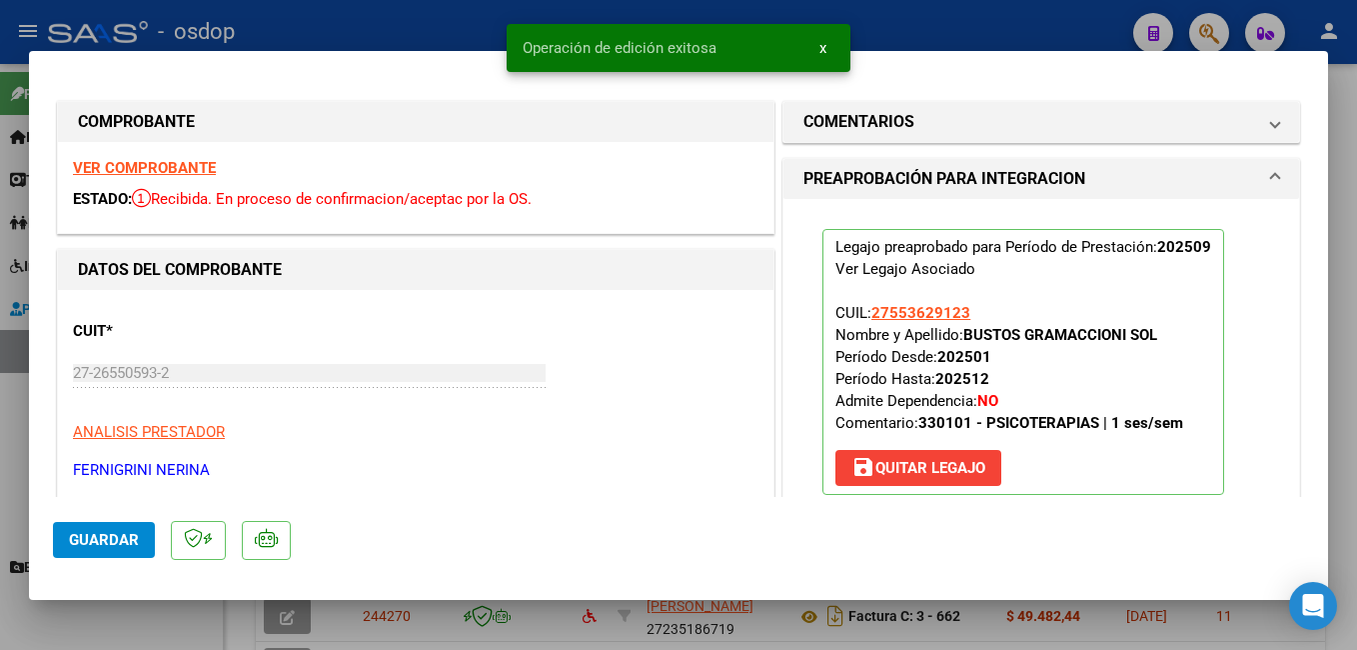
click at [971, 24] on div at bounding box center [678, 325] width 1357 height 650
type input "$ 0,00"
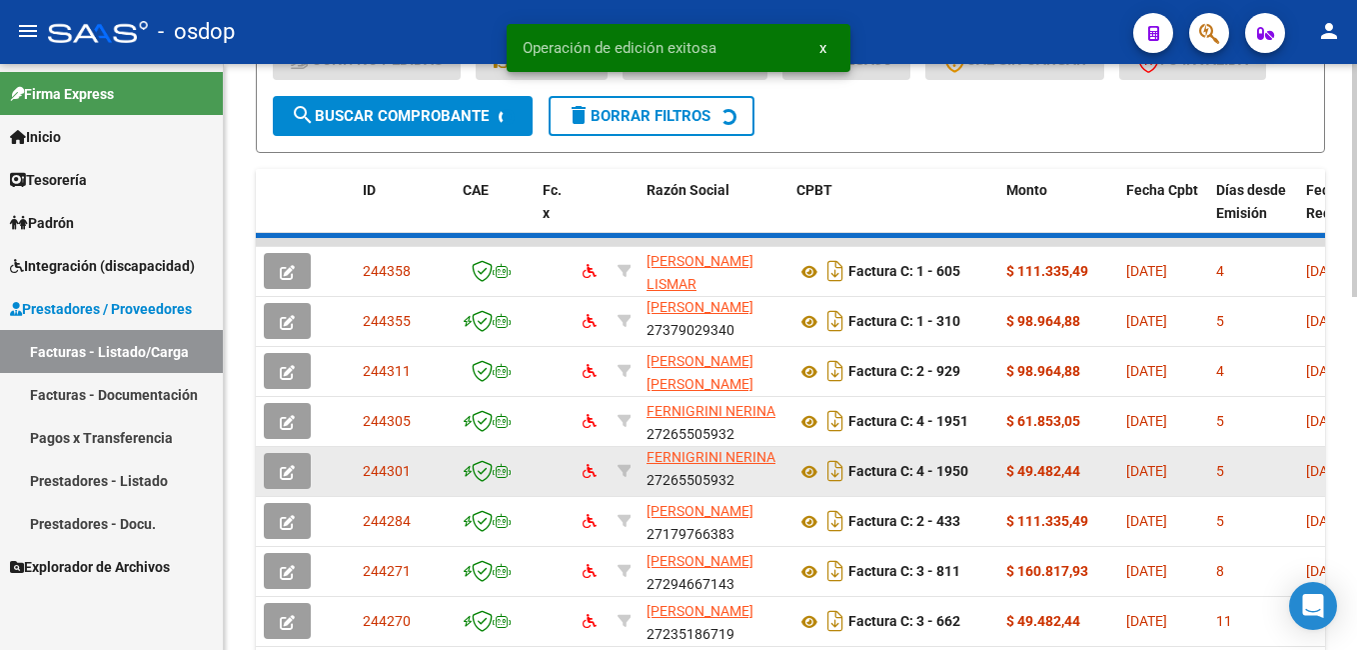
scroll to position [26, 0]
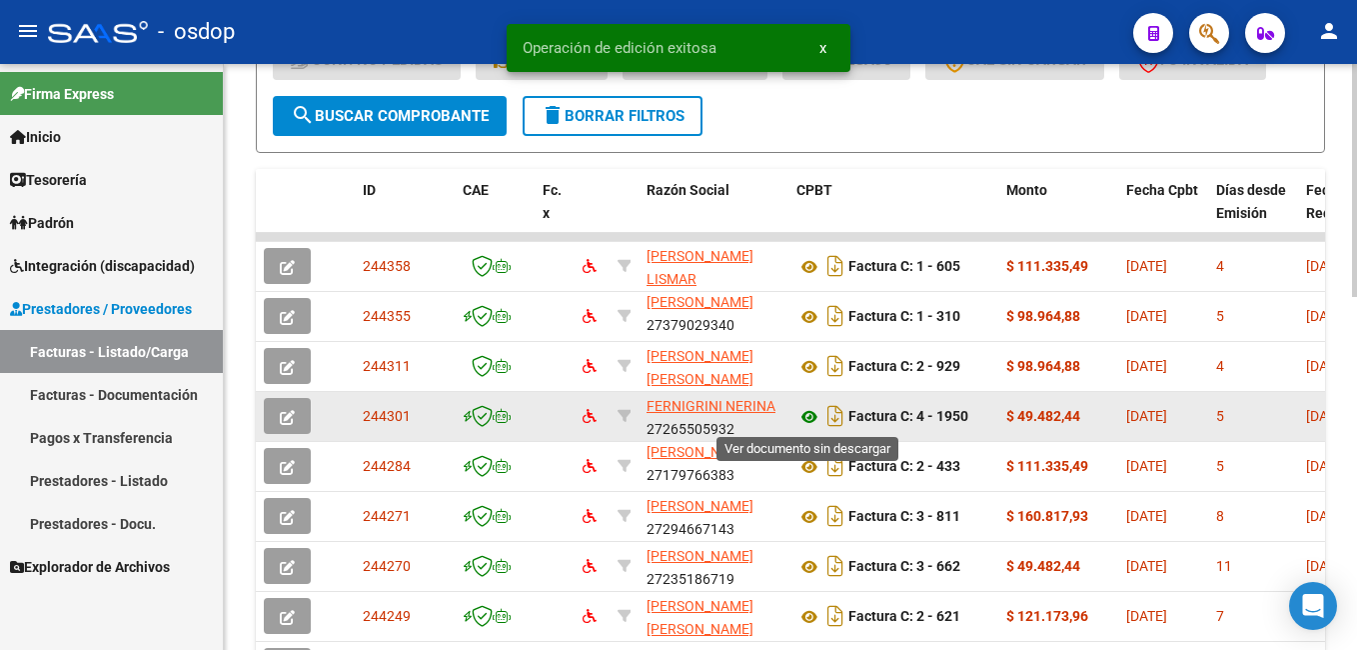
click at [811, 415] on icon at bounding box center [809, 417] width 26 height 24
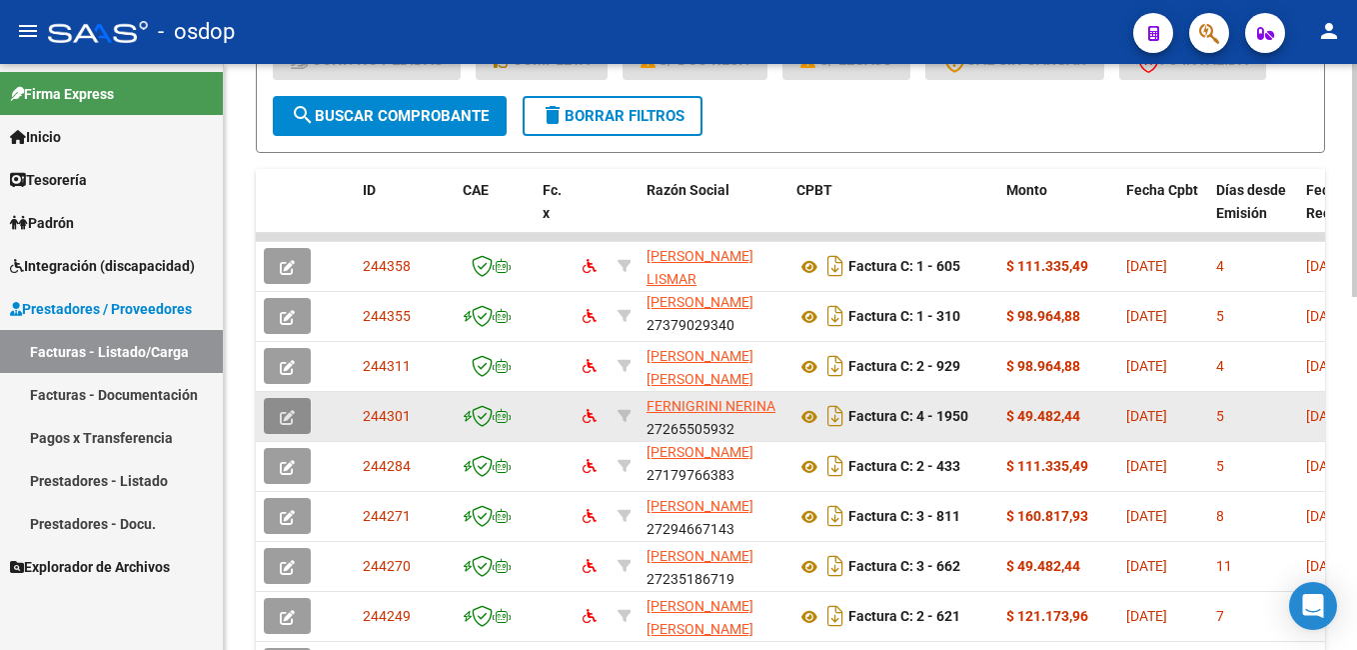
click at [279, 412] on button "button" at bounding box center [287, 416] width 47 height 36
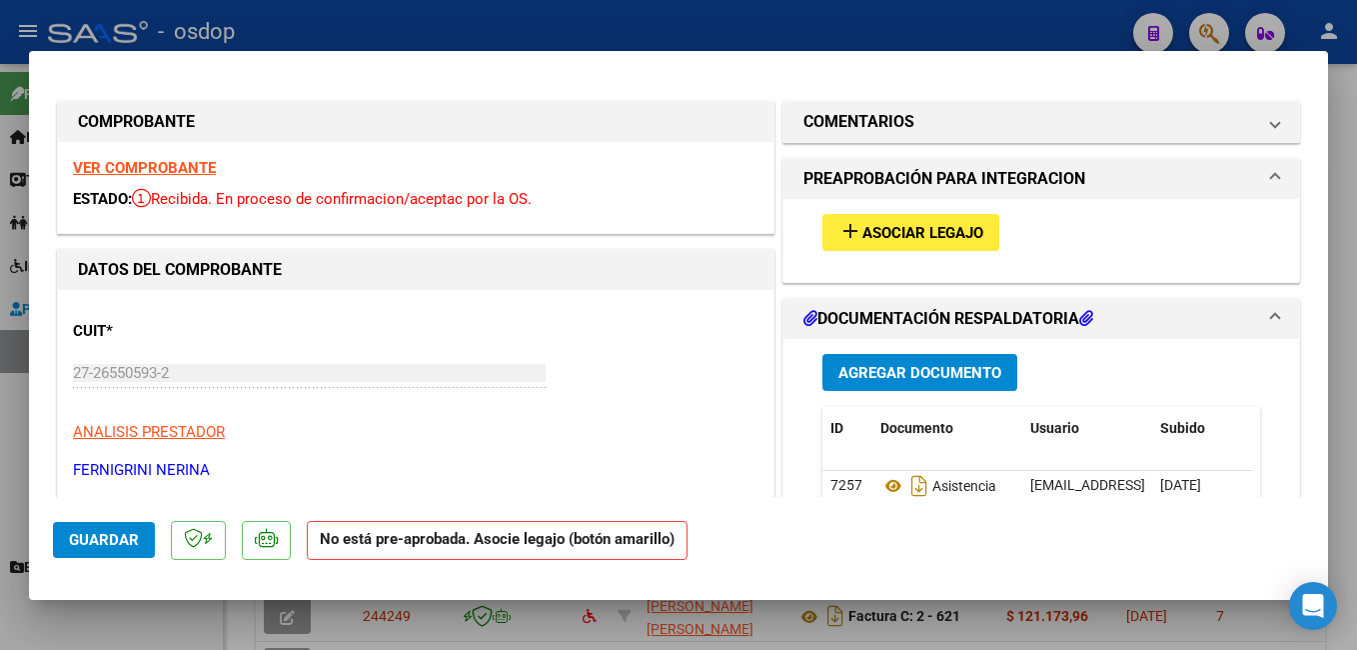
click at [896, 236] on span "Asociar Legajo" at bounding box center [922, 233] width 121 height 18
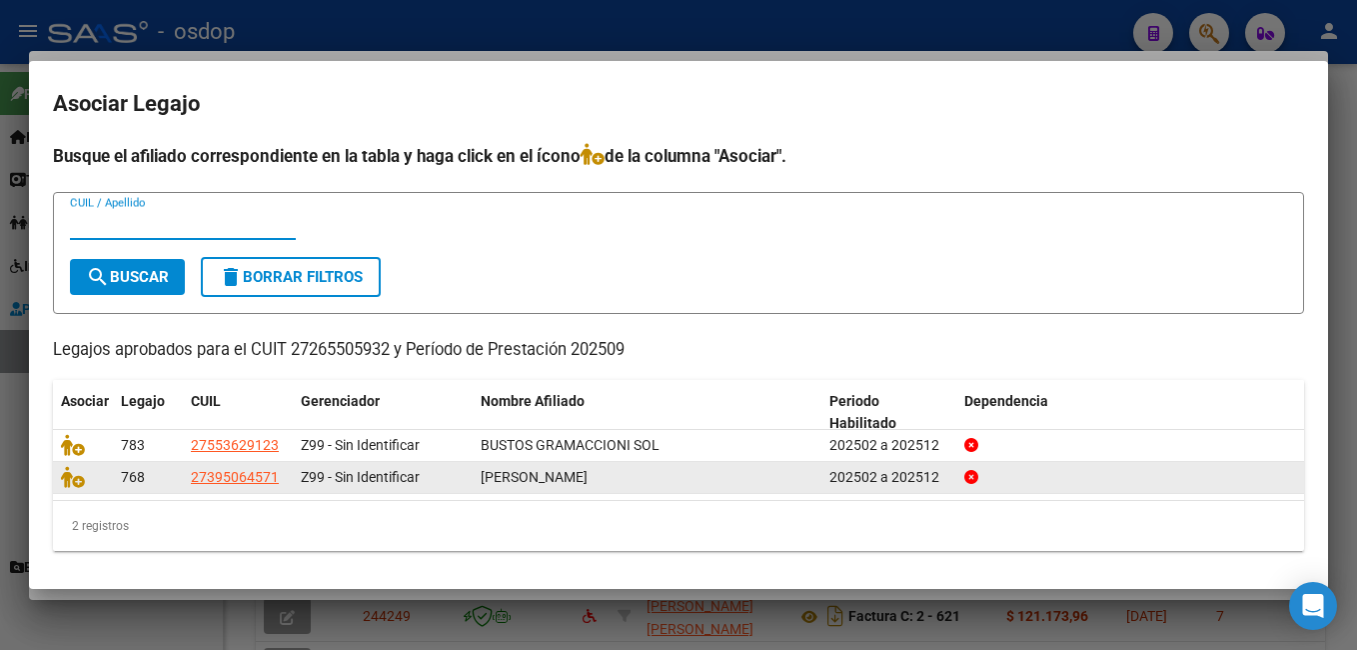
click at [91, 485] on div at bounding box center [83, 477] width 44 height 23
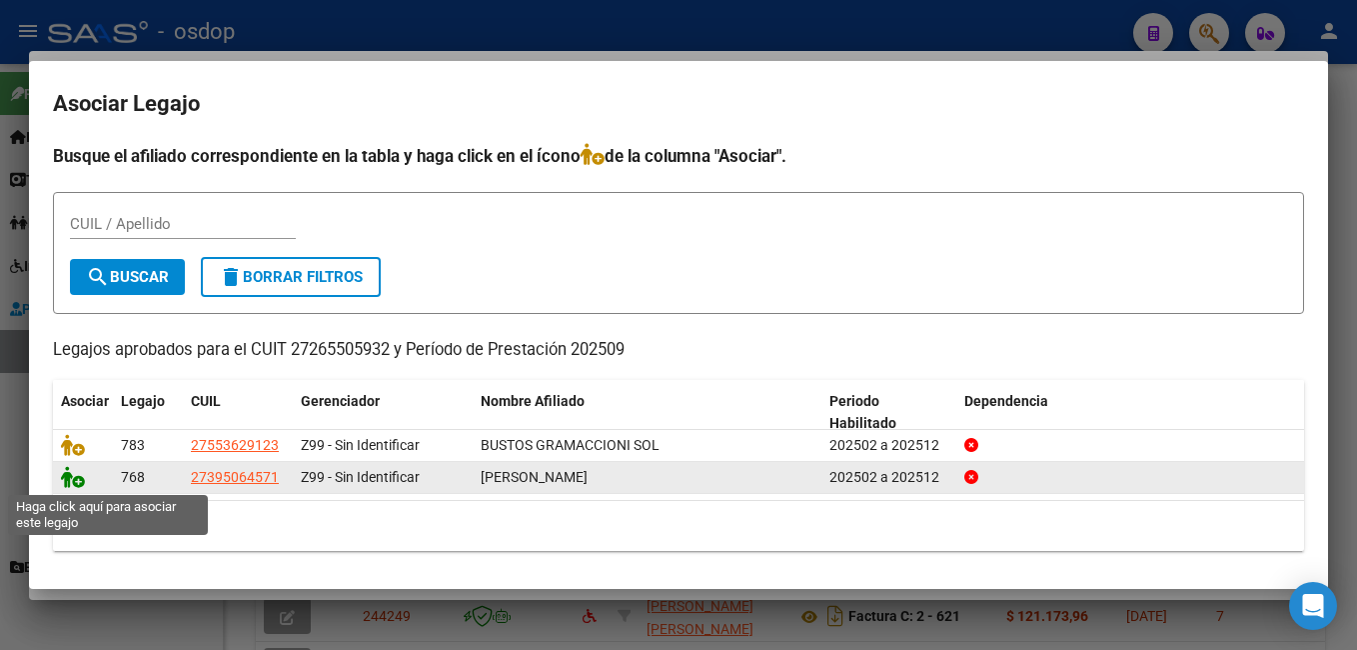
click at [83, 482] on icon at bounding box center [73, 477] width 24 height 22
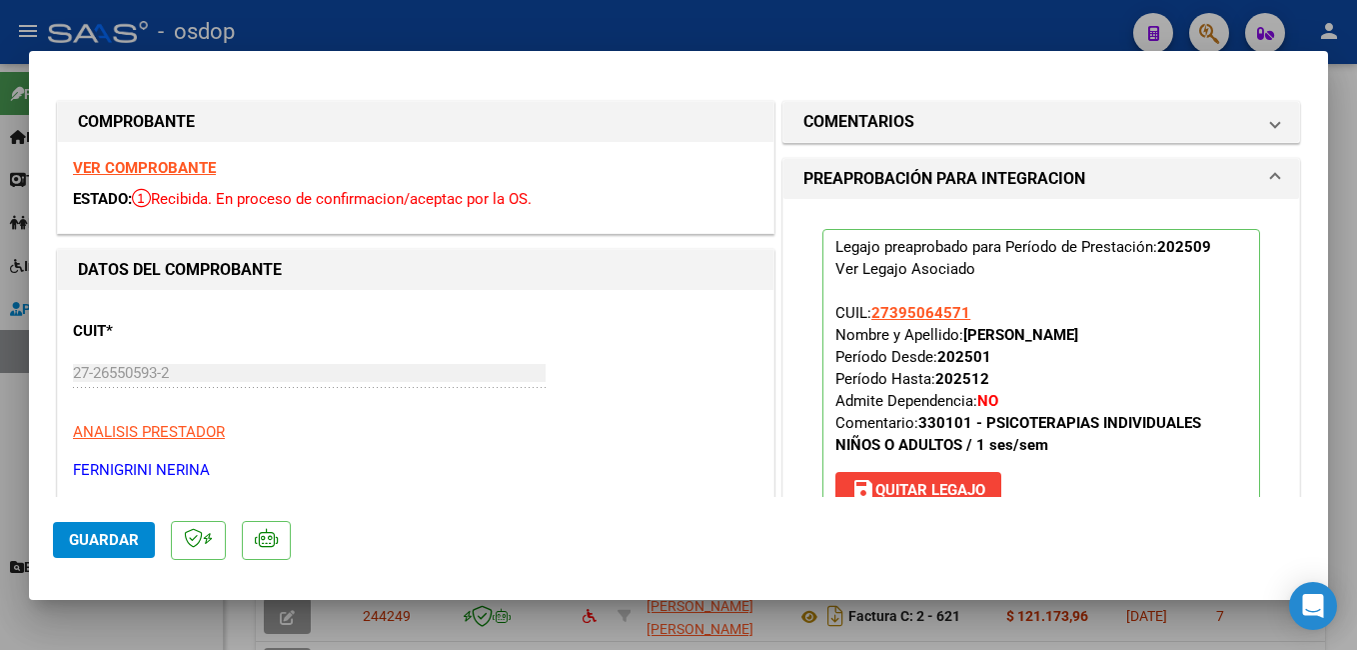
drag, startPoint x: 84, startPoint y: 553, endPoint x: 98, endPoint y: 542, distance: 17.8
click at [96, 544] on button "Guardar" at bounding box center [104, 540] width 102 height 36
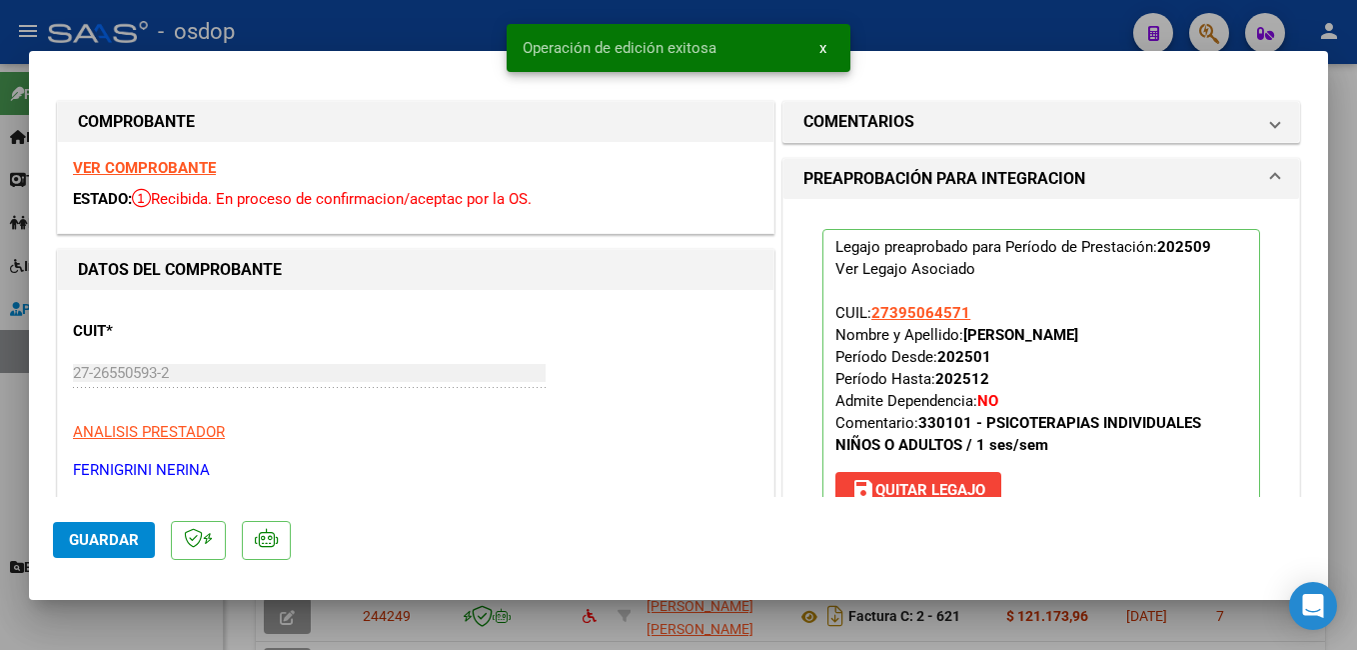
click at [979, 17] on div at bounding box center [678, 325] width 1357 height 650
type input "$ 0,00"
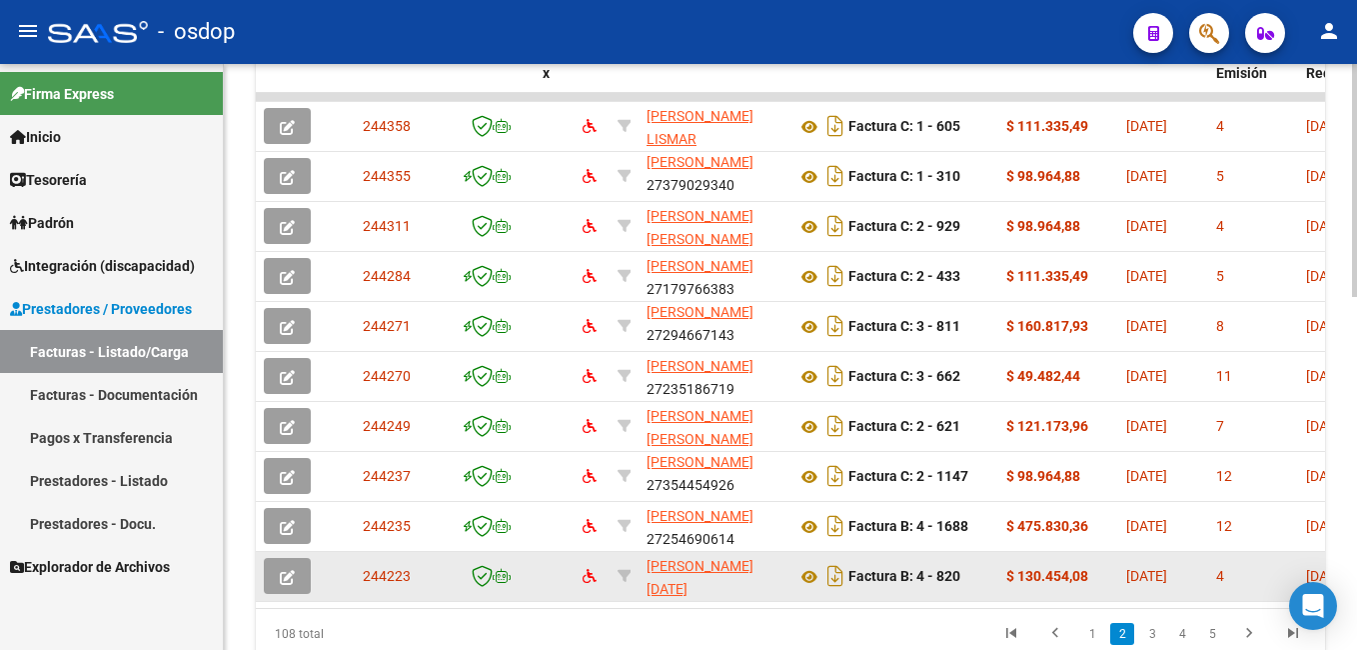
scroll to position [855, 0]
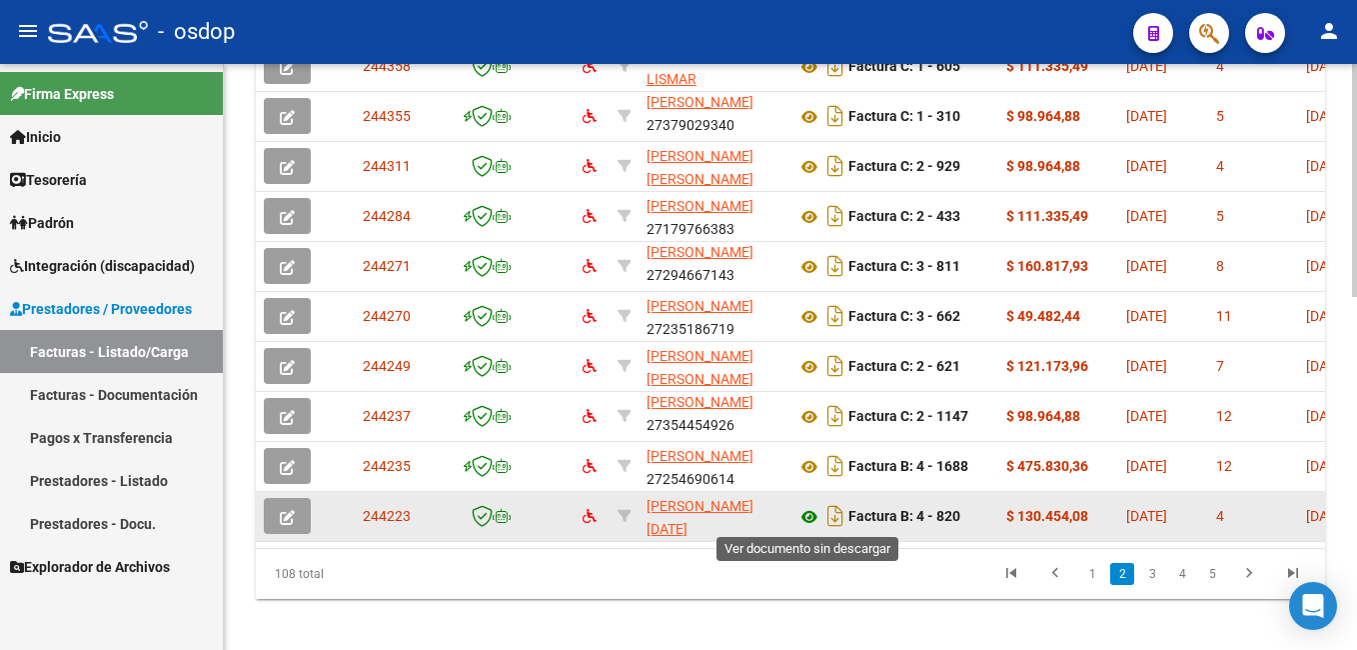
click at [810, 517] on icon at bounding box center [809, 517] width 26 height 24
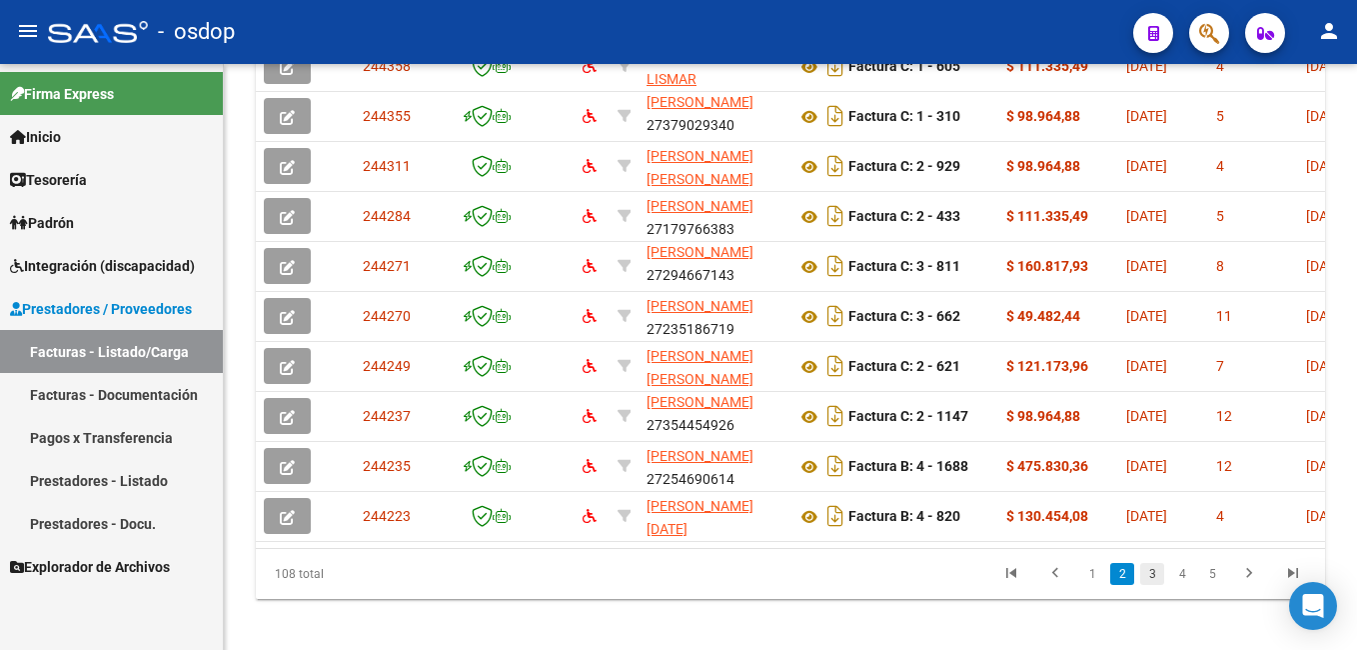
click at [1151, 585] on link "3" at bounding box center [1152, 574] width 24 height 22
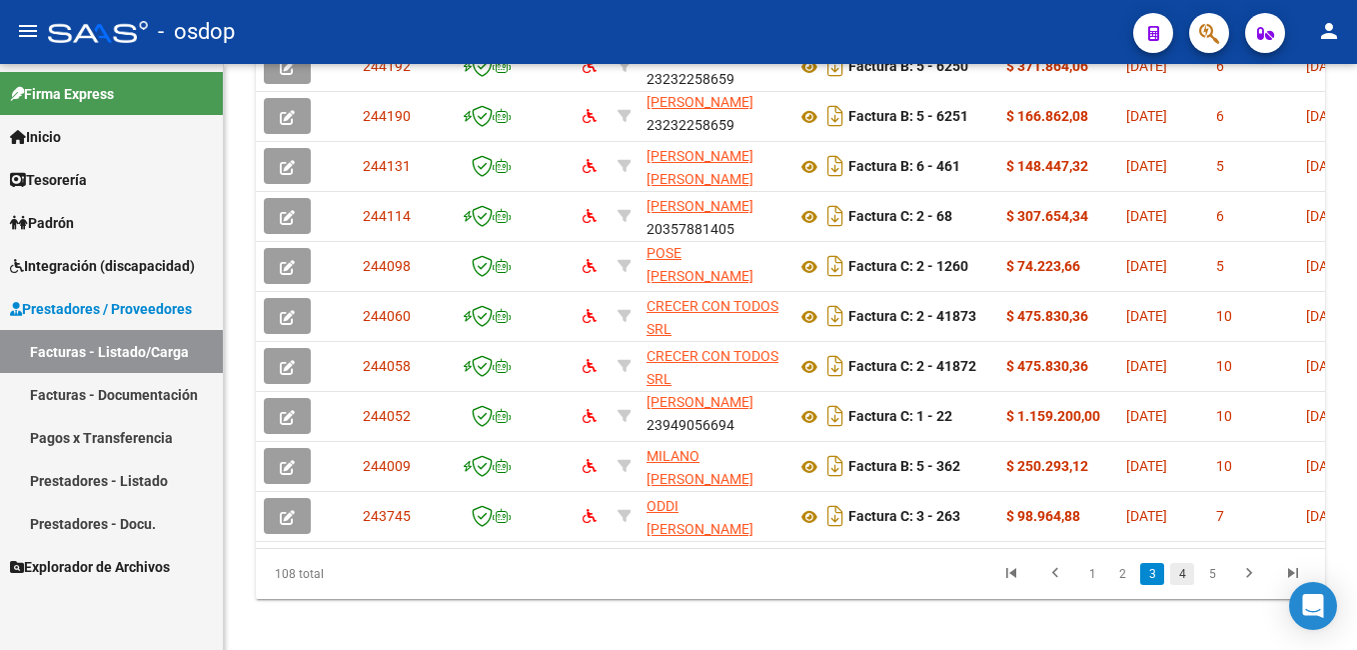
click at [1188, 585] on link "4" at bounding box center [1182, 574] width 24 height 22
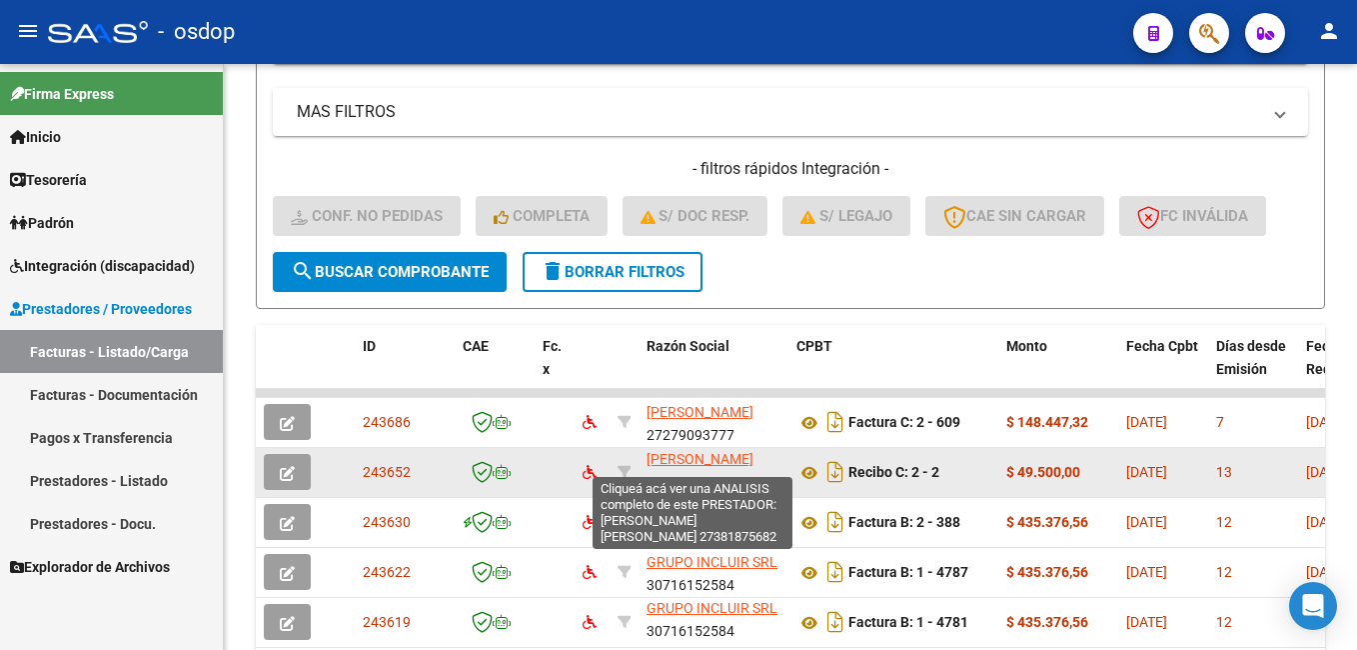
scroll to position [0, 0]
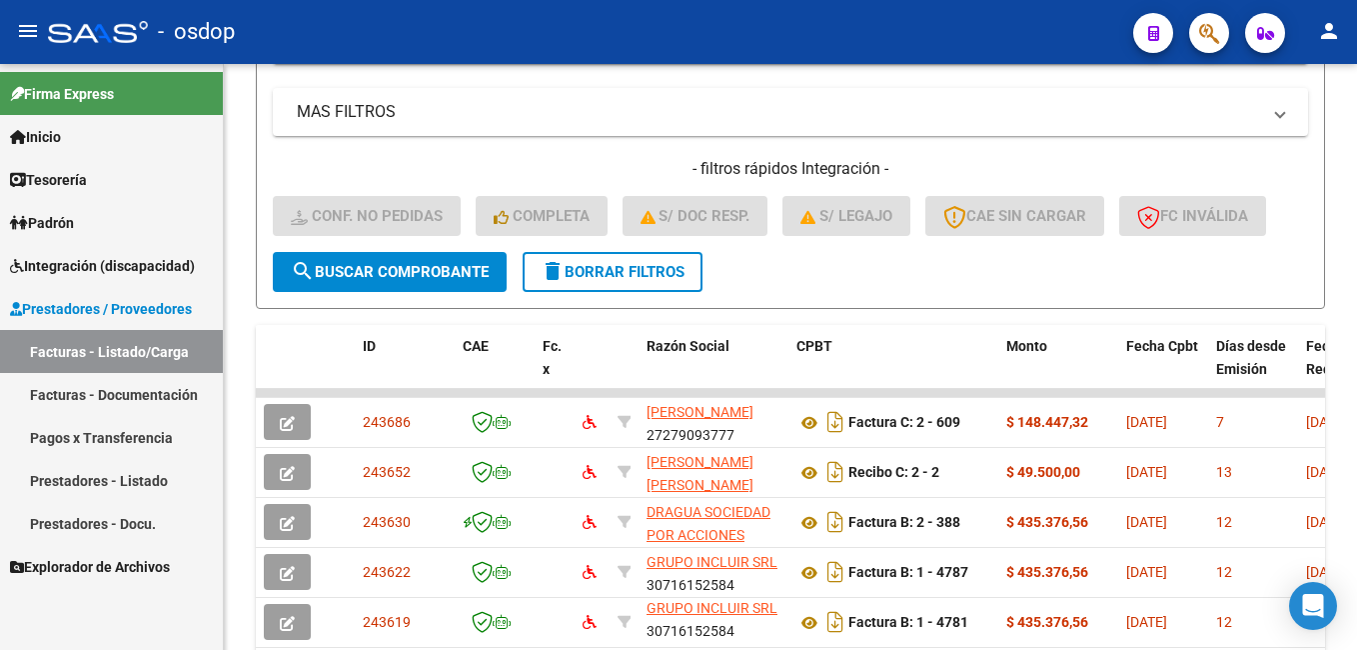
click at [631, 272] on span "delete Borrar Filtros" at bounding box center [613, 272] width 144 height 18
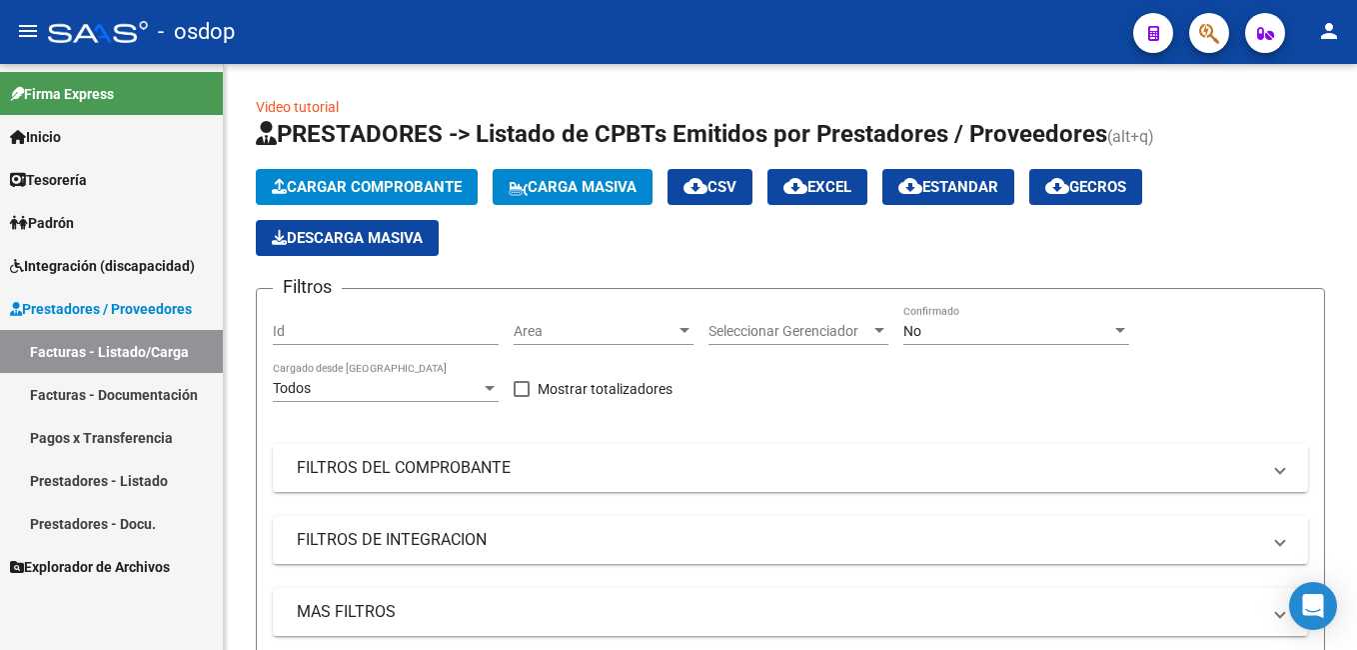
click at [354, 465] on mat-panel-title "FILTROS DEL COMPROBANTE" at bounding box center [778, 468] width 963 height 22
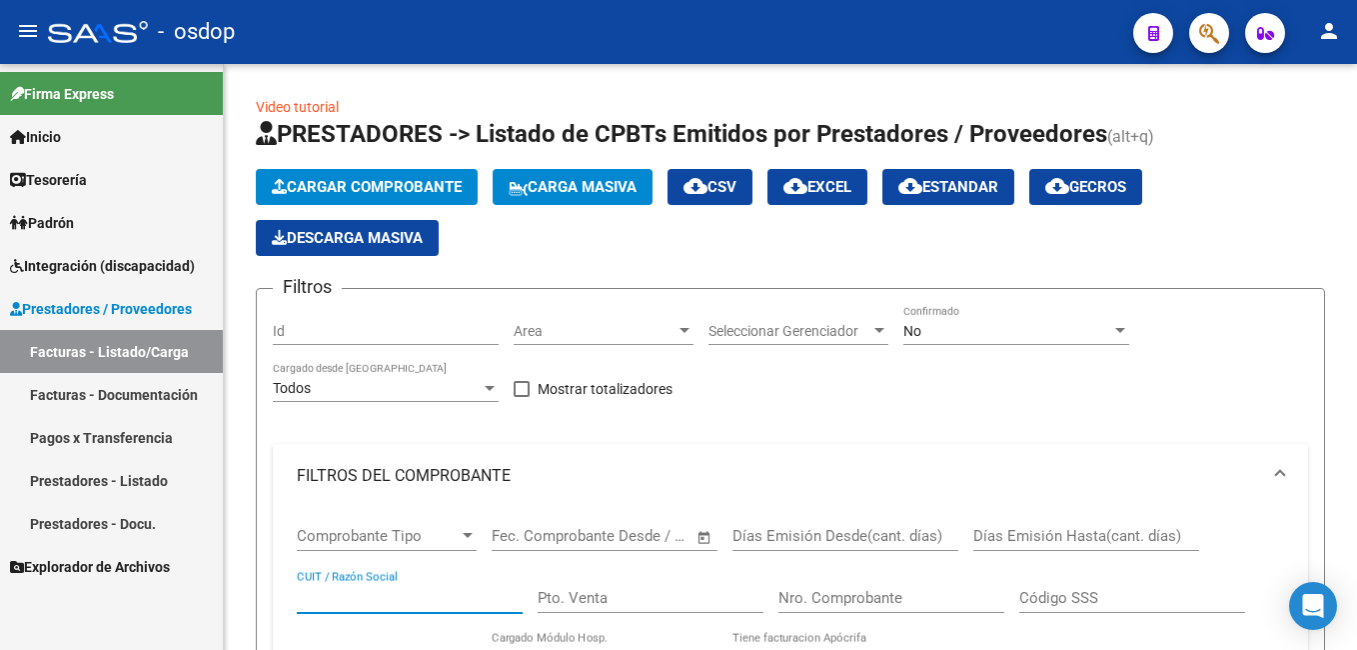
paste input "27166454145"
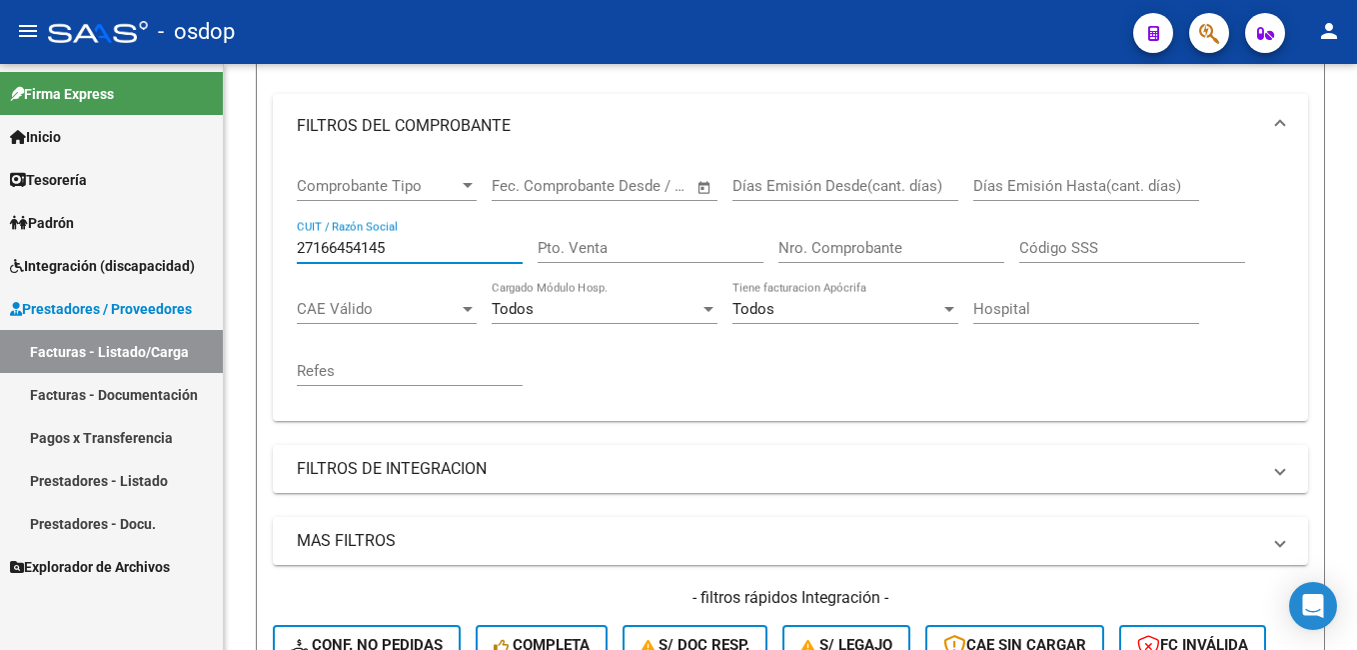
scroll to position [600, 0]
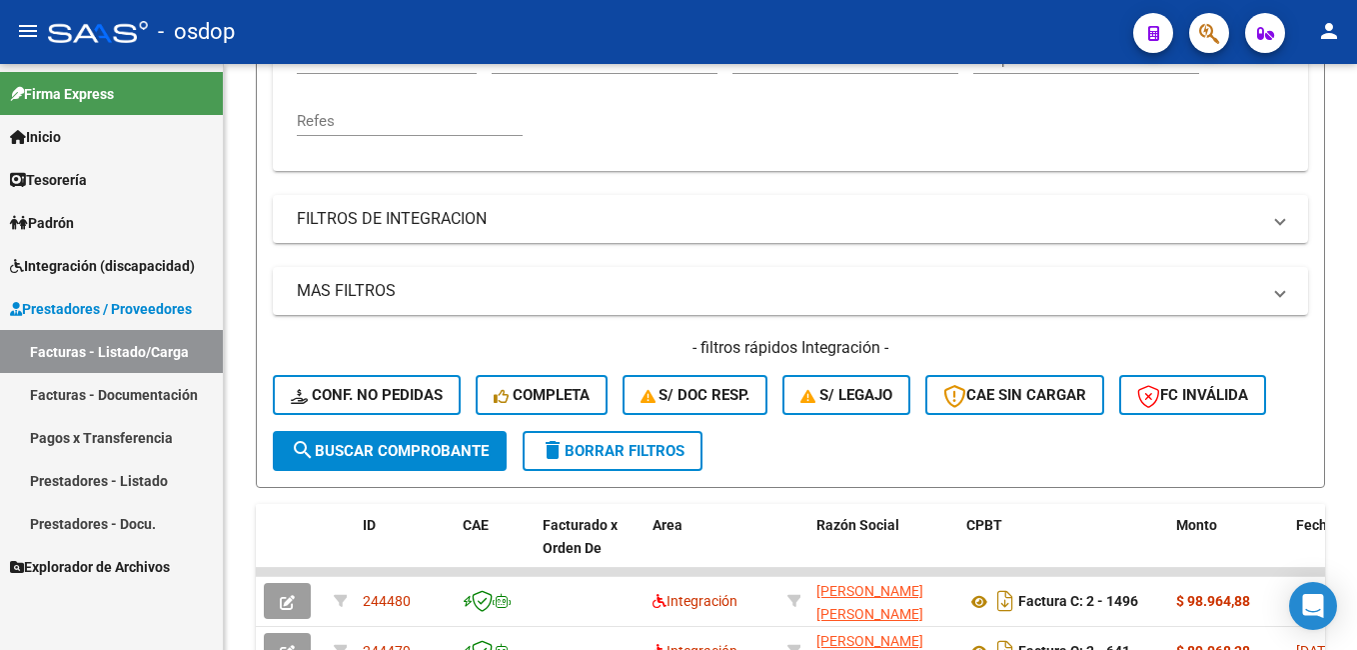
type input "27166454145"
click at [381, 445] on span "search Buscar Comprobante" at bounding box center [390, 451] width 198 height 18
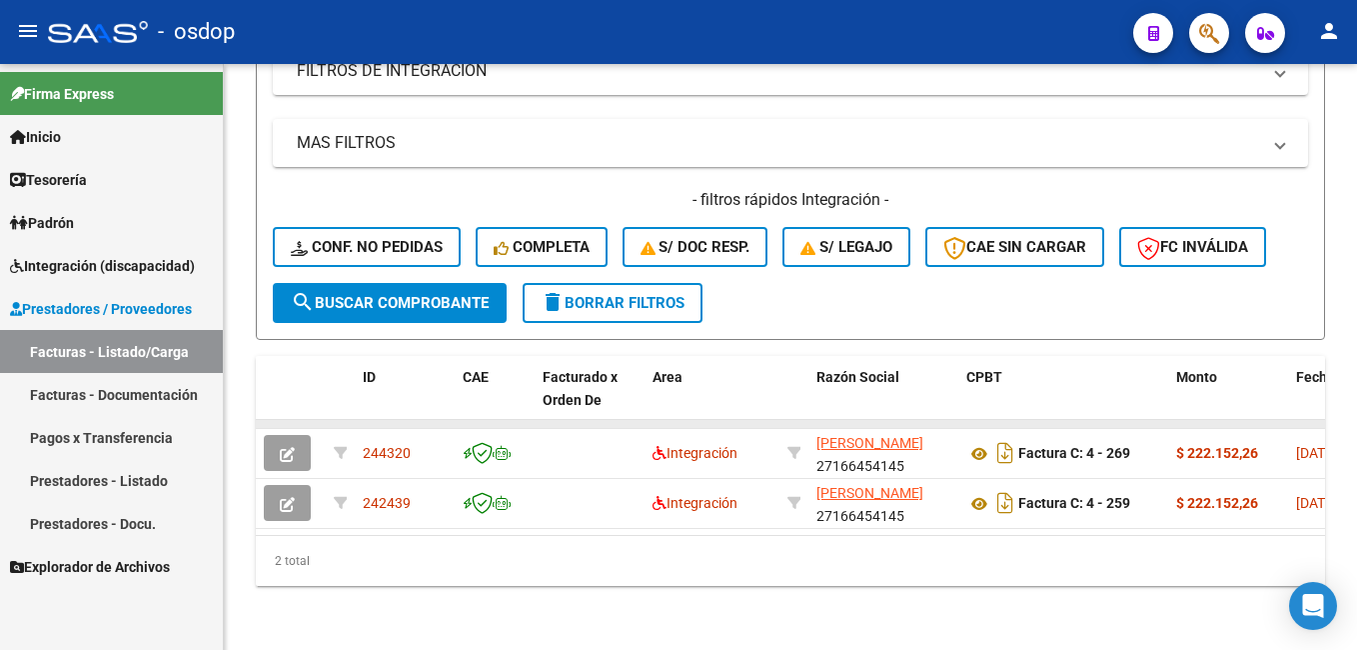
scroll to position [763, 0]
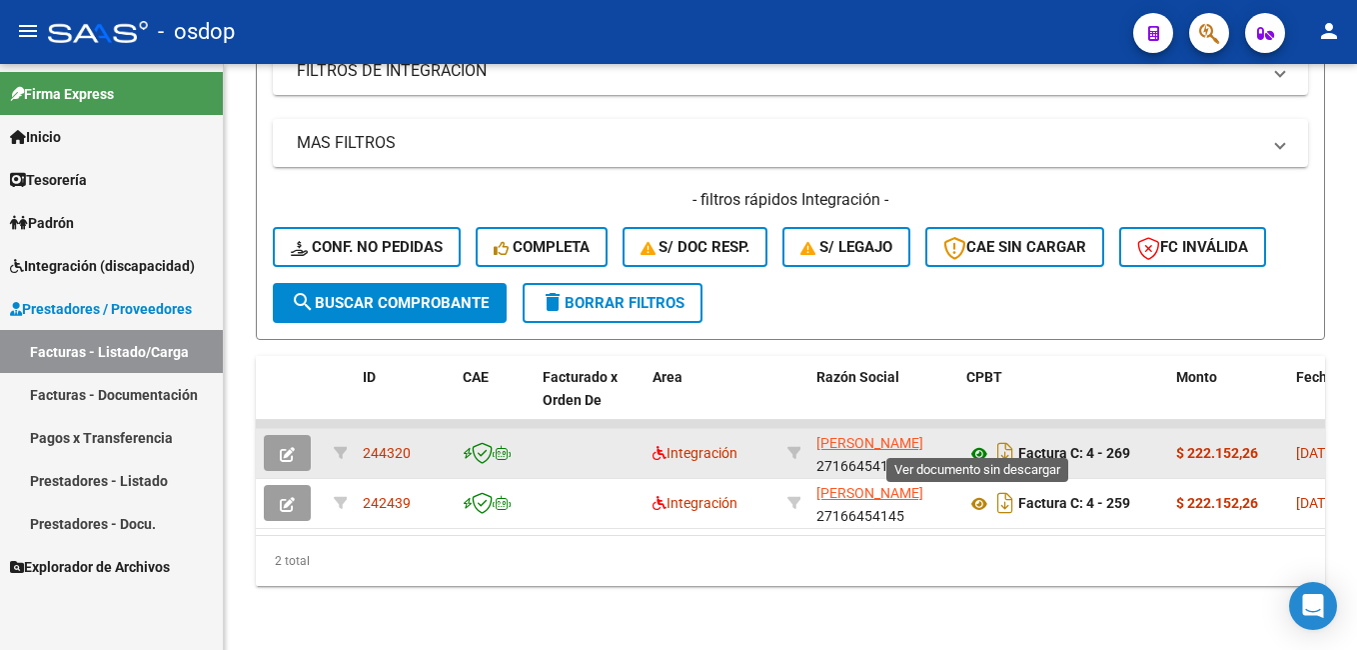
click at [974, 442] on icon at bounding box center [979, 454] width 26 height 24
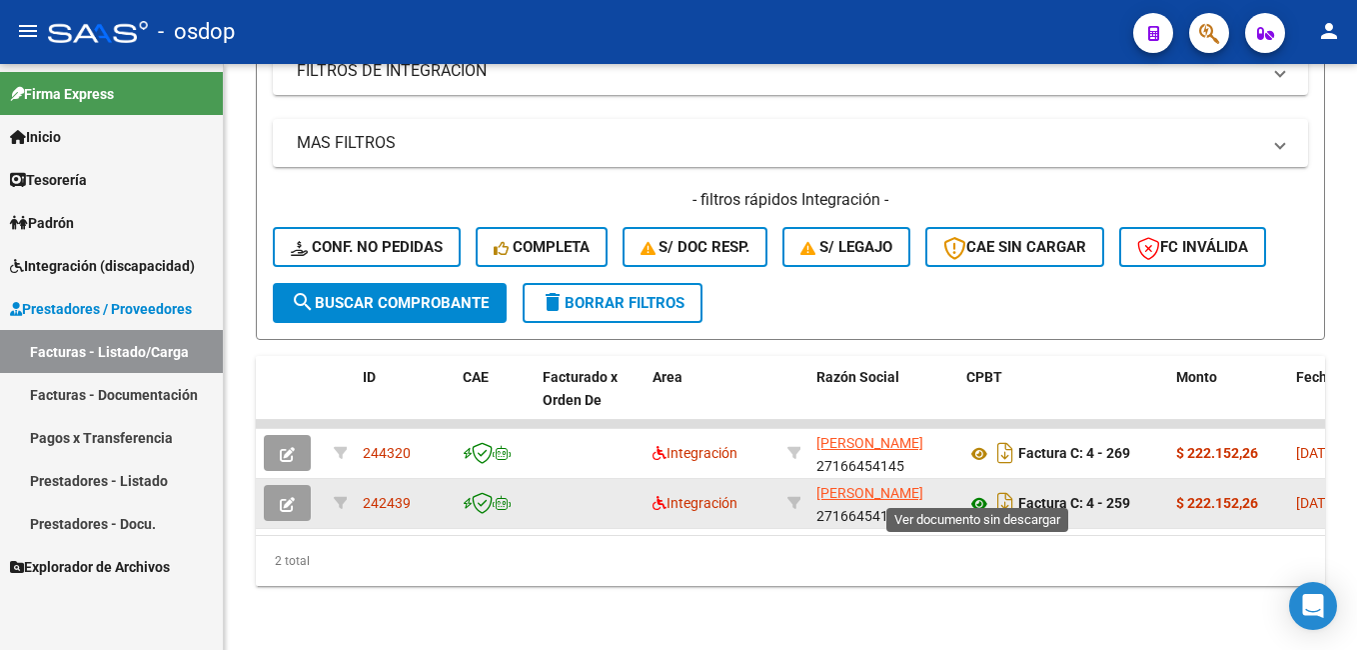
click at [976, 492] on icon at bounding box center [979, 504] width 26 height 24
drag, startPoint x: 416, startPoint y: 488, endPoint x: 360, endPoint y: 482, distance: 56.3
click at [360, 482] on datatable-body-cell "242439" at bounding box center [405, 503] width 100 height 49
copy span "242439"
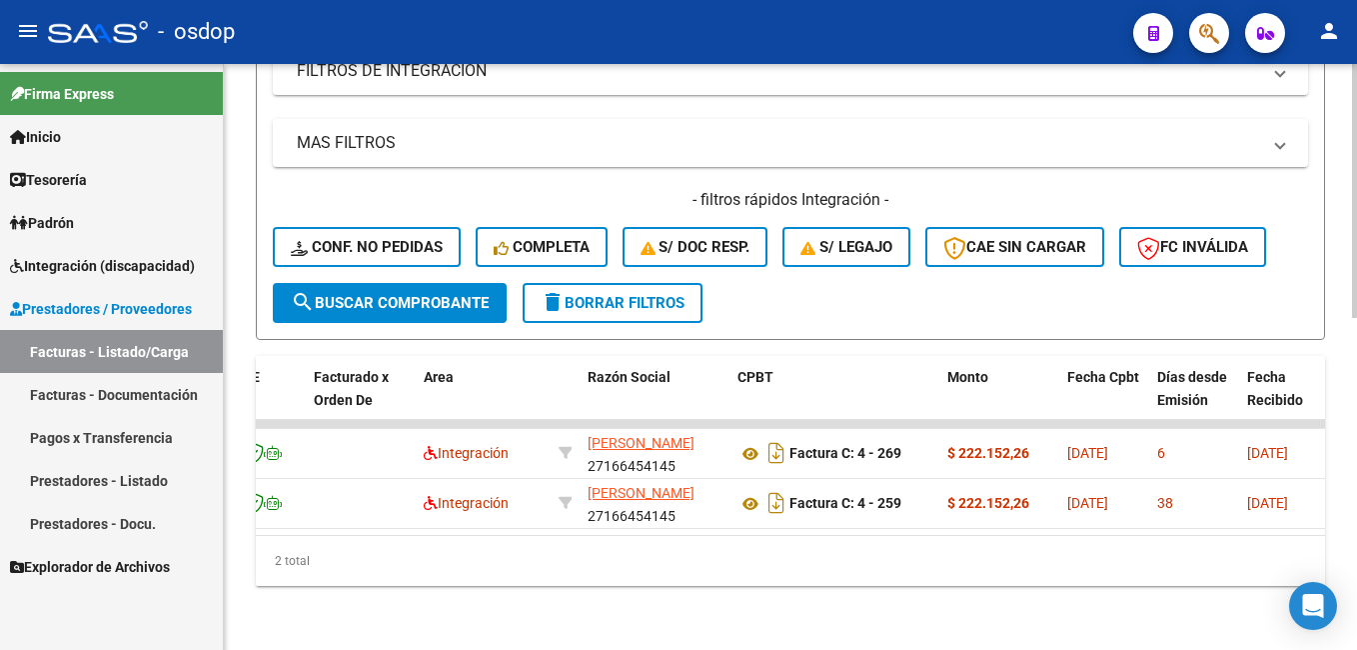
scroll to position [0, 0]
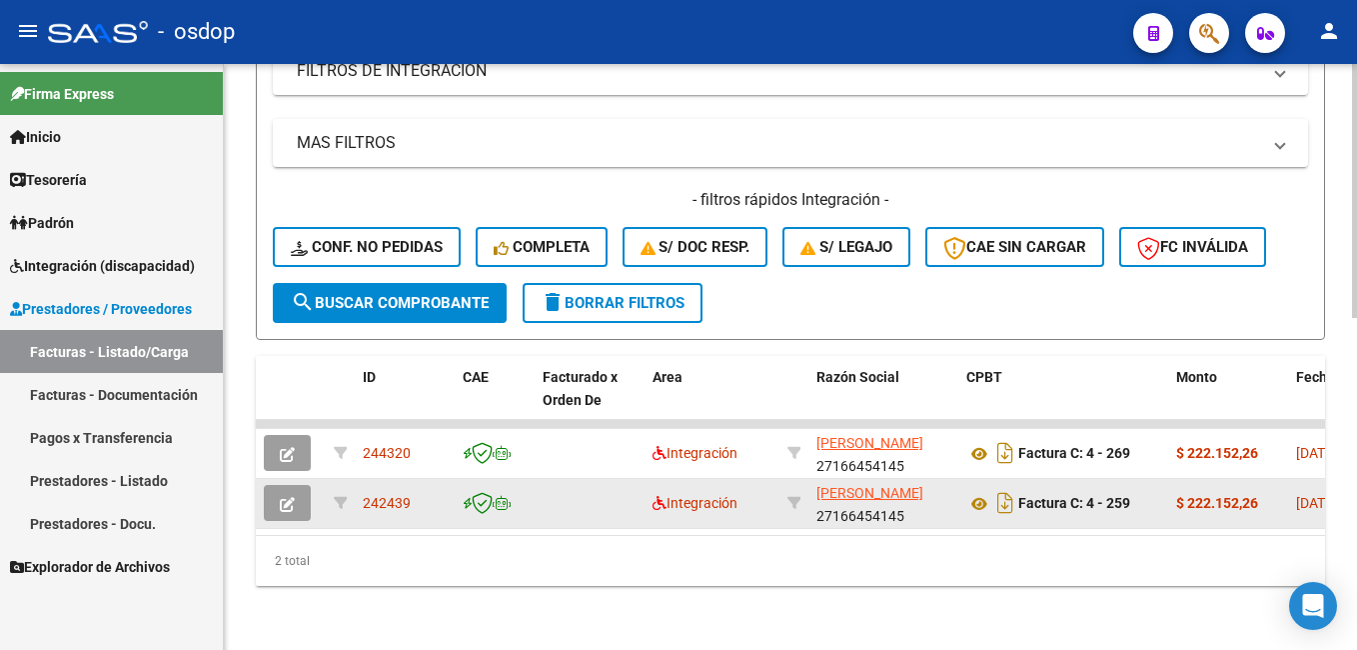
copy span "242439"
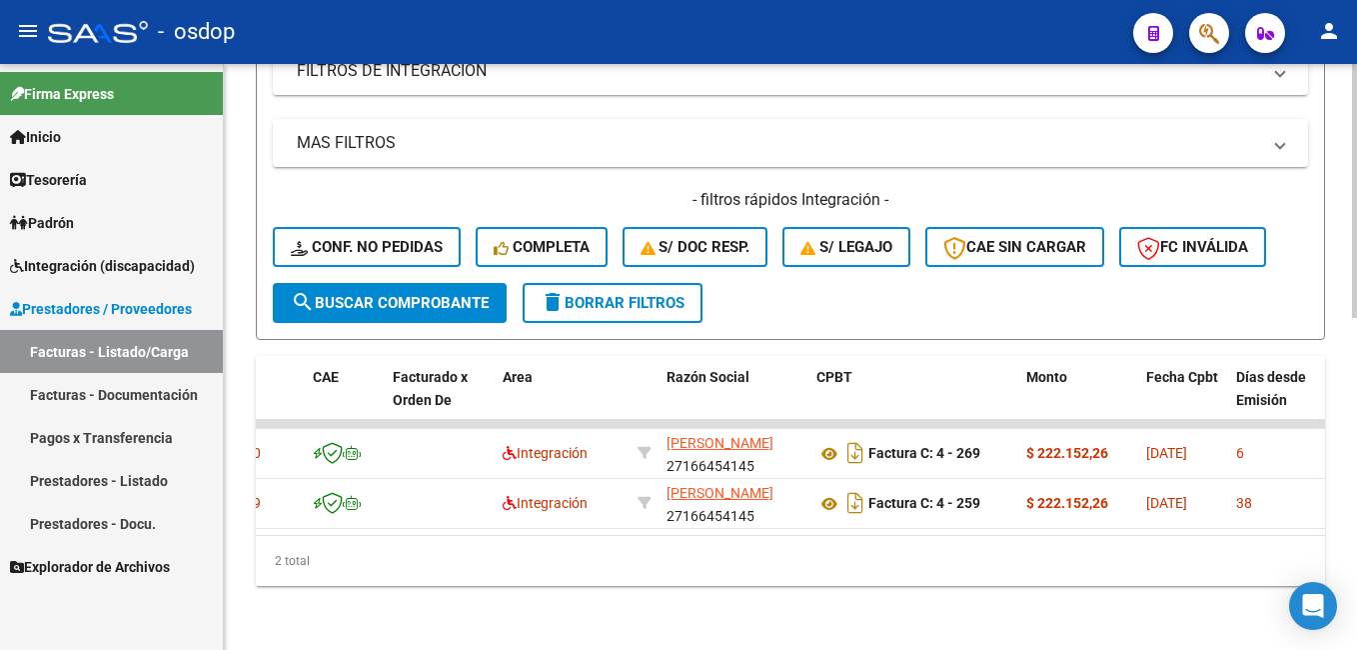
scroll to position [0, 284]
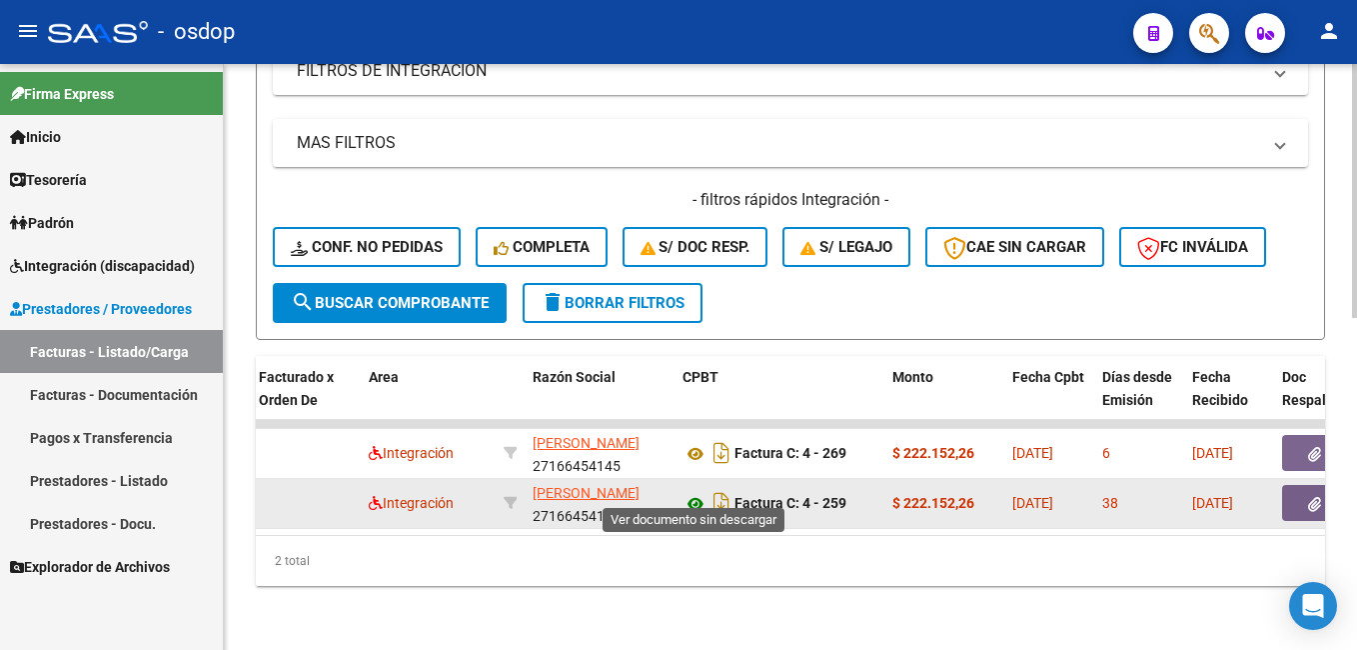
click at [693, 492] on icon at bounding box center [696, 504] width 26 height 24
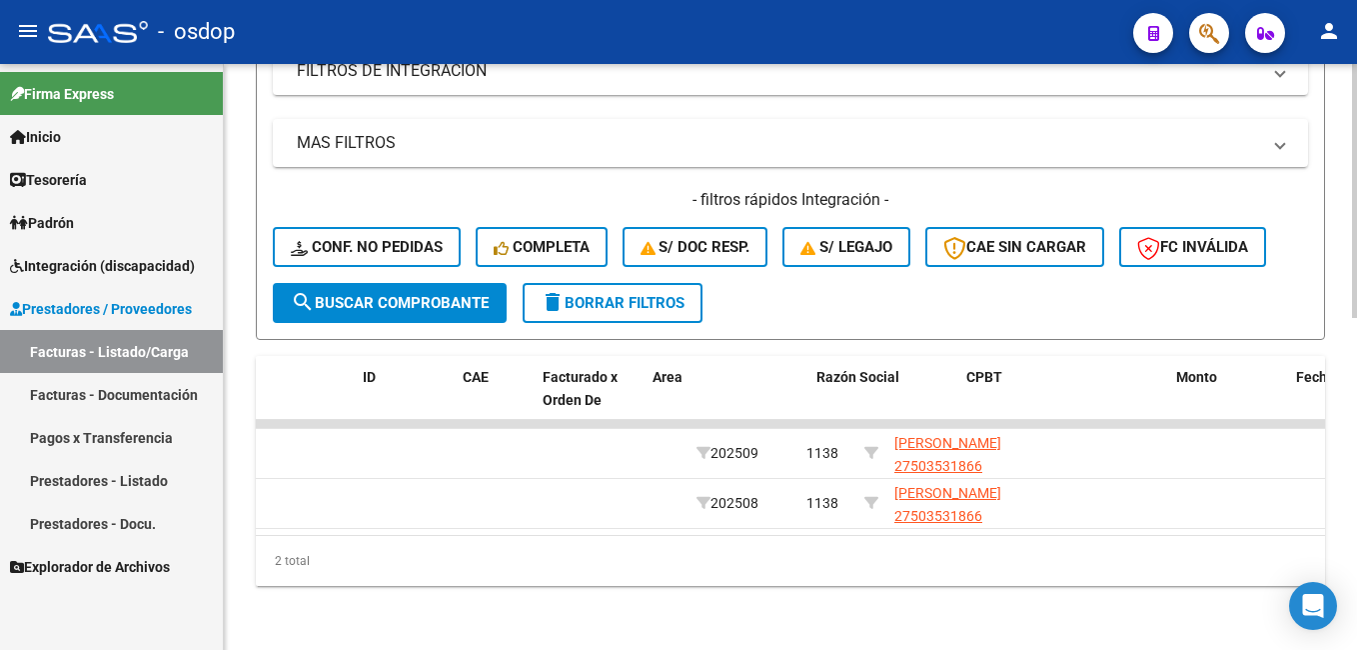
scroll to position [0, 0]
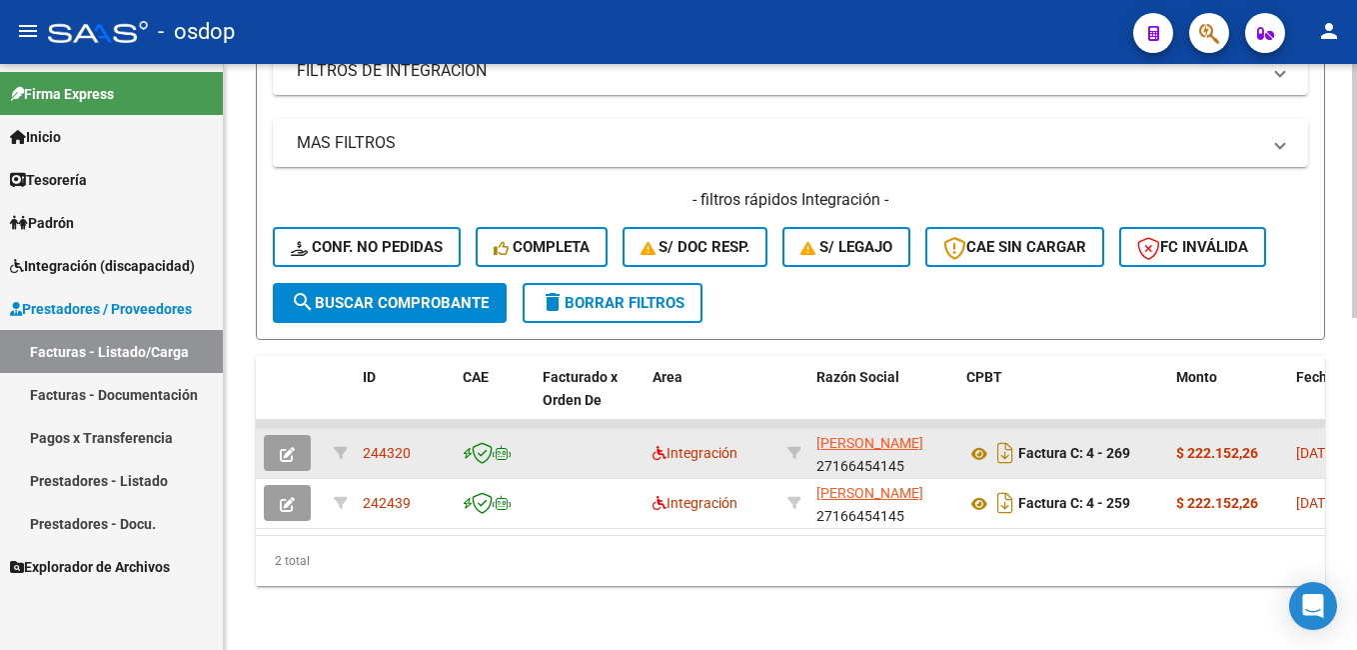
drag, startPoint x: 416, startPoint y: 432, endPoint x: 357, endPoint y: 431, distance: 59.0
click at [357, 431] on datatable-body-cell "244320" at bounding box center [405, 453] width 100 height 49
copy span "244320"
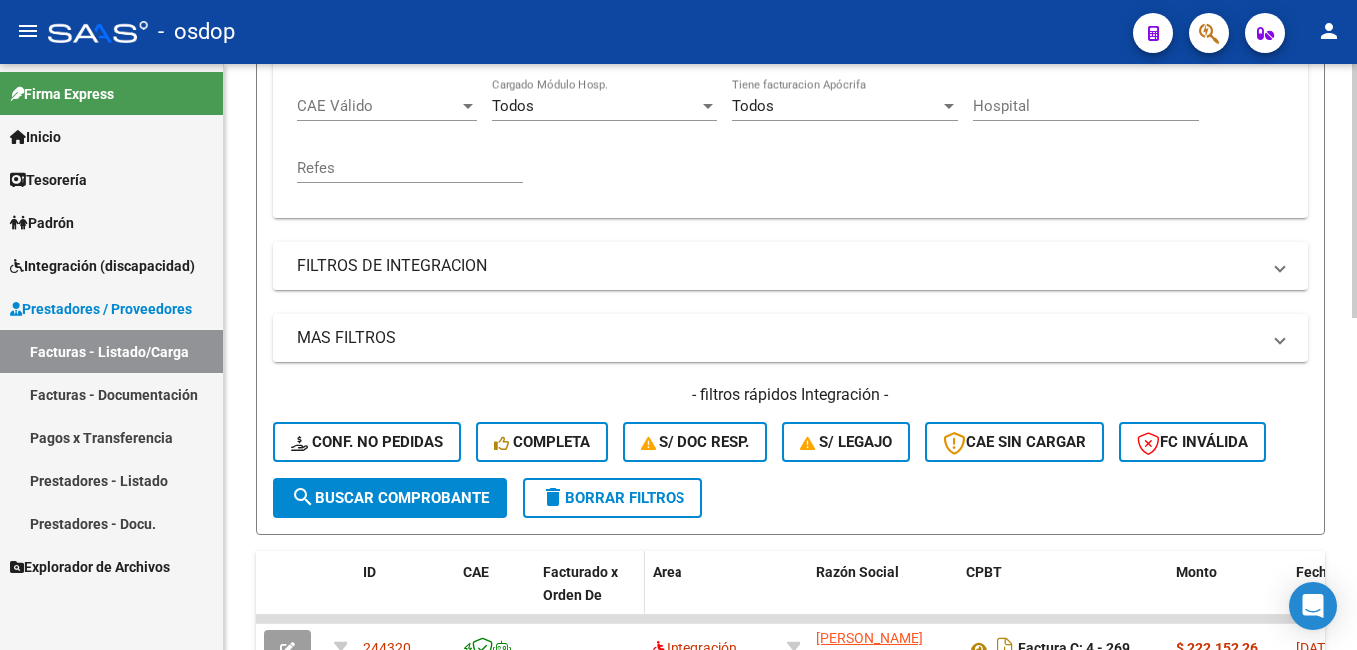
scroll to position [564, 0]
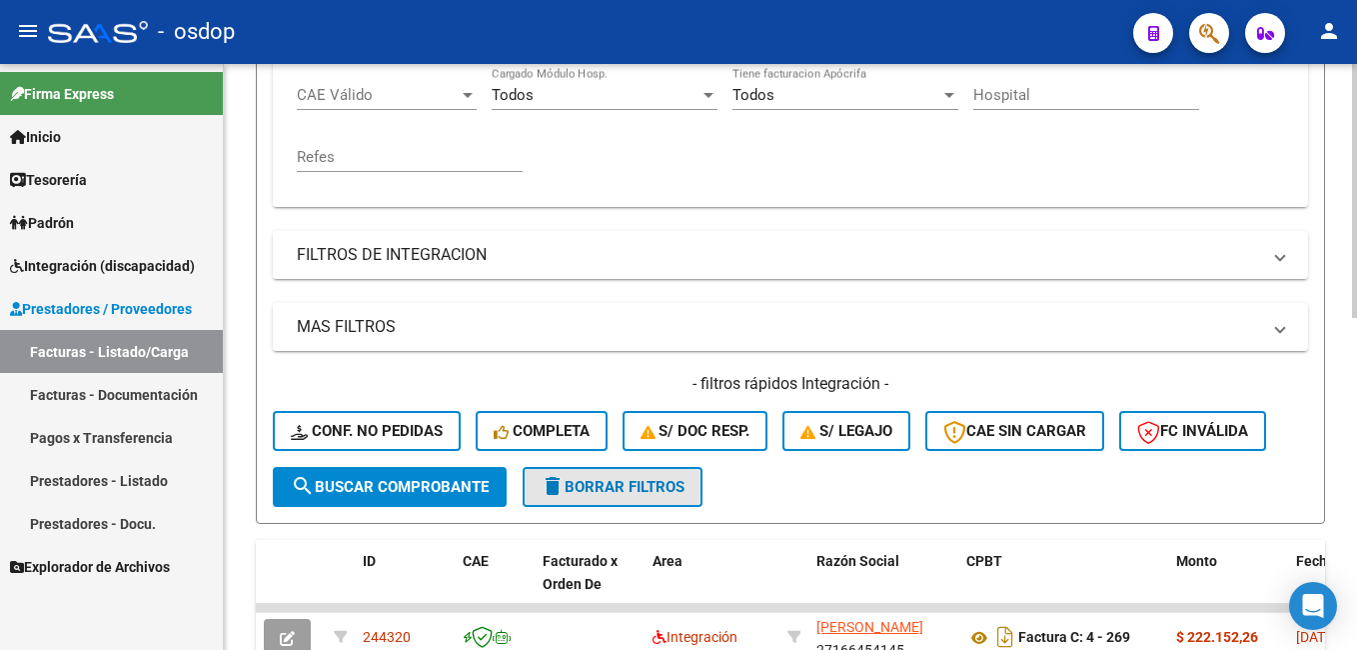
click at [667, 487] on span "delete Borrar Filtros" at bounding box center [613, 487] width 144 height 18
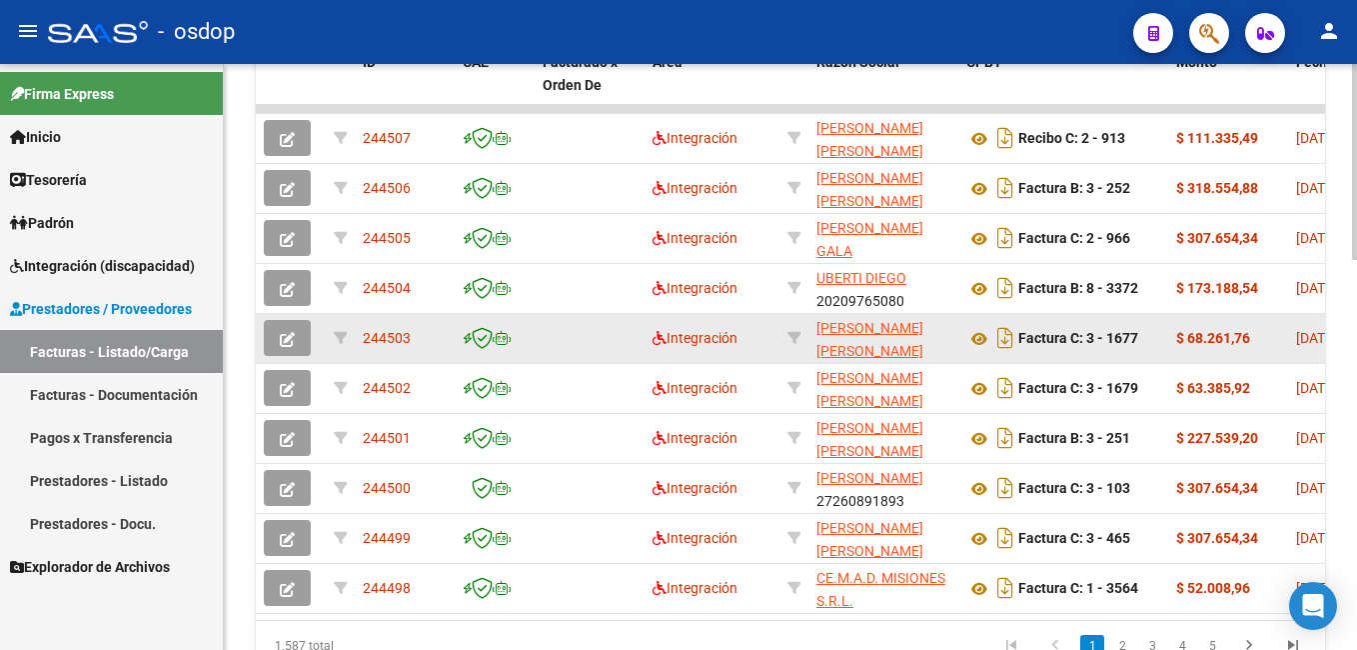
scroll to position [1163, 0]
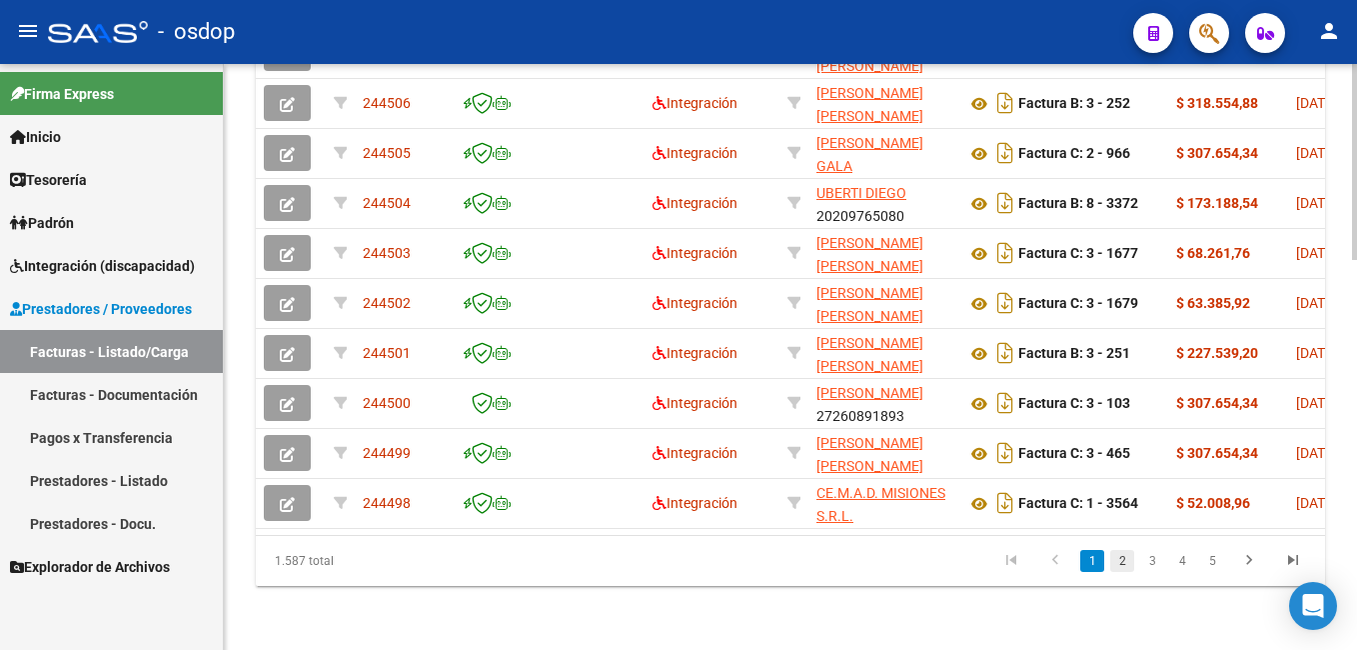
click at [1124, 561] on link "2" at bounding box center [1122, 561] width 24 height 22
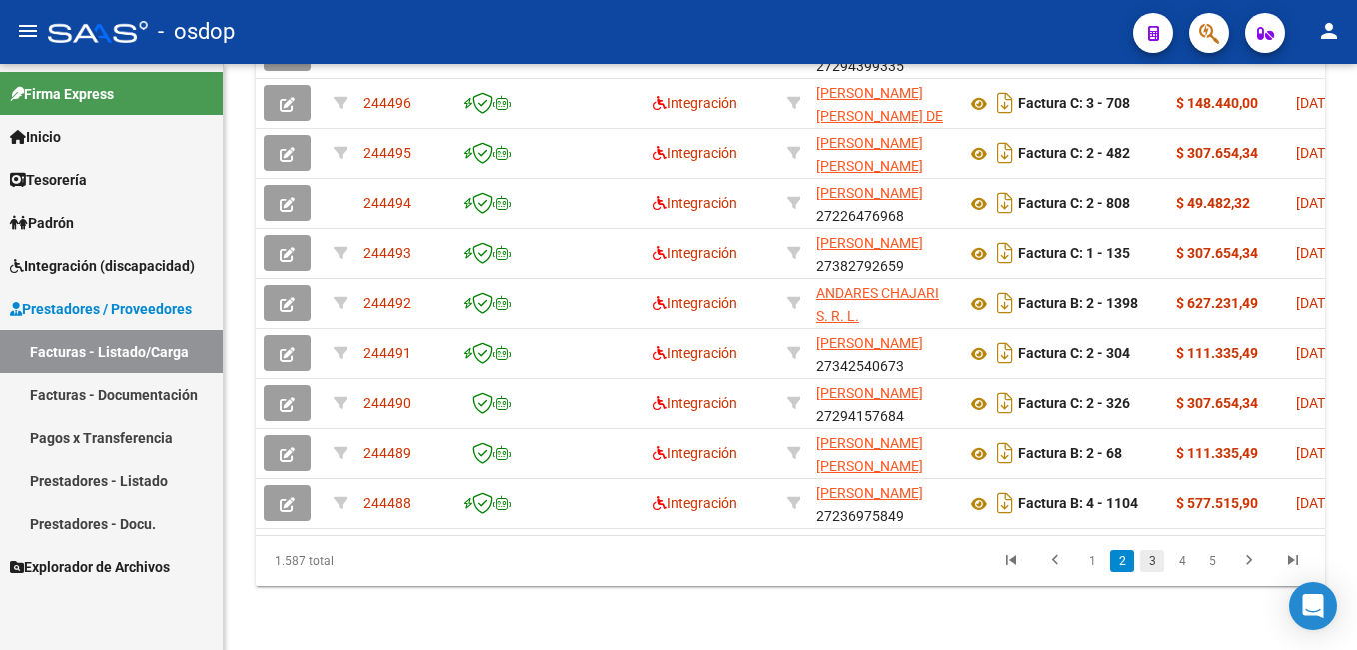
click at [1155, 559] on link "3" at bounding box center [1152, 561] width 24 height 22
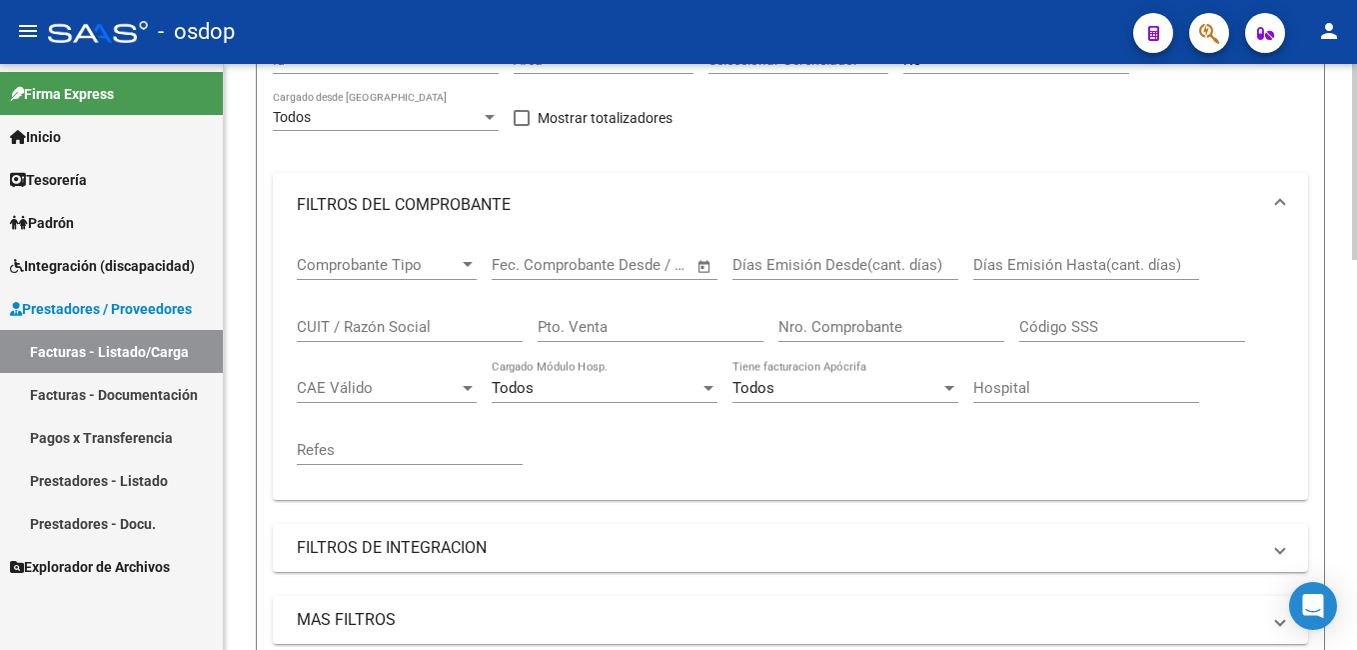
scroll to position [0, 0]
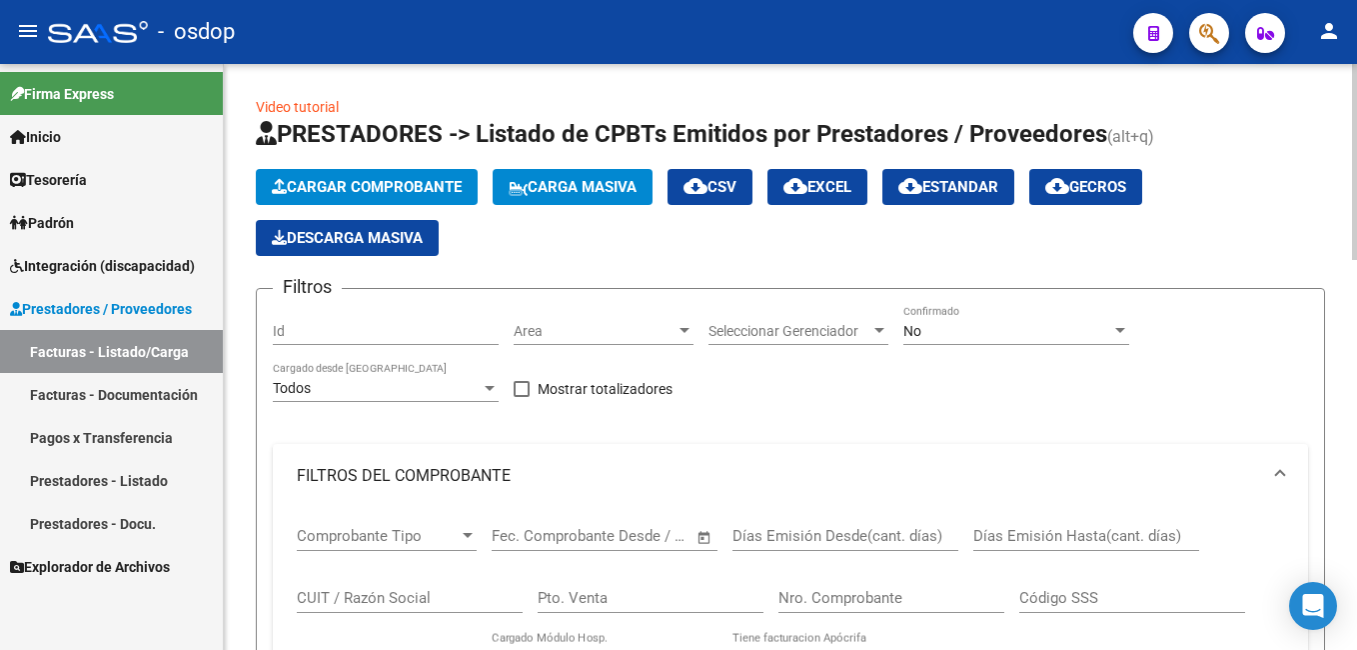
click at [358, 593] on input "CUIT / Razón Social" at bounding box center [410, 598] width 226 height 18
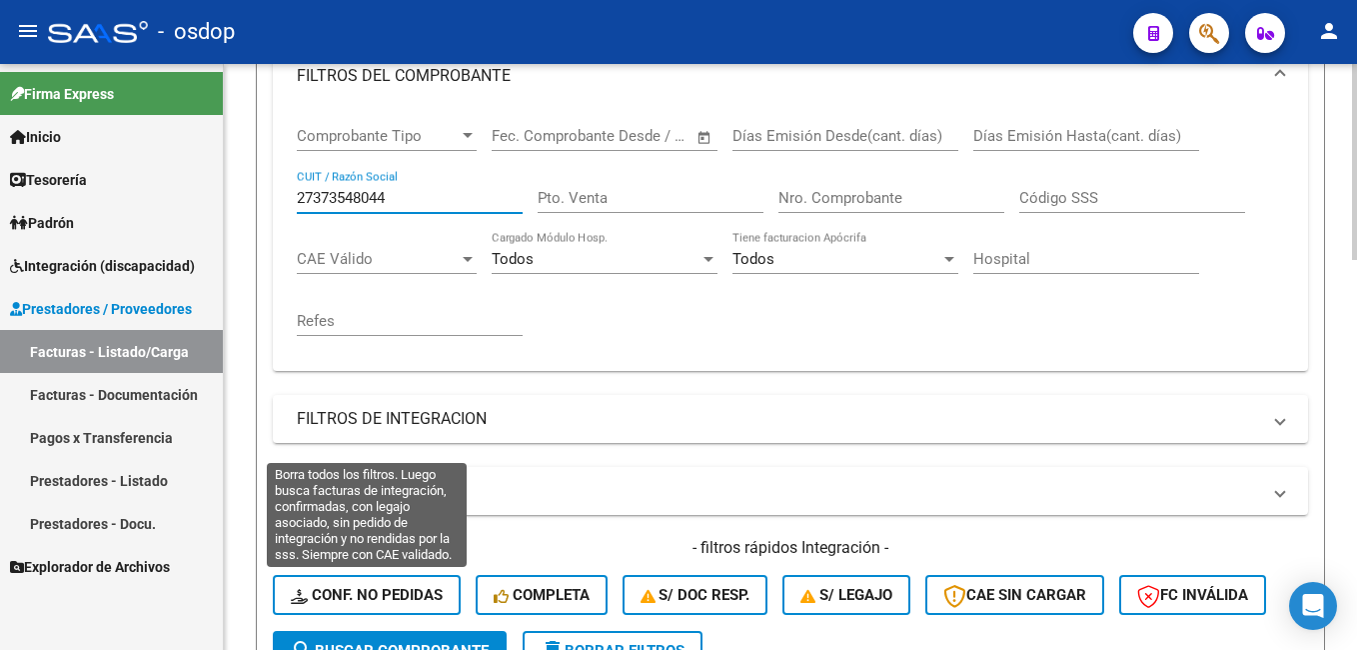
scroll to position [500, 0]
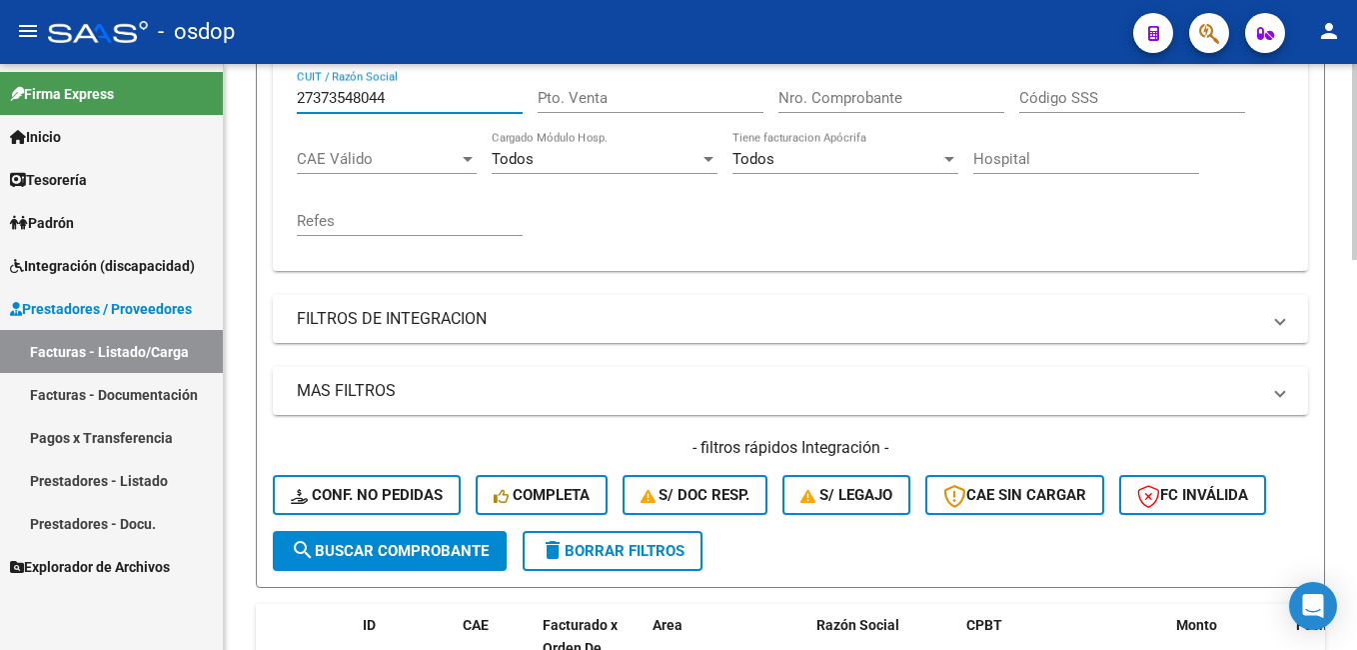
type input "27373548044"
click at [450, 551] on span "search Buscar Comprobante" at bounding box center [390, 551] width 198 height 18
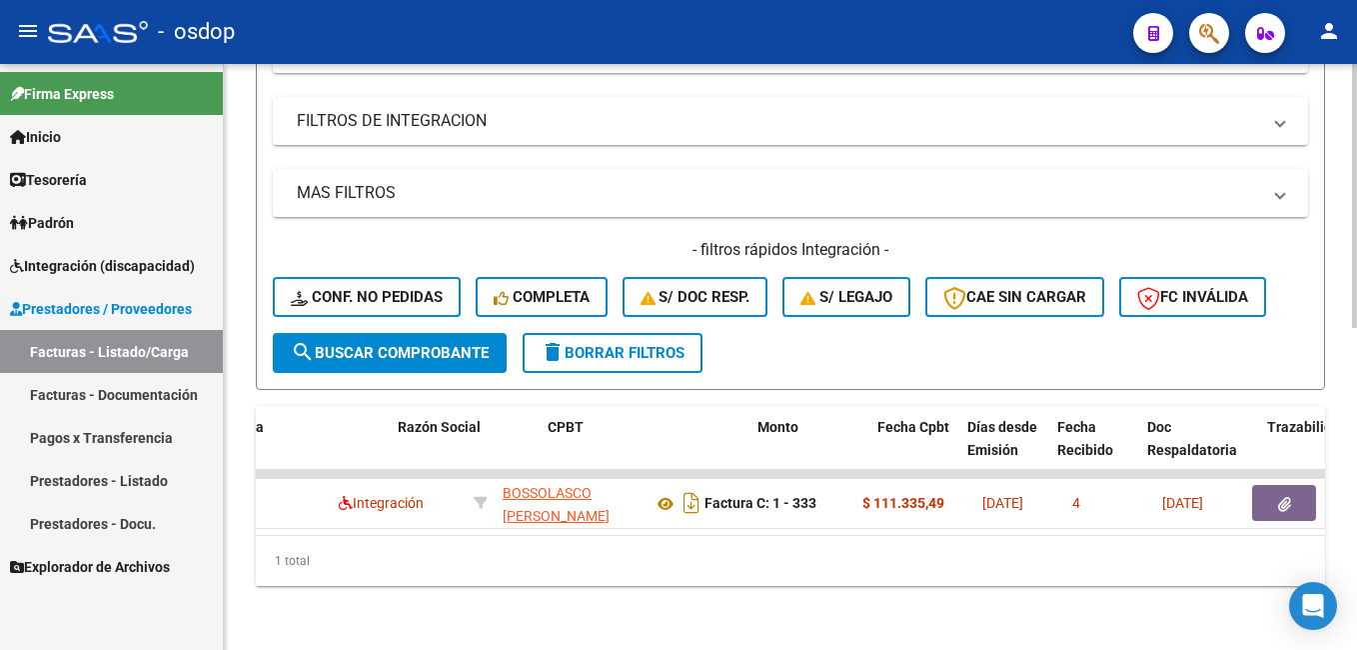
scroll to position [0, 190]
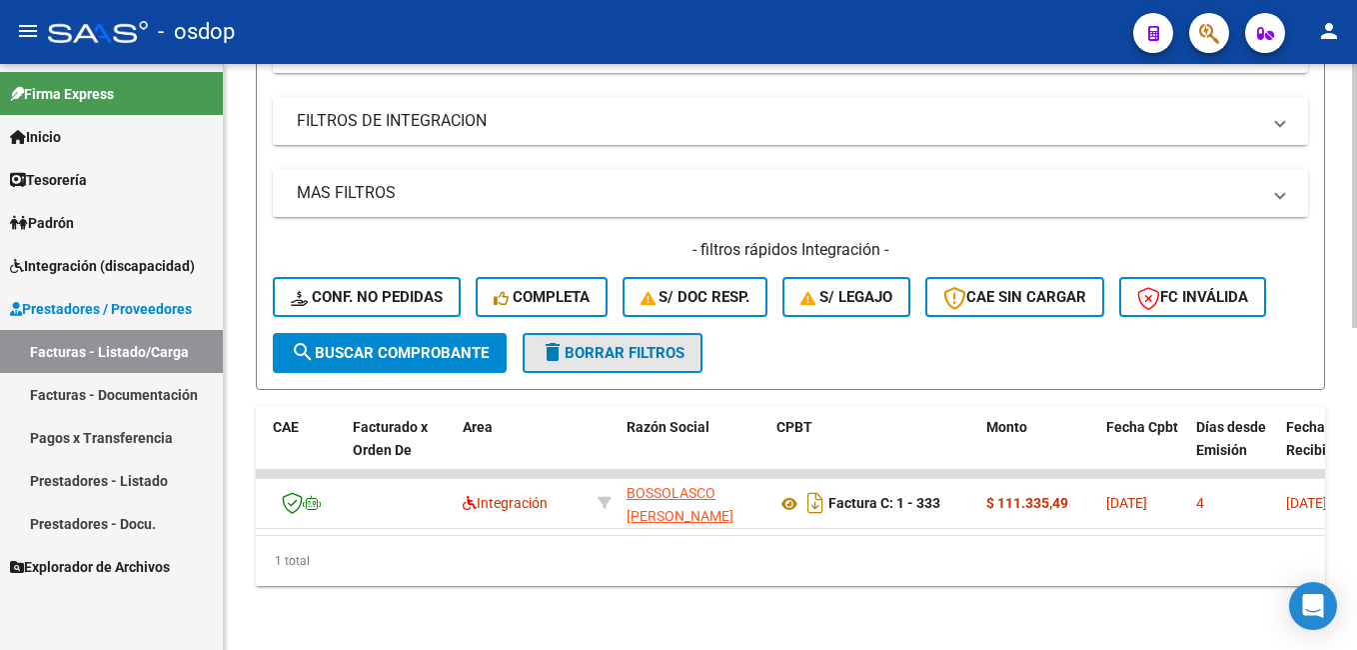
click at [601, 344] on span "delete Borrar Filtros" at bounding box center [613, 353] width 144 height 18
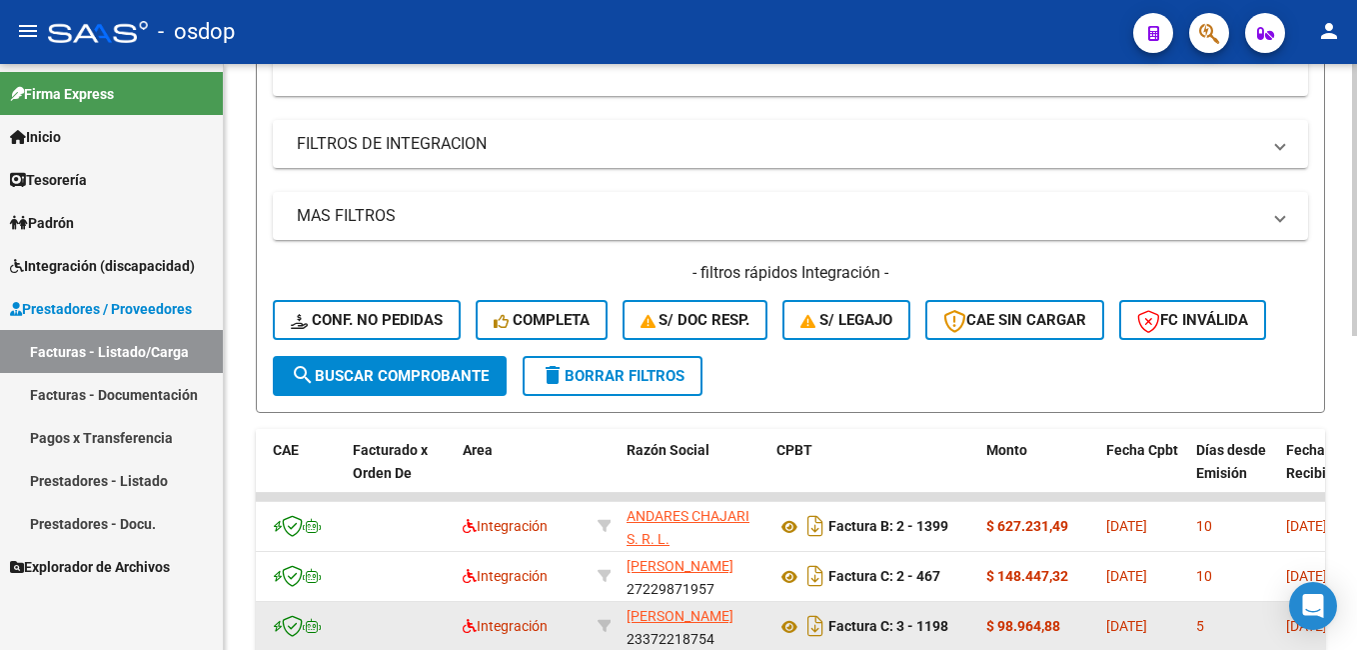
scroll to position [714, 0]
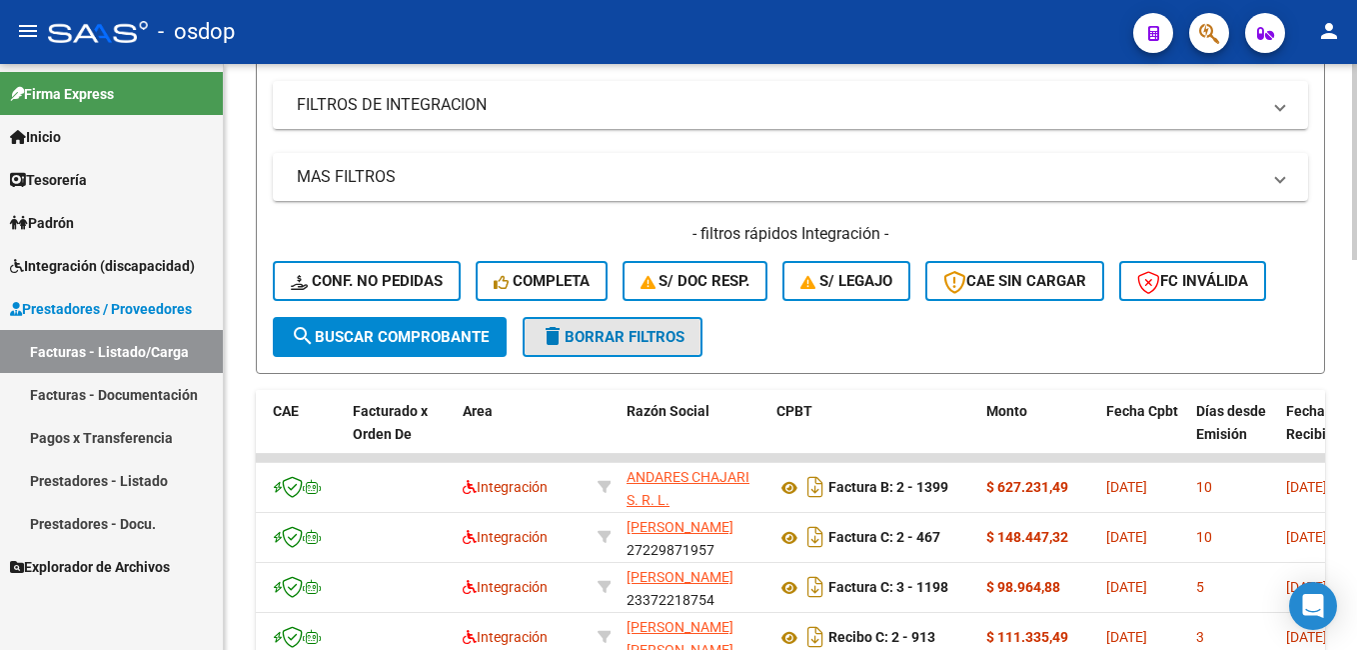
click at [604, 336] on span "delete Borrar Filtros" at bounding box center [613, 337] width 144 height 18
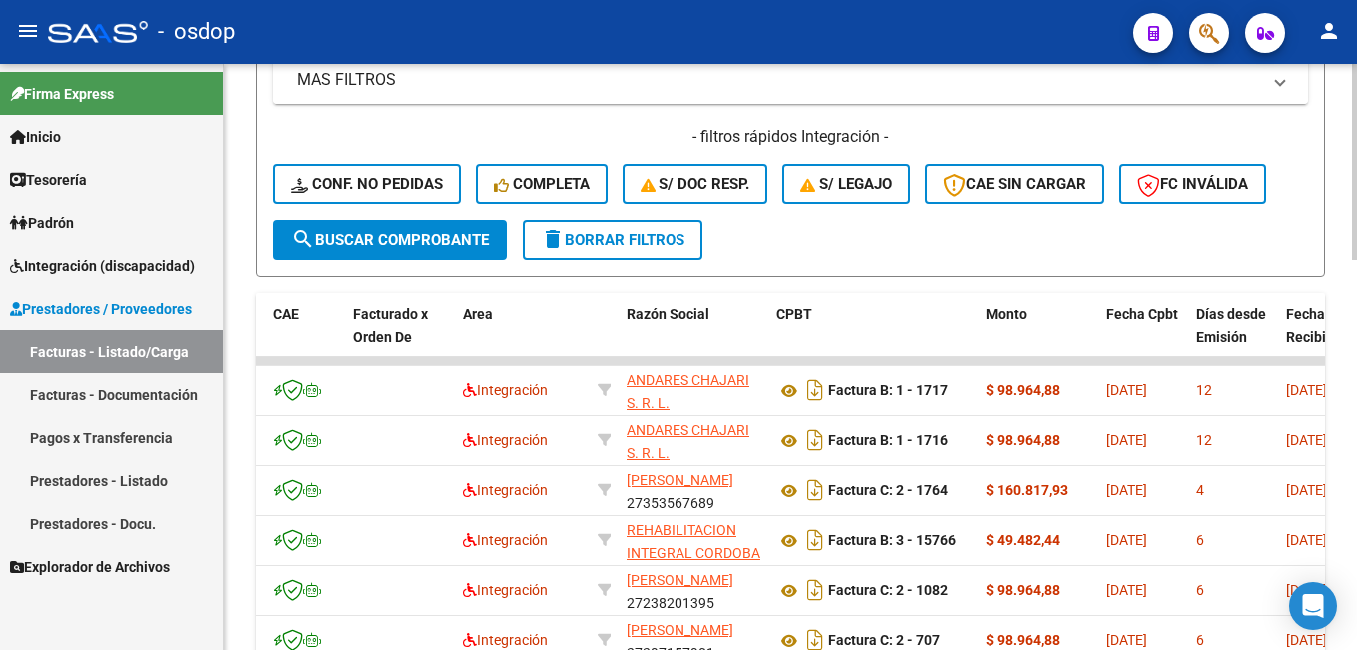
scroll to position [763, 0]
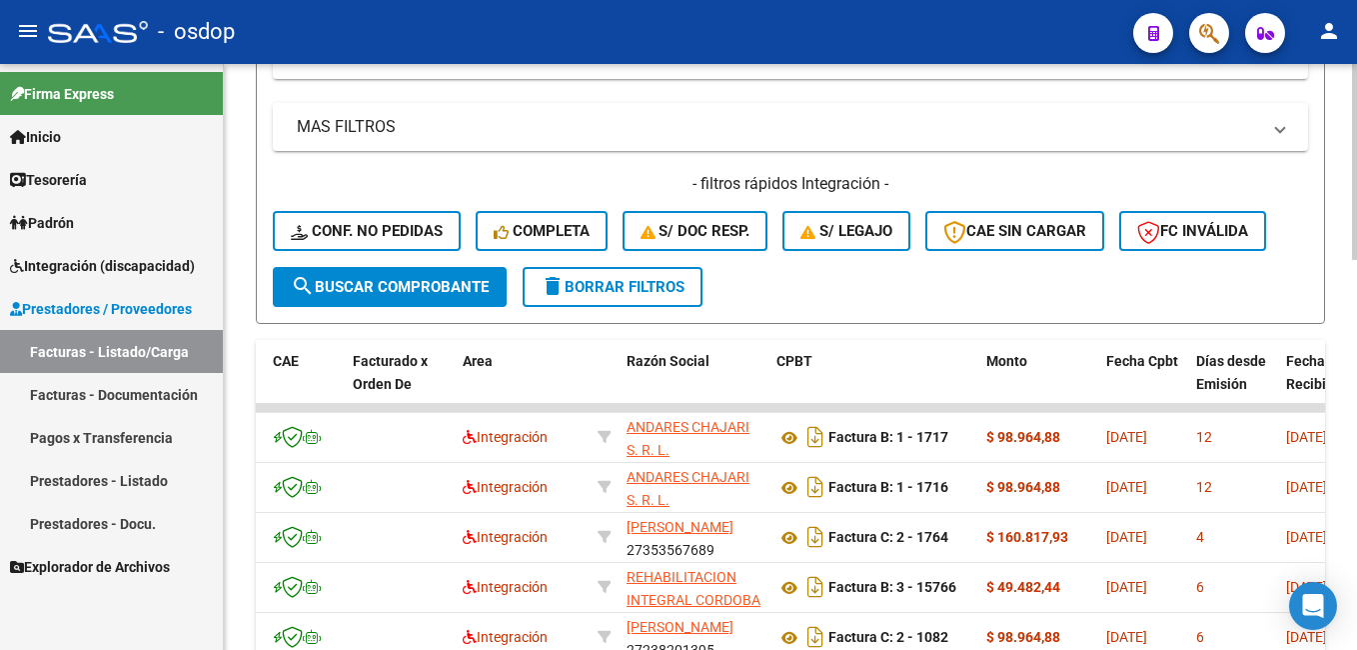
click at [601, 284] on span "delete Borrar Filtros" at bounding box center [613, 287] width 144 height 18
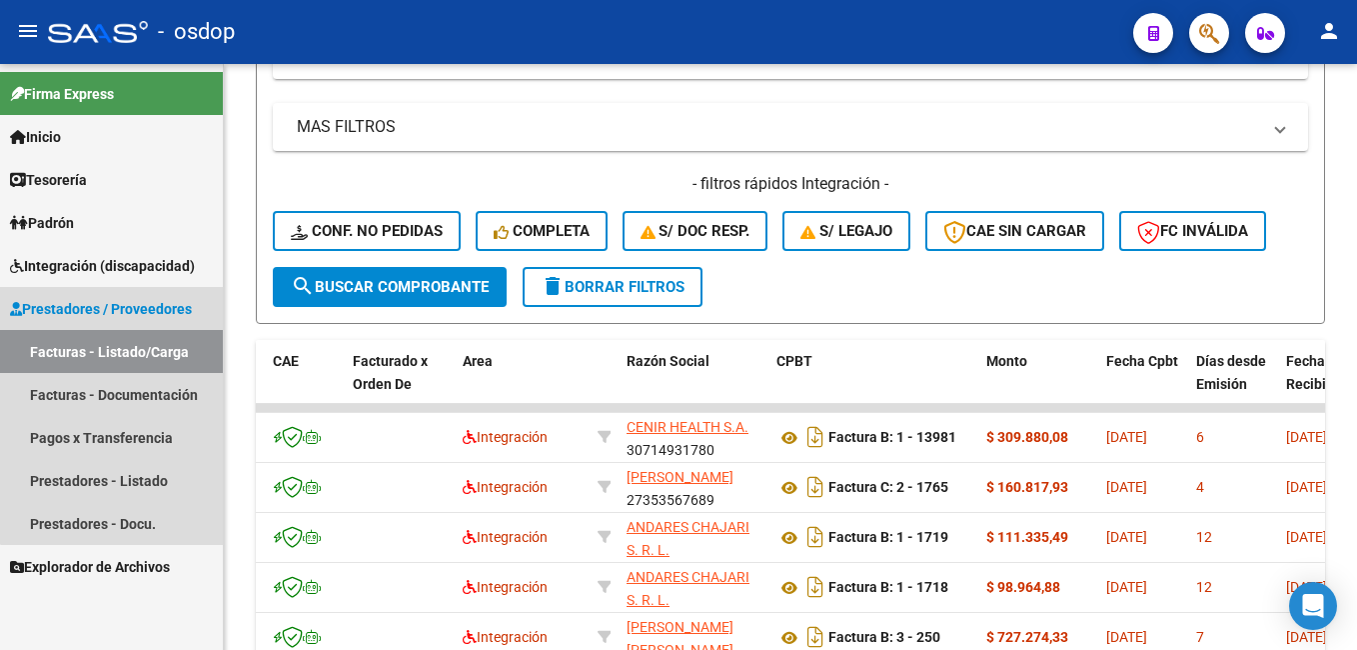
click at [173, 349] on link "Facturas - Listado/Carga" at bounding box center [111, 351] width 223 height 43
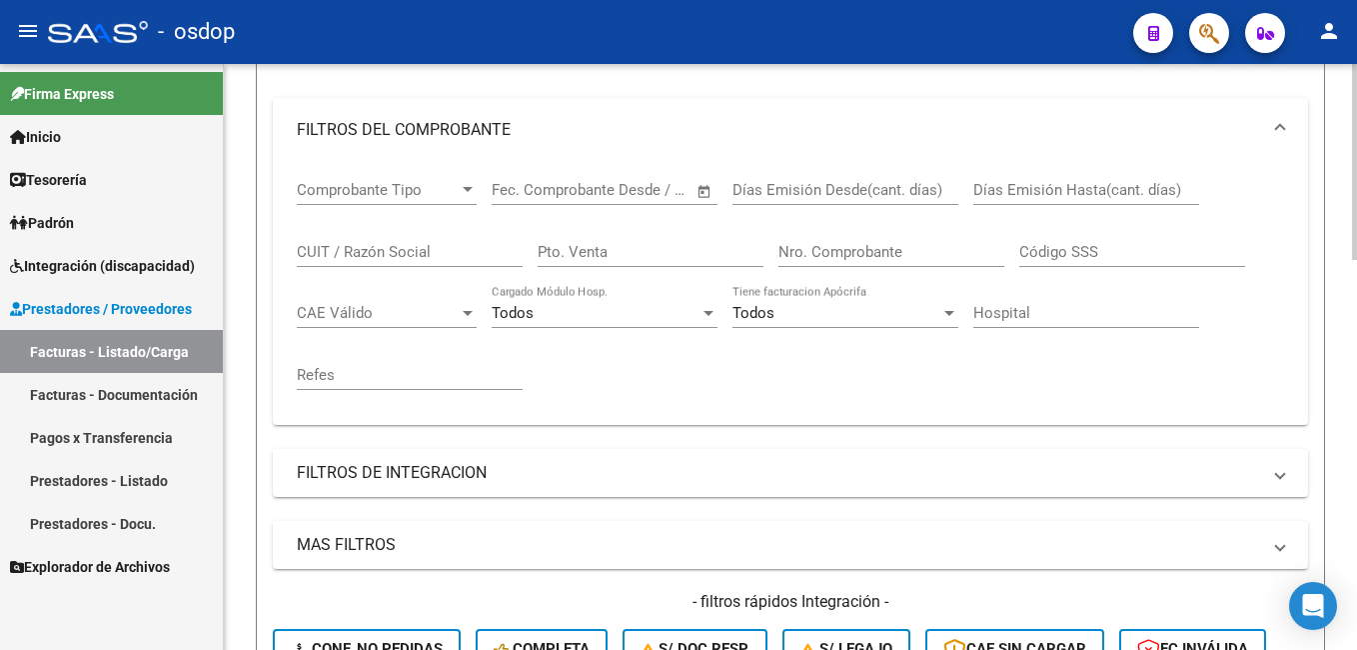
scroll to position [0, 0]
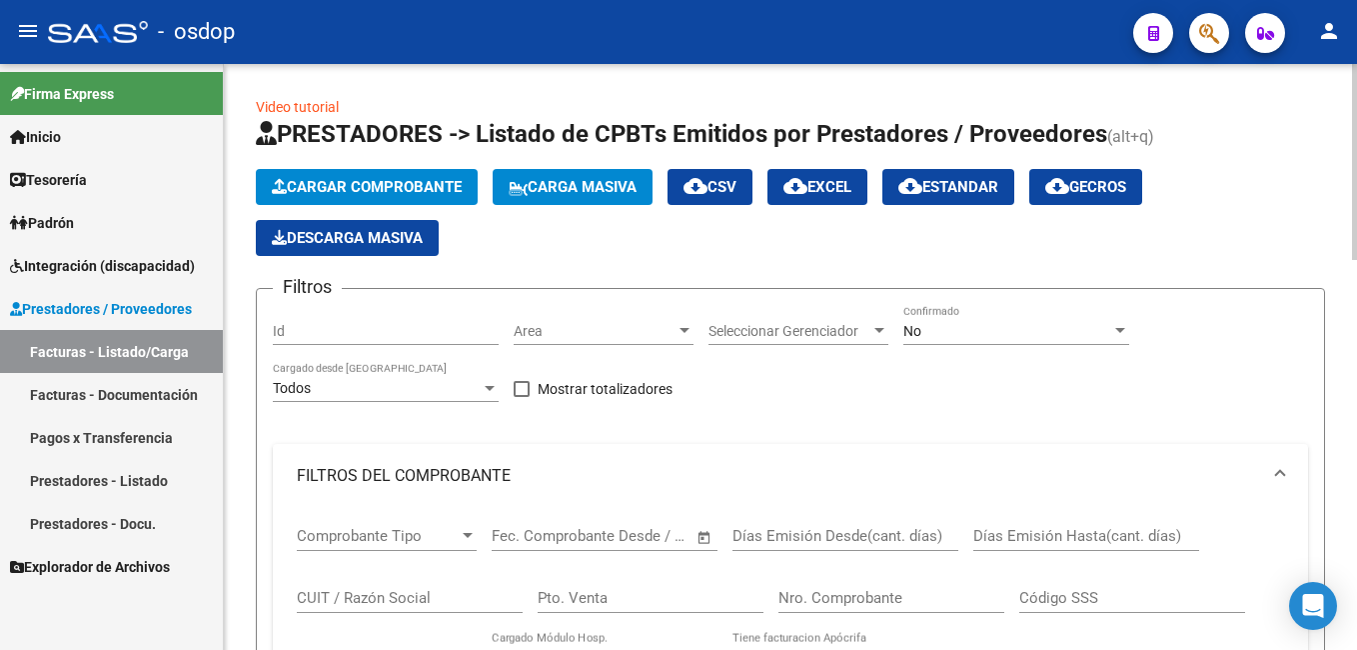
click at [360, 181] on span "Cargar Comprobante" at bounding box center [367, 187] width 190 height 18
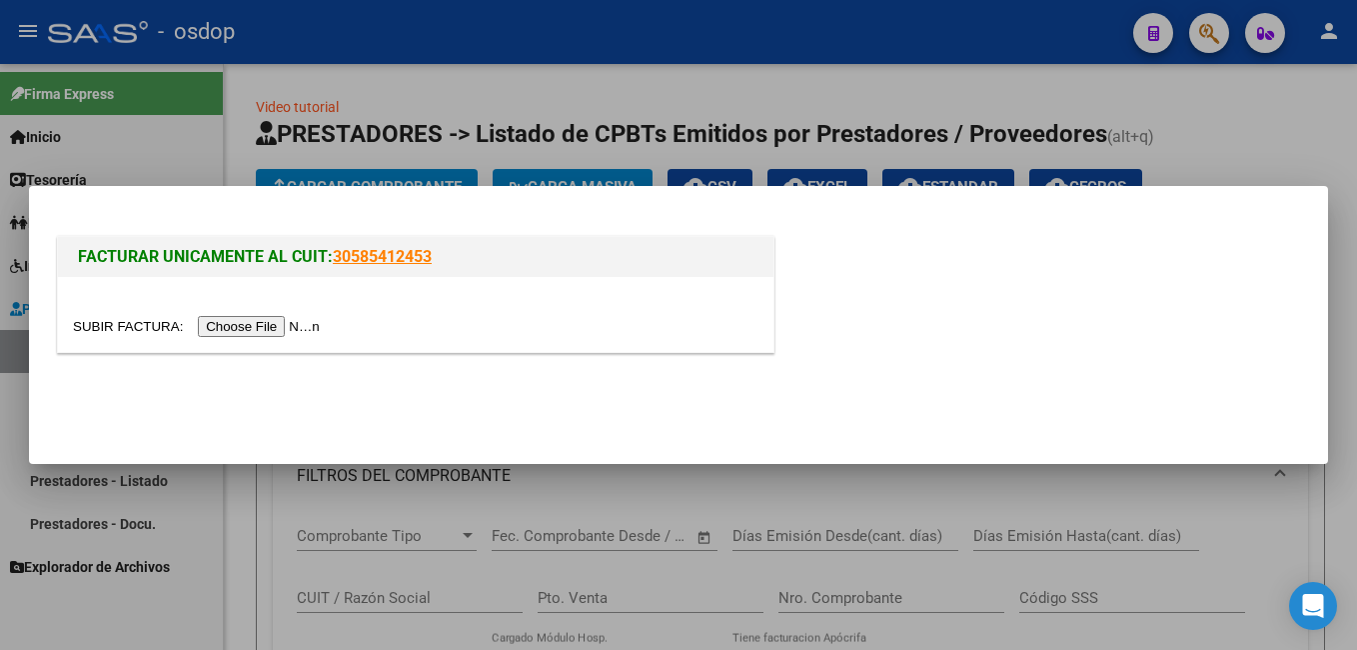
click at [238, 325] on input "file" at bounding box center [199, 326] width 253 height 21
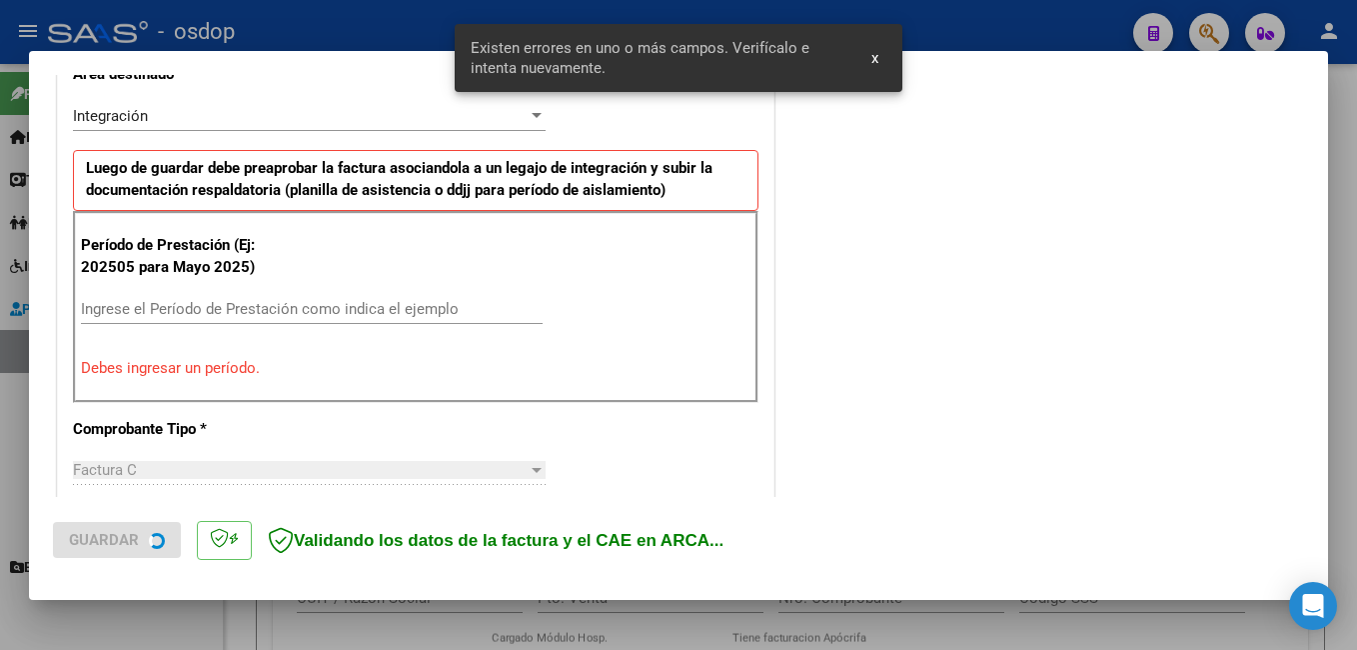
scroll to position [485, 0]
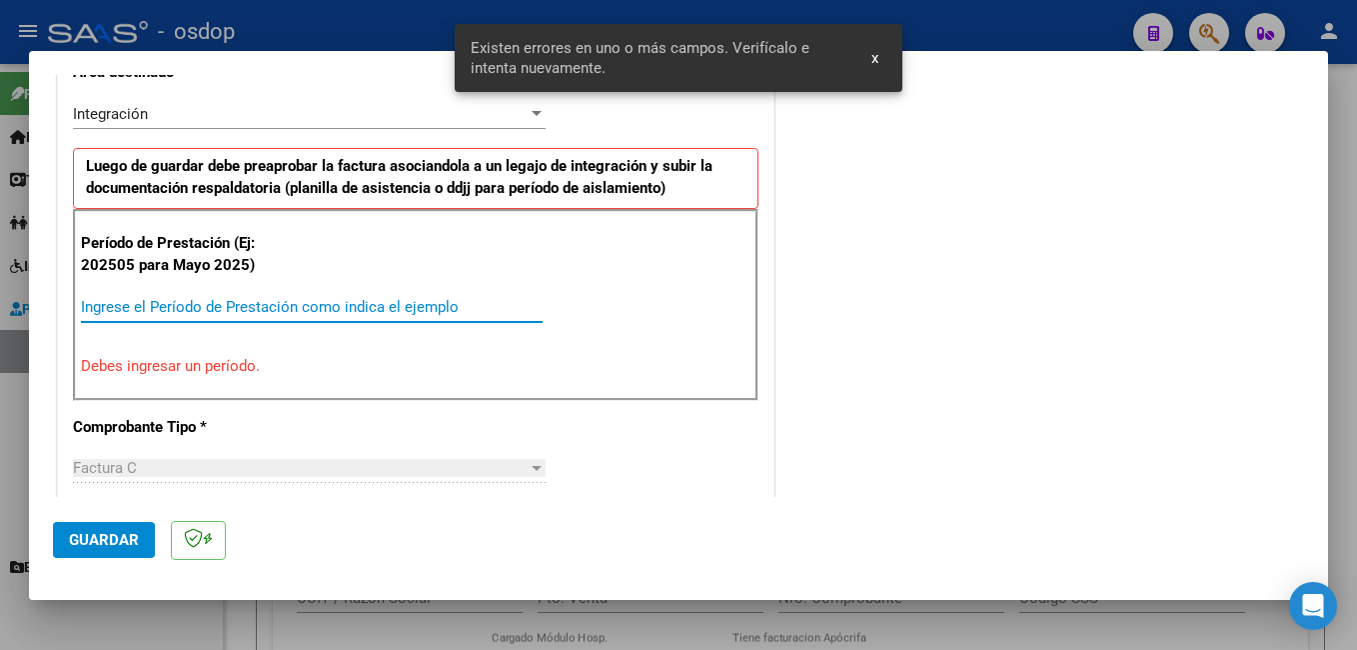
click at [151, 298] on input "Ingrese el Período de Prestación como indica el ejemplo" at bounding box center [312, 307] width 462 height 18
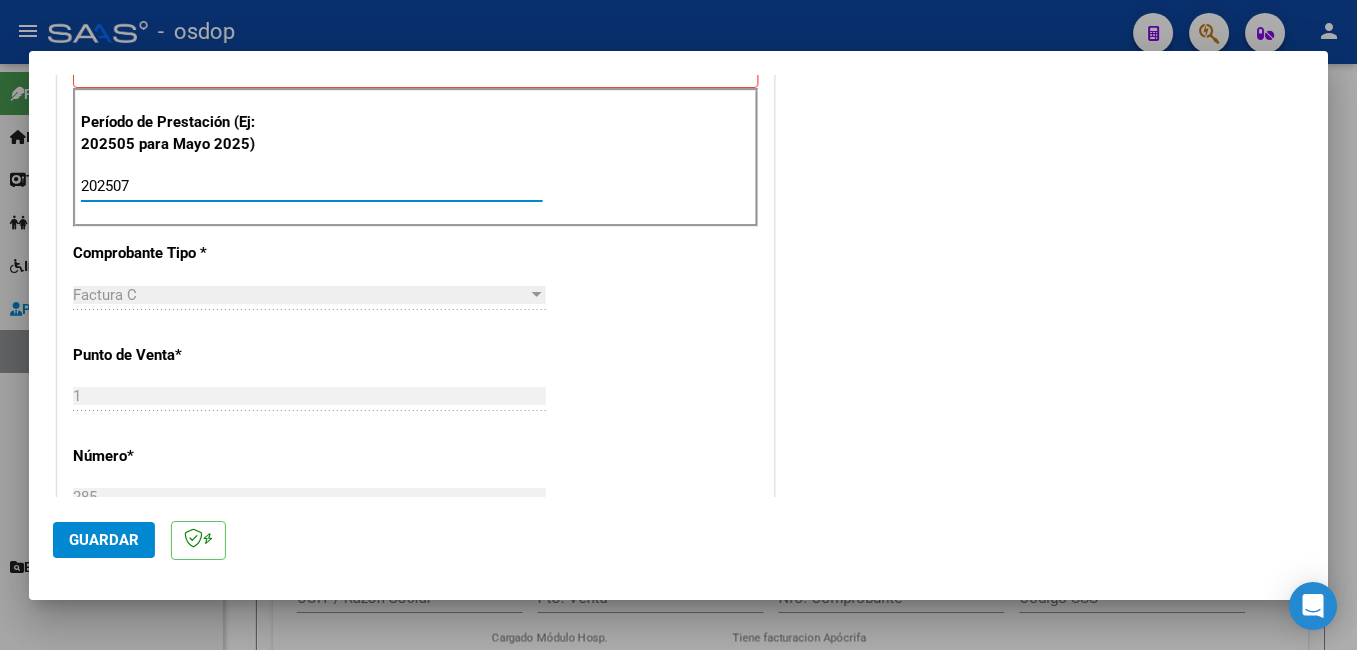
scroll to position [685, 0]
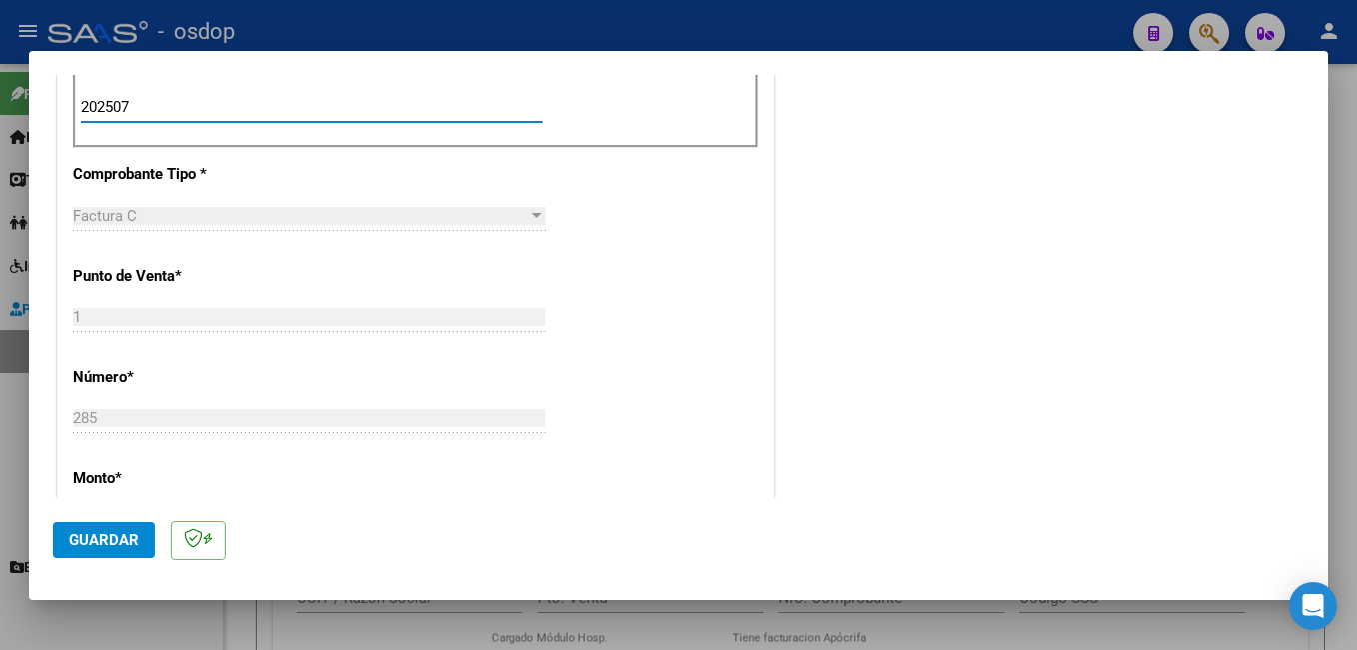
type input "202507"
click at [97, 536] on span "Guardar" at bounding box center [104, 540] width 70 height 18
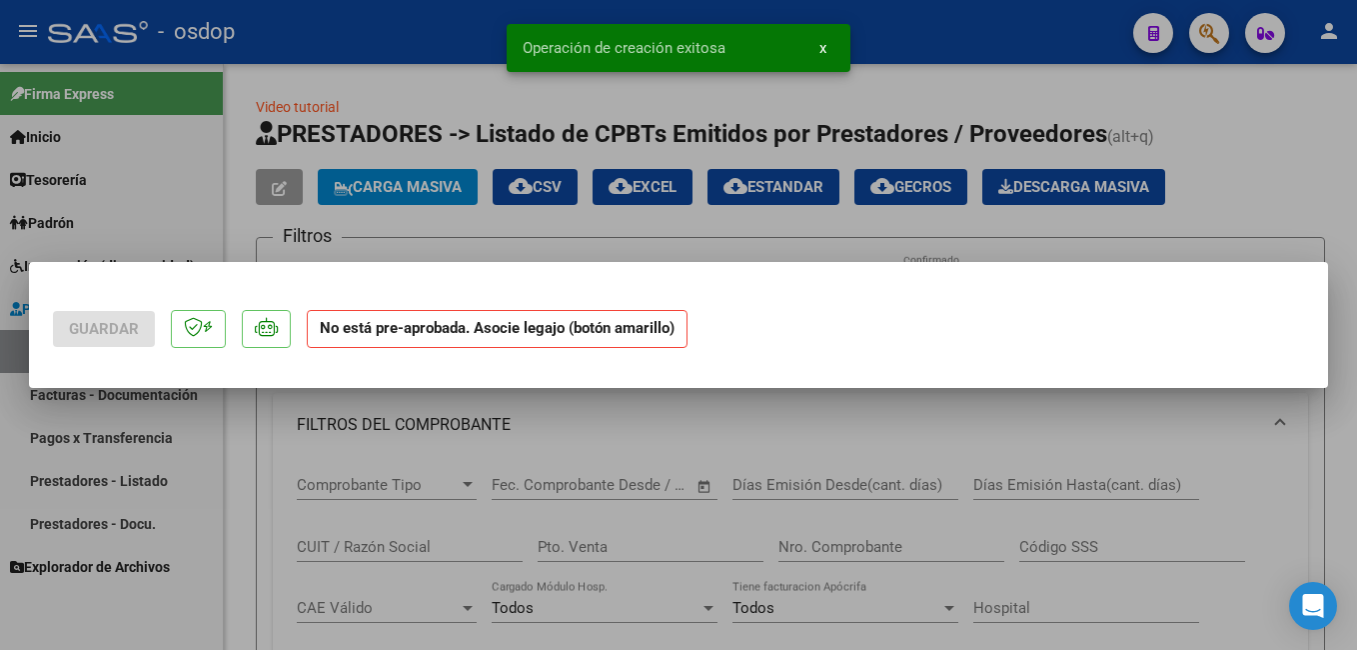
scroll to position [0, 0]
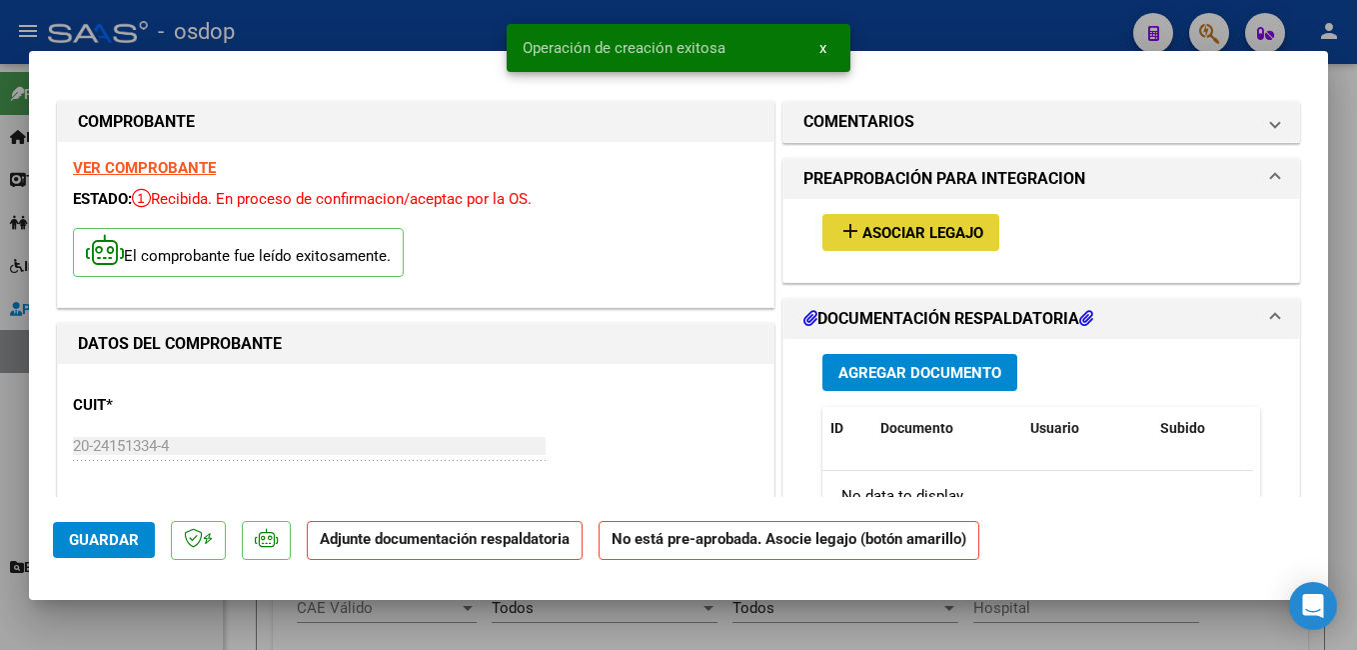
click at [875, 228] on span "Asociar Legajo" at bounding box center [922, 233] width 121 height 18
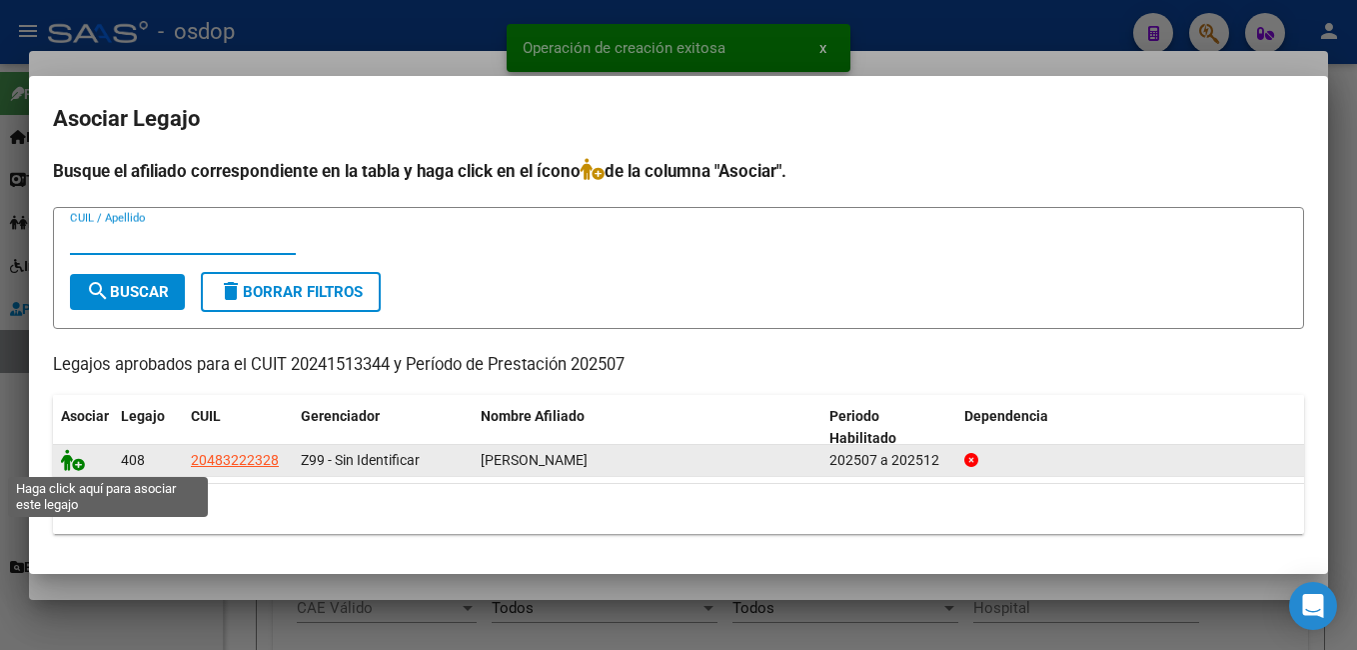
click at [70, 462] on icon at bounding box center [73, 460] width 24 height 22
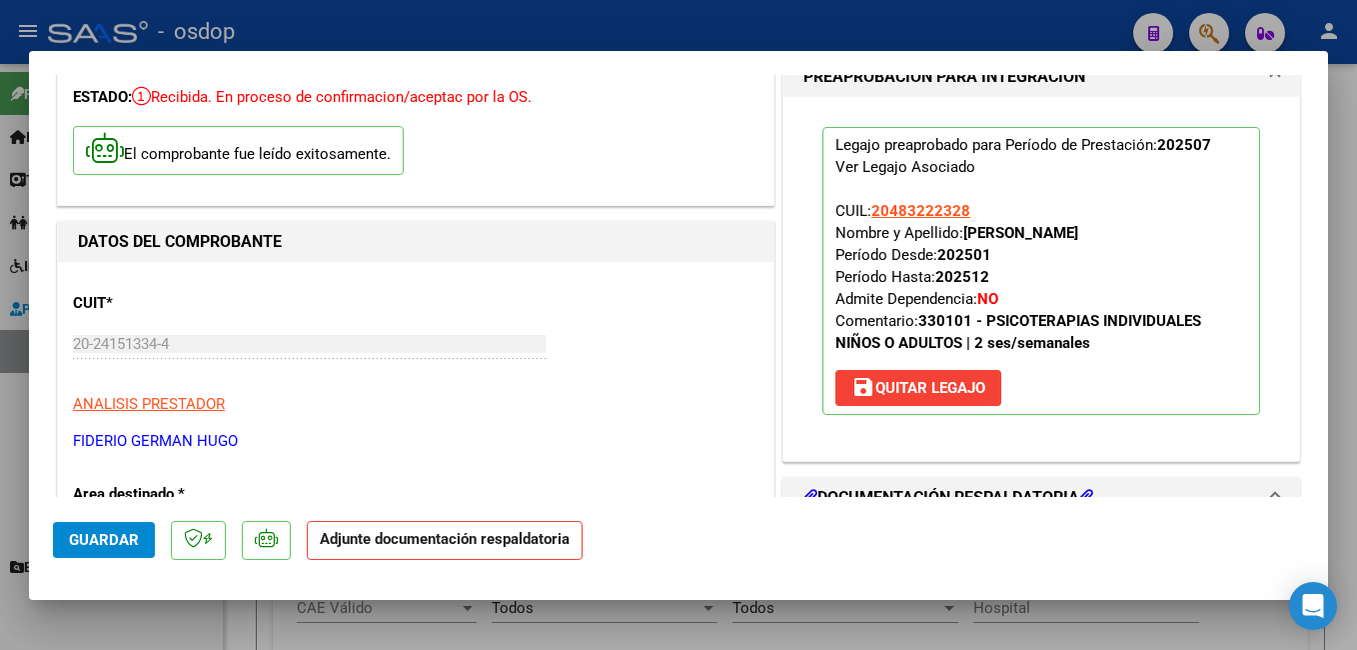
scroll to position [300, 0]
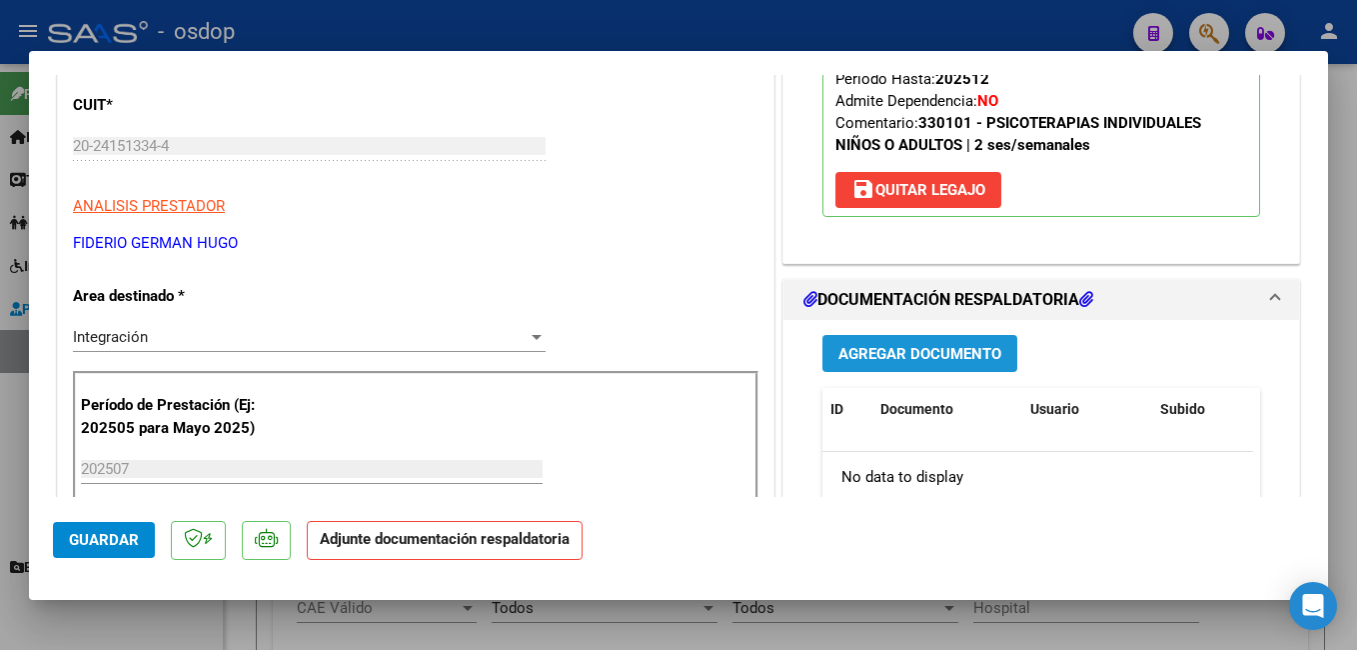
click at [929, 352] on span "Agregar Documento" at bounding box center [919, 354] width 163 height 18
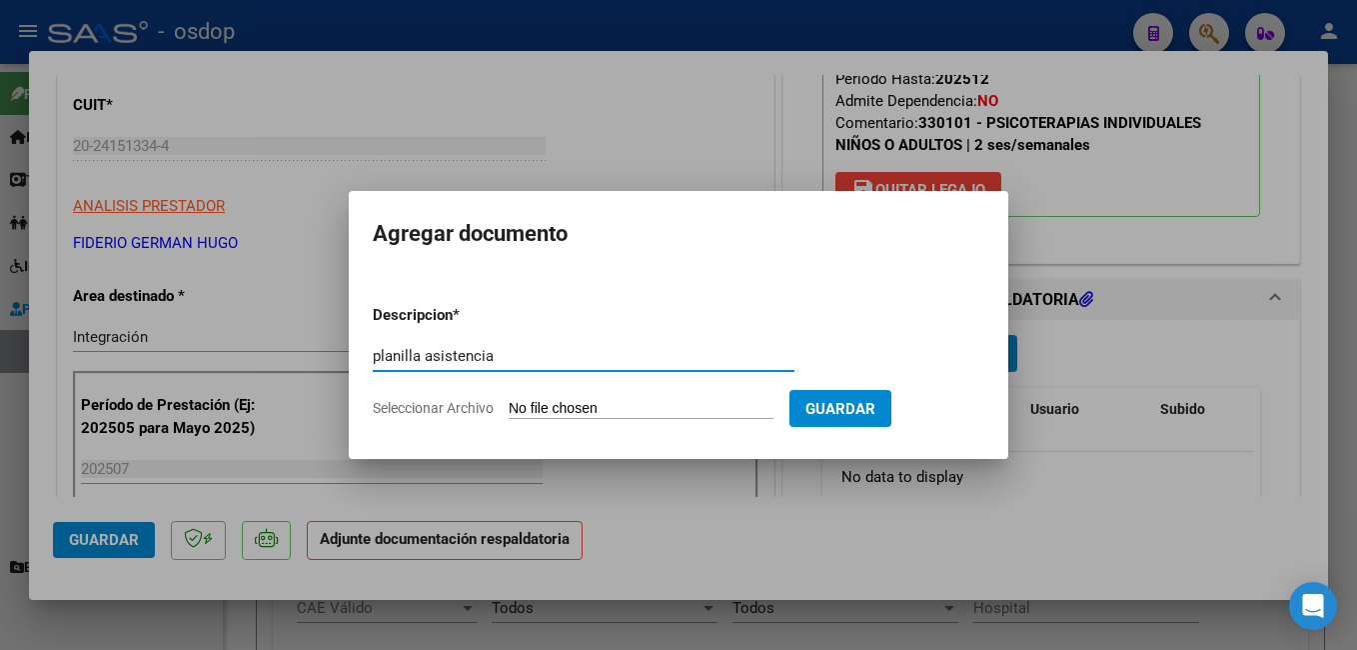
type input "planilla asistencia"
click at [636, 410] on input "Seleccionar Archivo" at bounding box center [641, 409] width 265 height 19
type input "C:\fakepath\[PERSON_NAME].pdf"
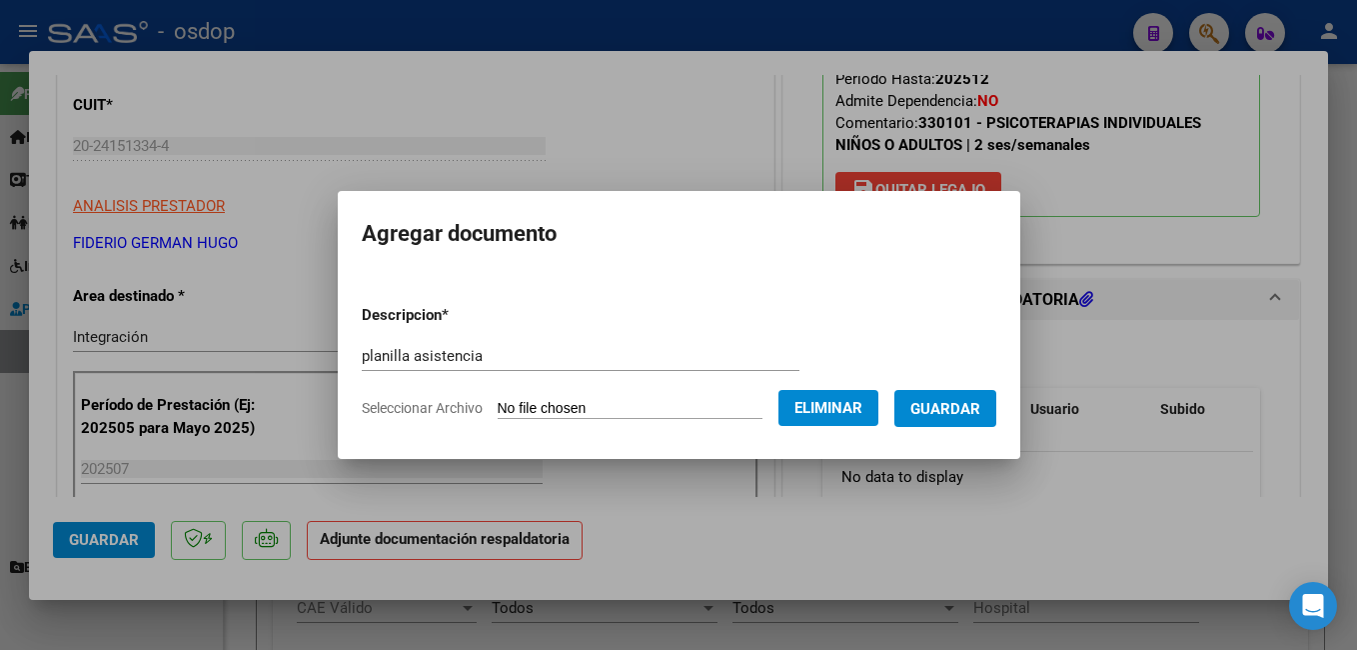
click at [980, 406] on span "Guardar" at bounding box center [945, 409] width 70 height 18
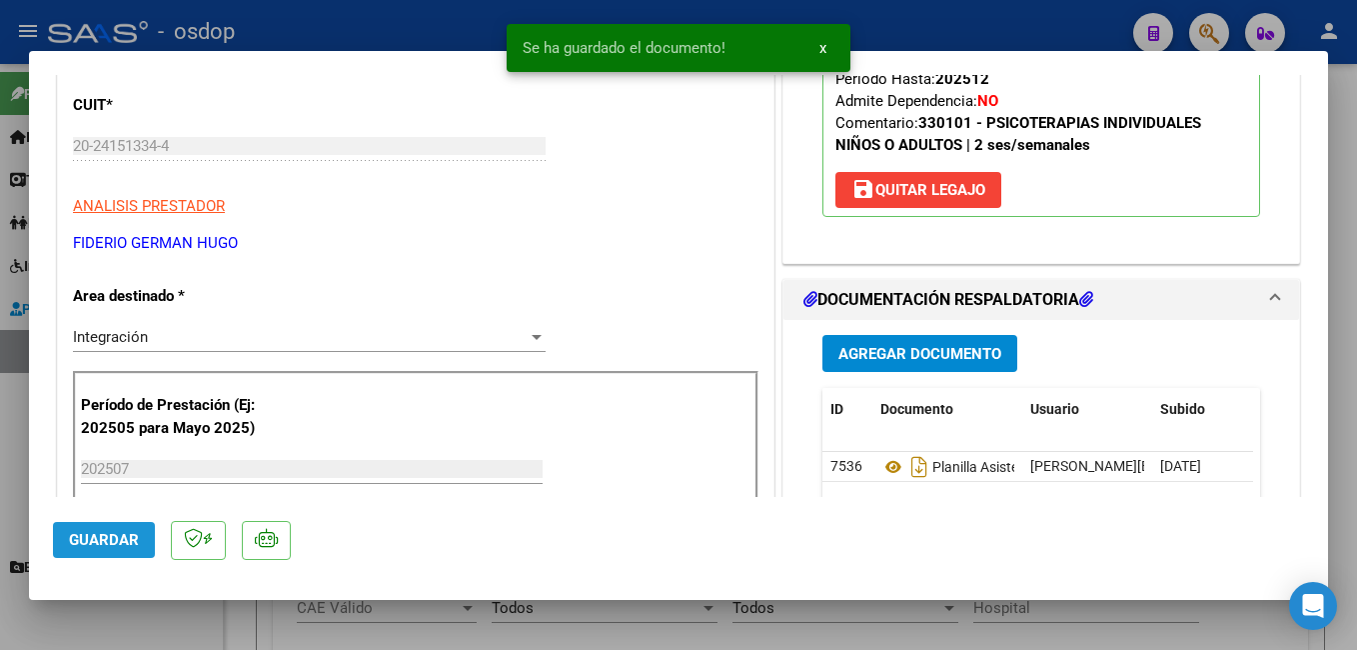
click at [116, 537] on span "Guardar" at bounding box center [104, 540] width 70 height 18
click at [432, 15] on div at bounding box center [678, 325] width 1357 height 650
type input "$ 0,00"
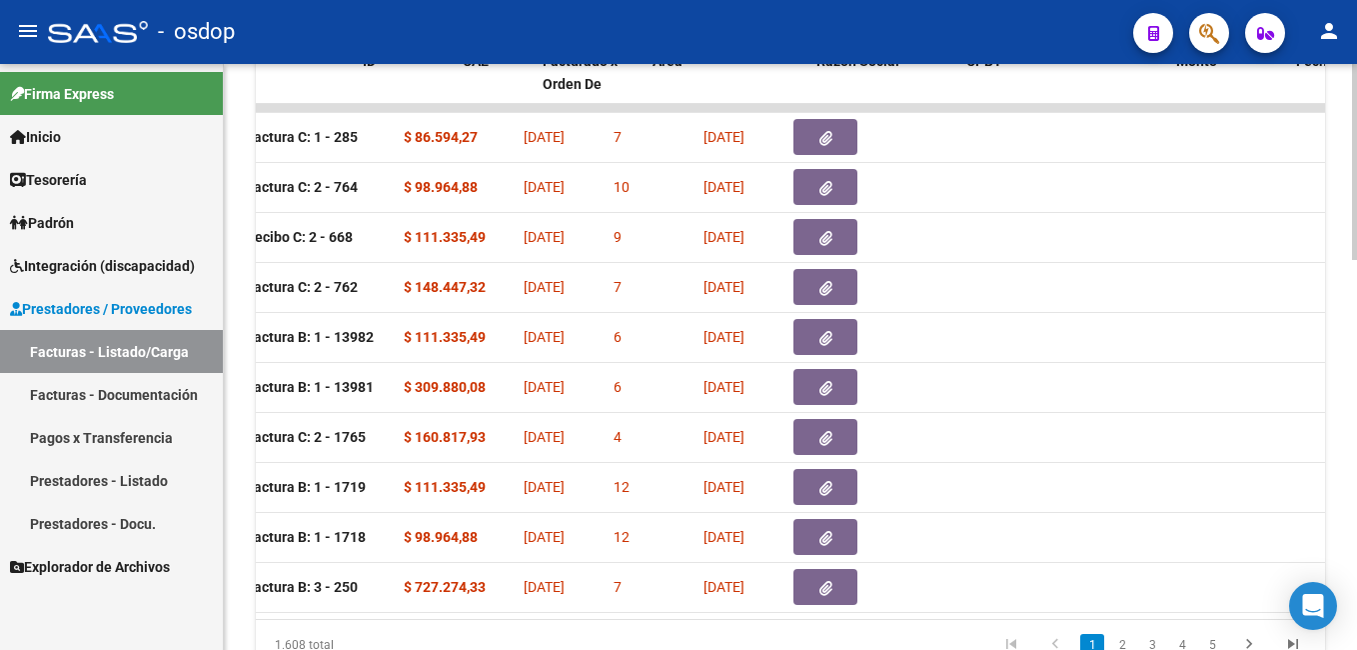
scroll to position [0, 0]
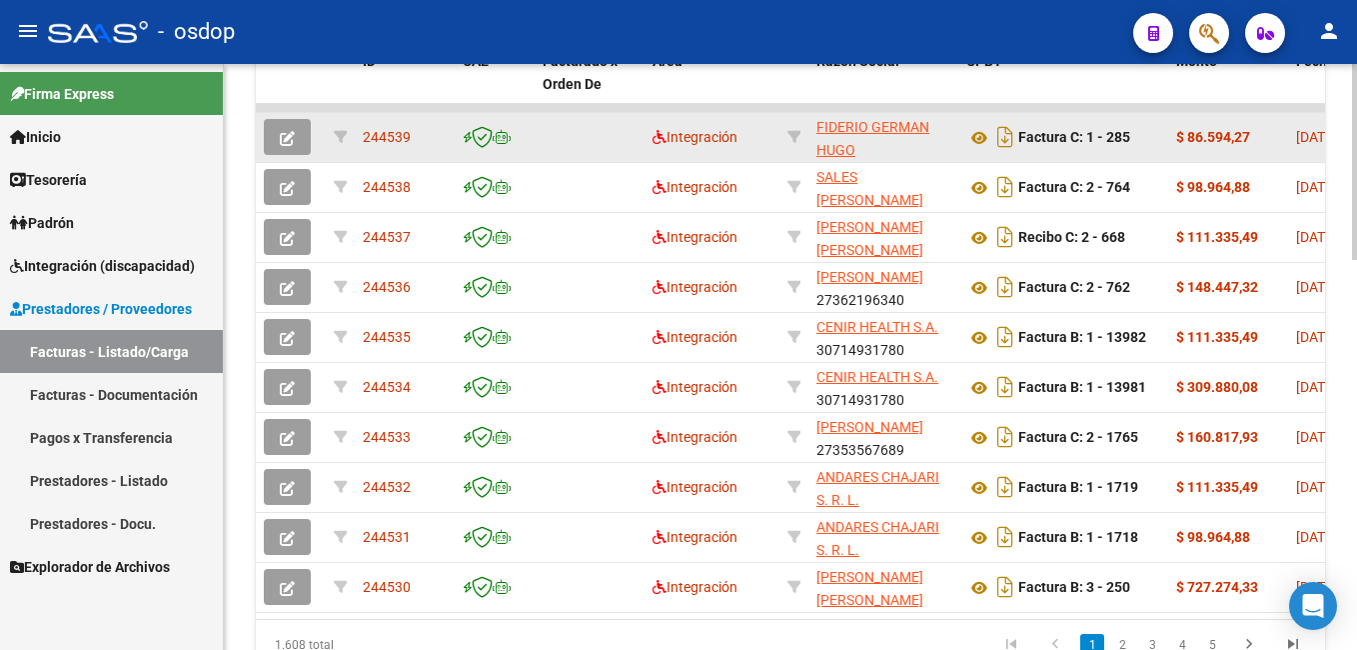
drag, startPoint x: 414, startPoint y: 138, endPoint x: 359, endPoint y: 138, distance: 55.0
click at [359, 138] on datatable-body-cell "244539" at bounding box center [405, 137] width 100 height 49
copy span "244539"
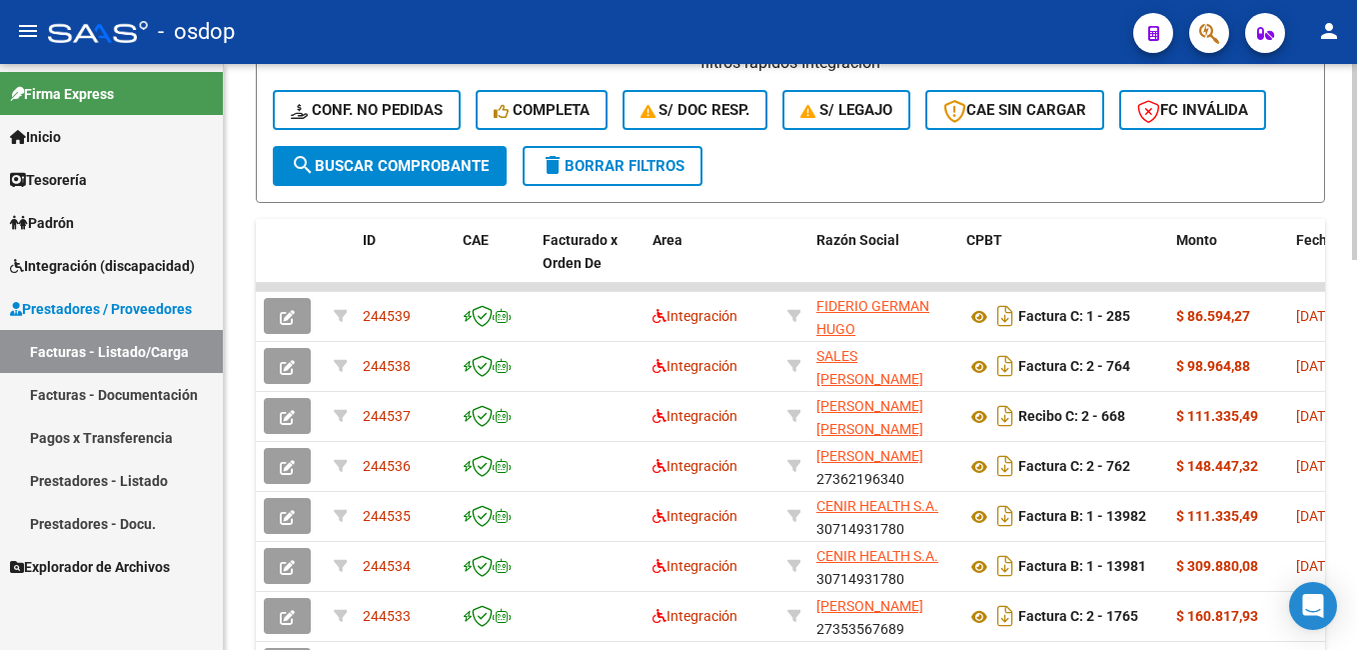
scroll to position [863, 0]
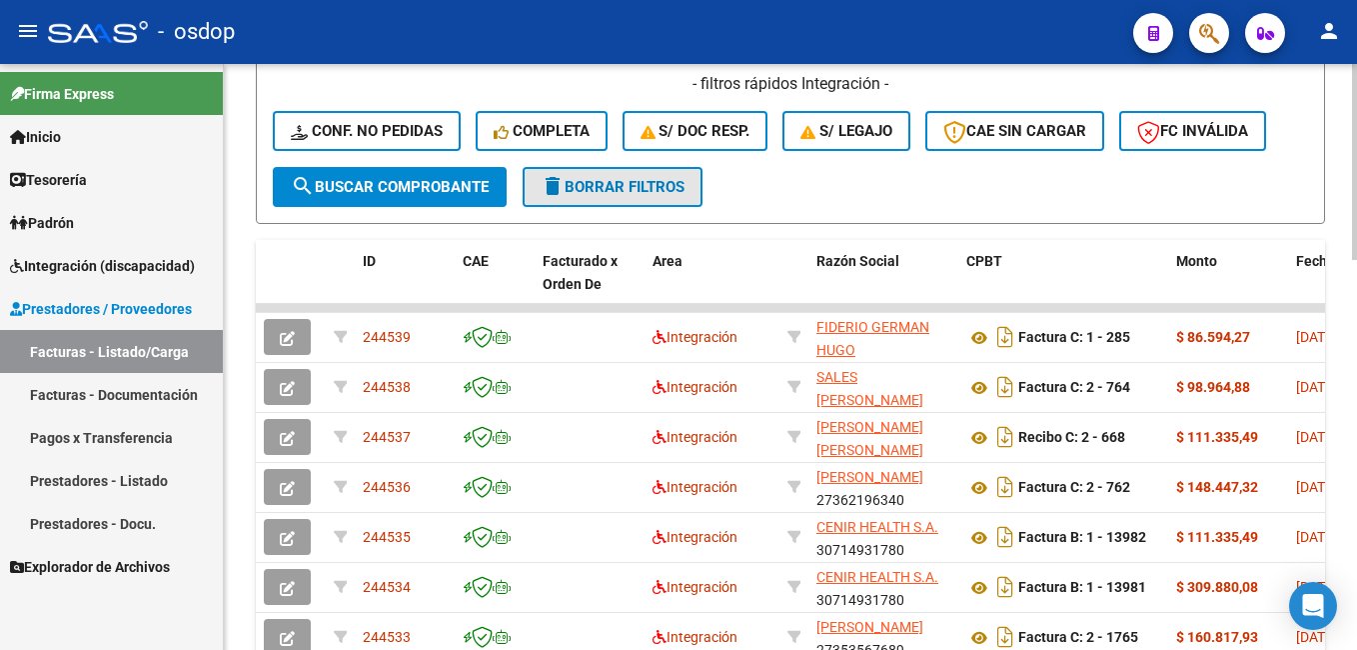
click at [642, 188] on span "delete Borrar Filtros" at bounding box center [613, 187] width 144 height 18
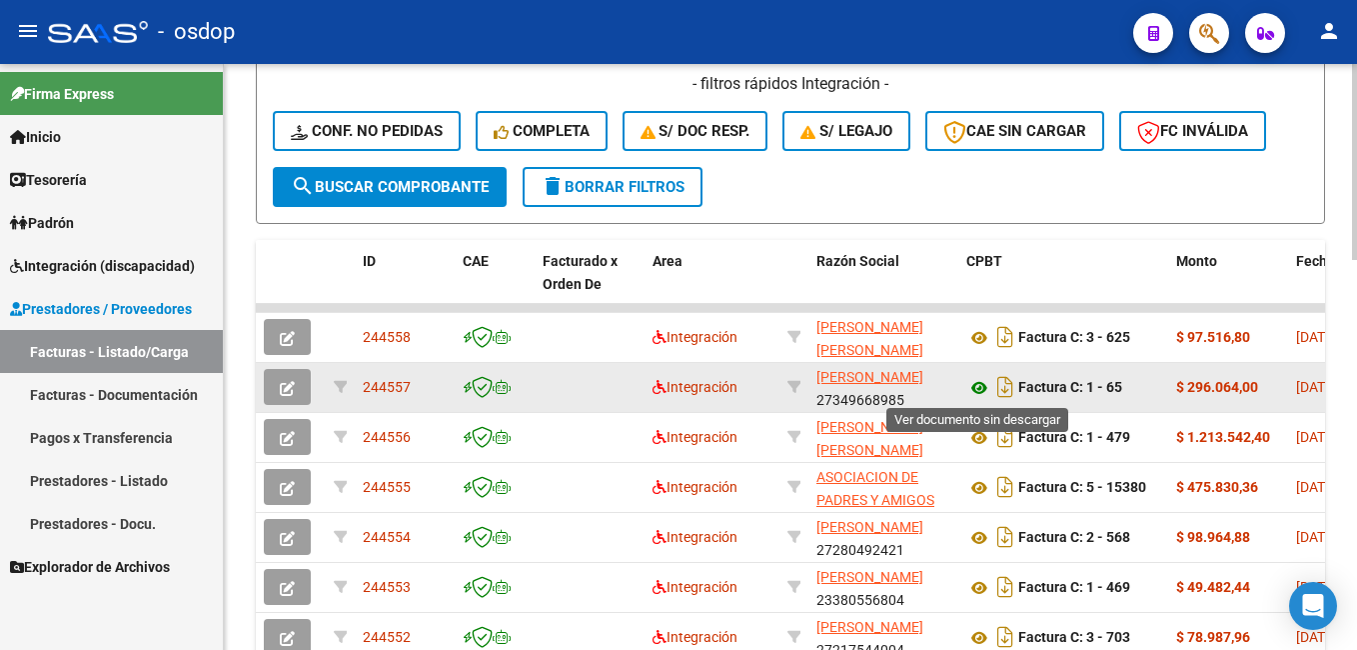
click at [978, 387] on icon at bounding box center [979, 388] width 26 height 24
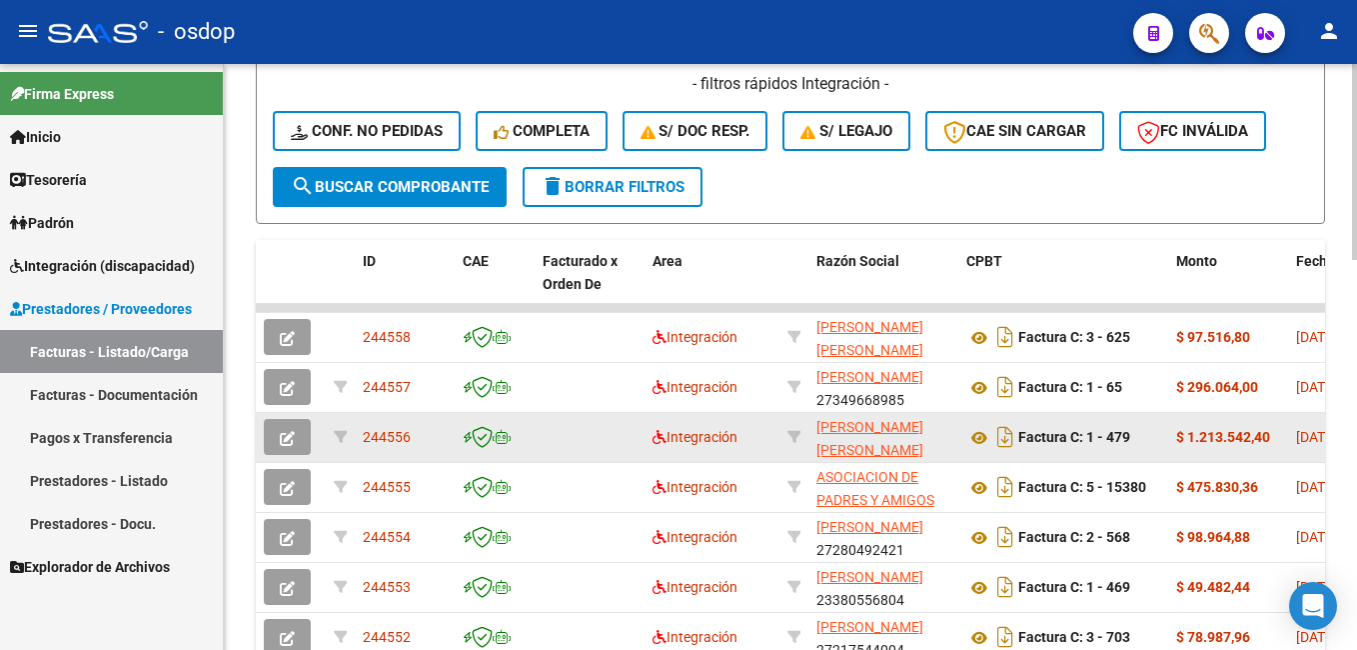
scroll to position [963, 0]
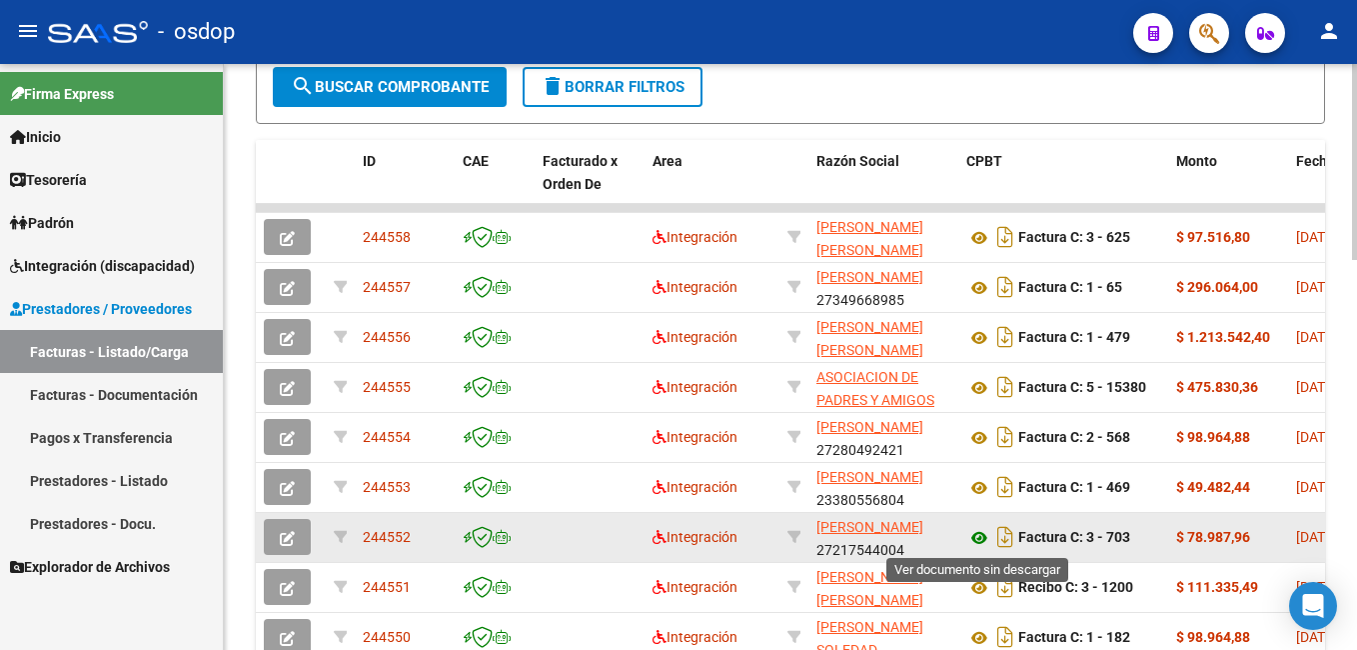
click at [979, 536] on icon at bounding box center [979, 538] width 26 height 24
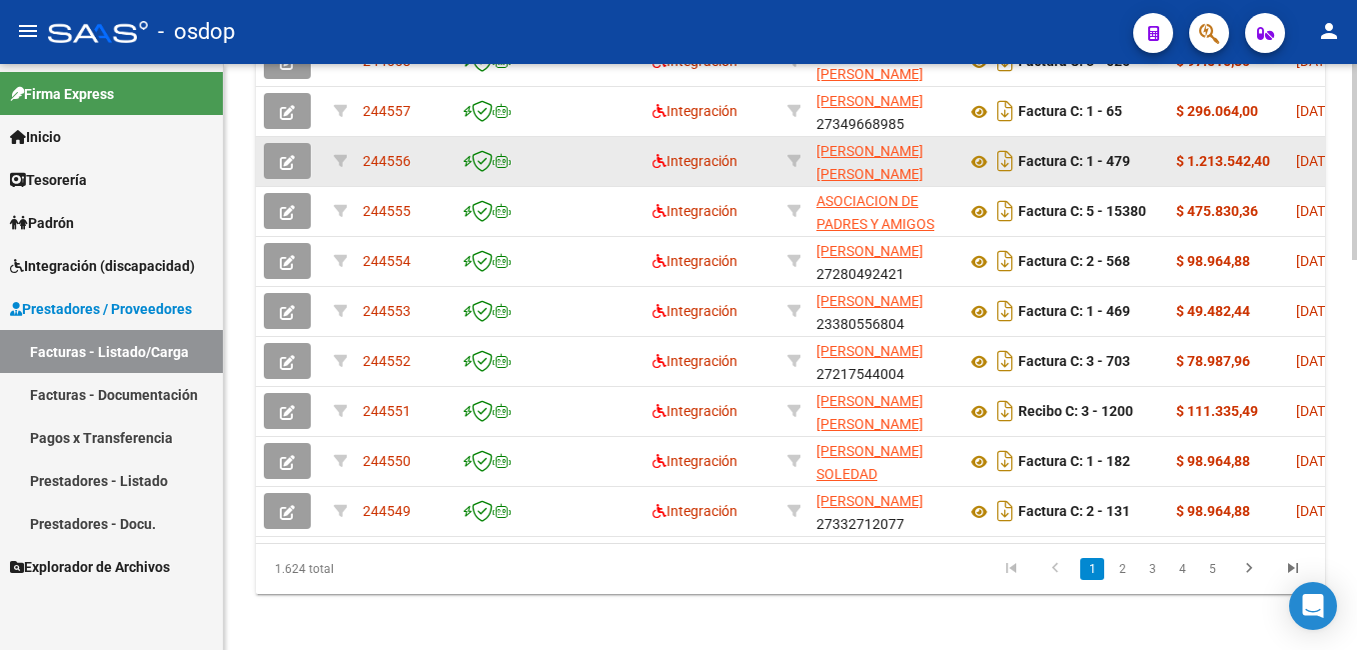
scroll to position [1163, 0]
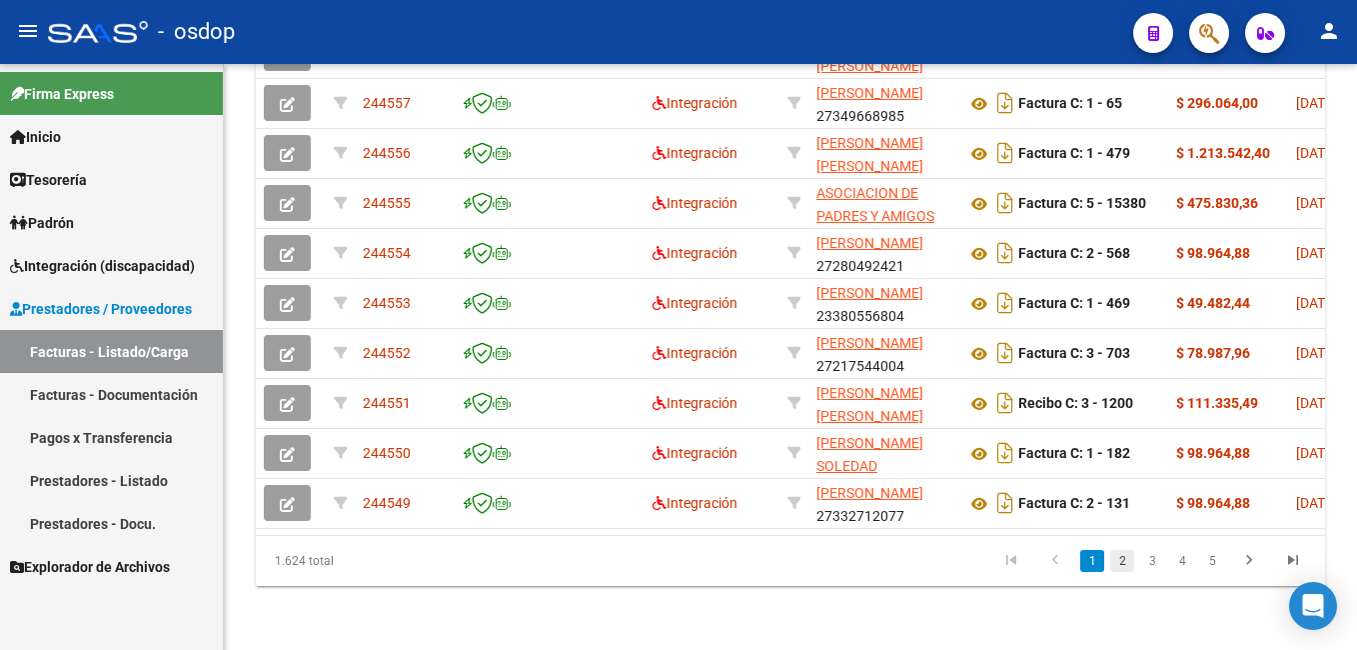
click at [1119, 560] on link "2" at bounding box center [1122, 561] width 24 height 22
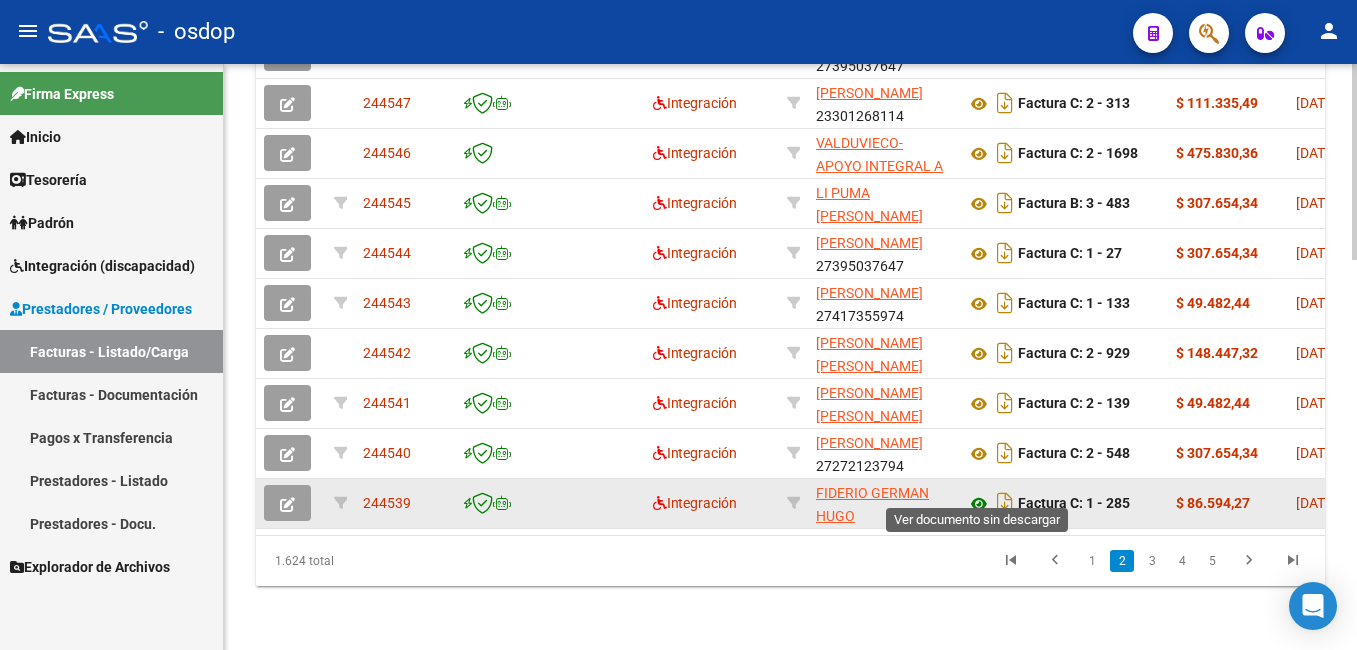
click at [978, 492] on icon at bounding box center [979, 504] width 26 height 24
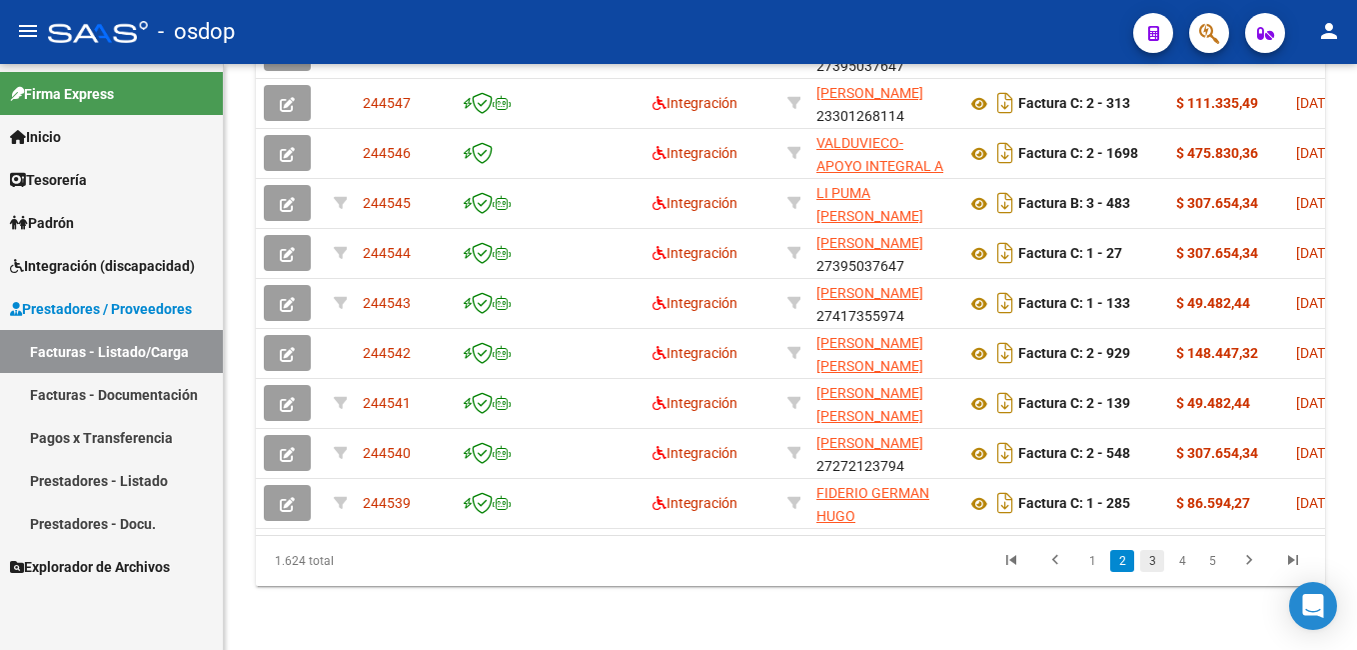
click at [1147, 560] on link "3" at bounding box center [1152, 561] width 24 height 22
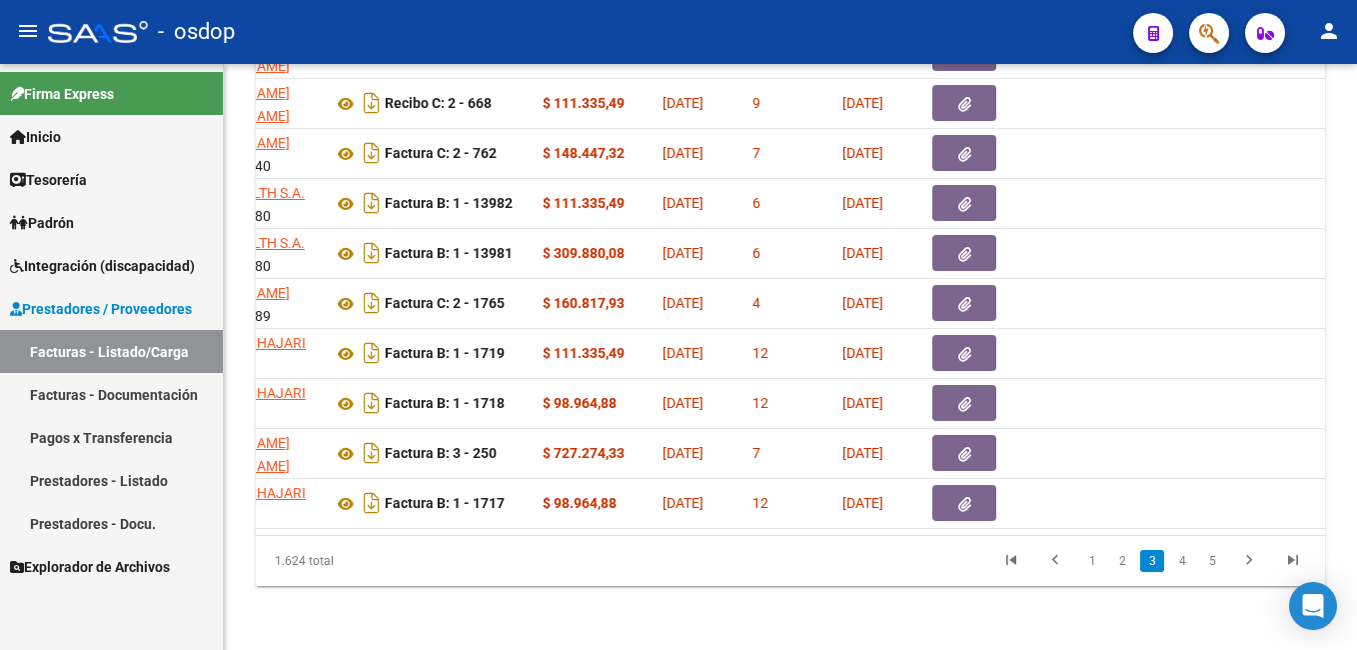
scroll to position [0, 0]
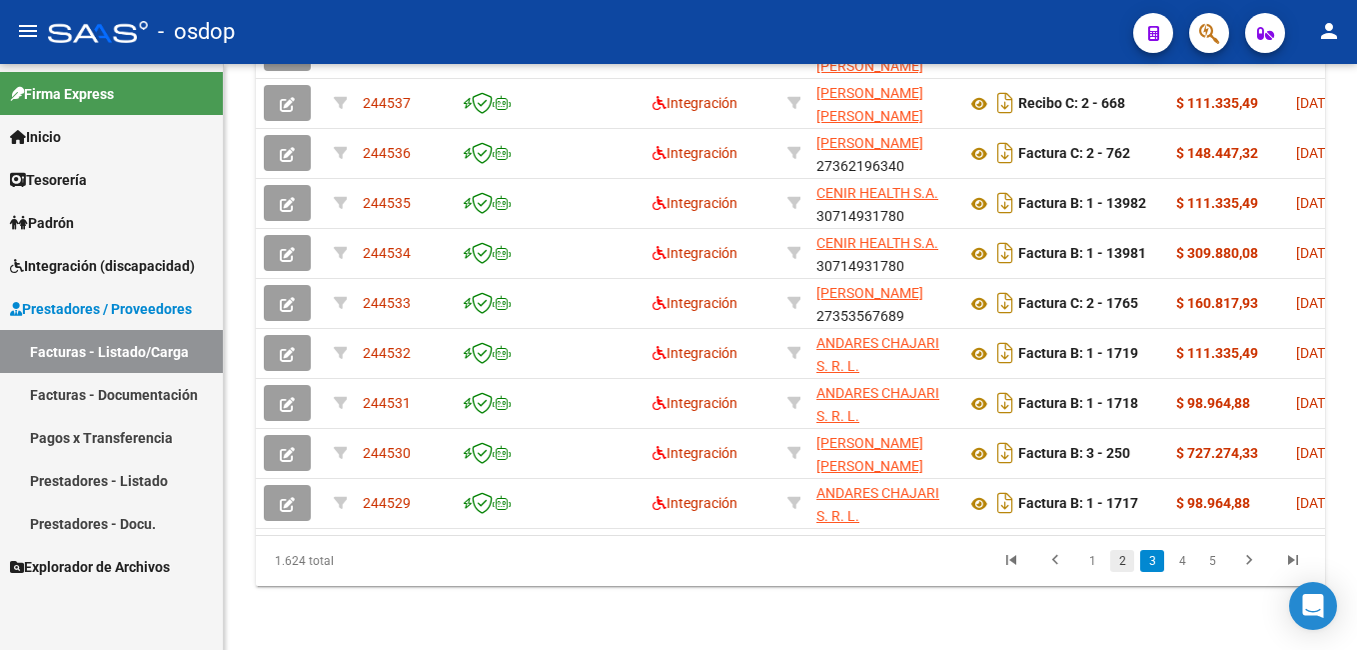
click at [1118, 560] on link "2" at bounding box center [1122, 561] width 24 height 22
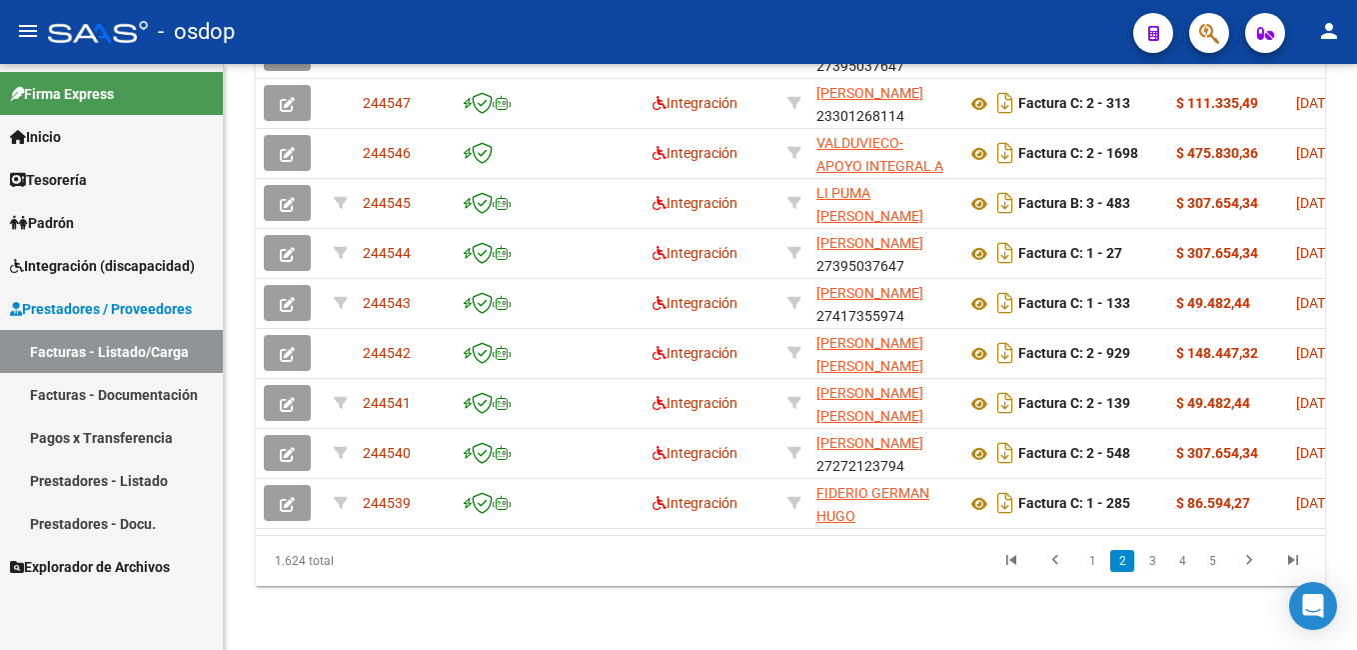
click at [1097, 559] on link "1" at bounding box center [1092, 561] width 24 height 22
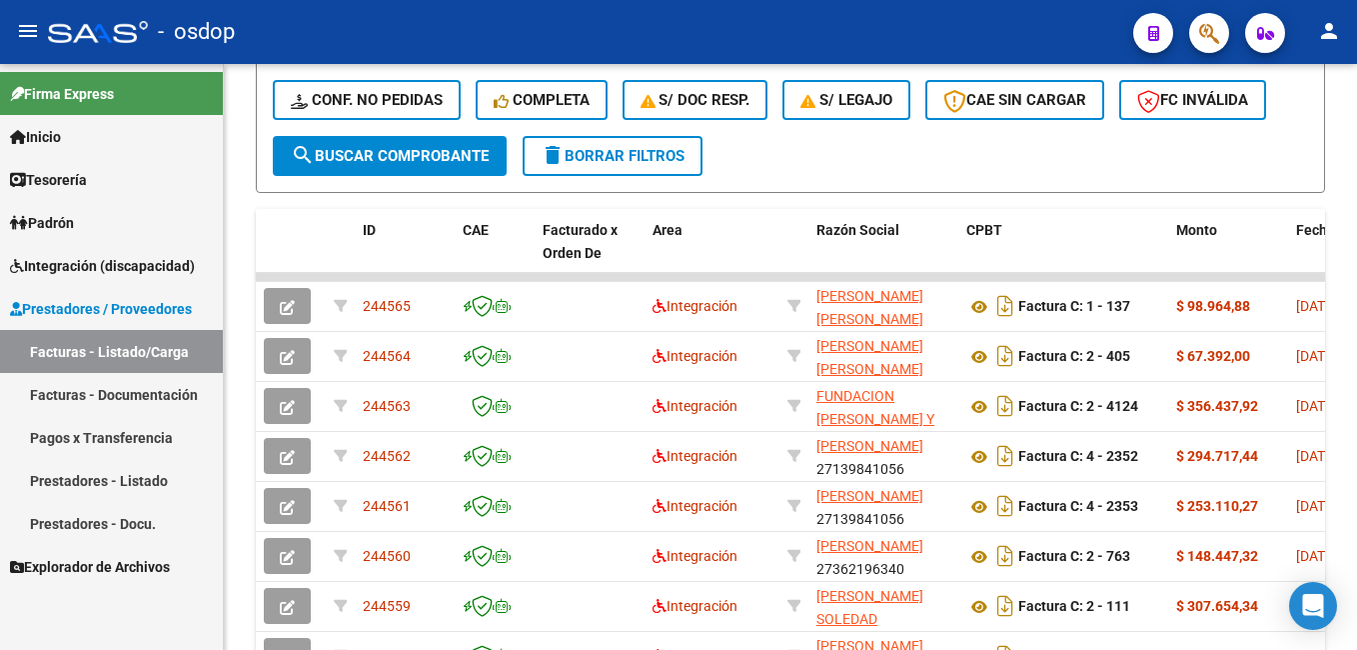
scroll to position [863, 0]
